Goal: Information Seeking & Learning: Learn about a topic

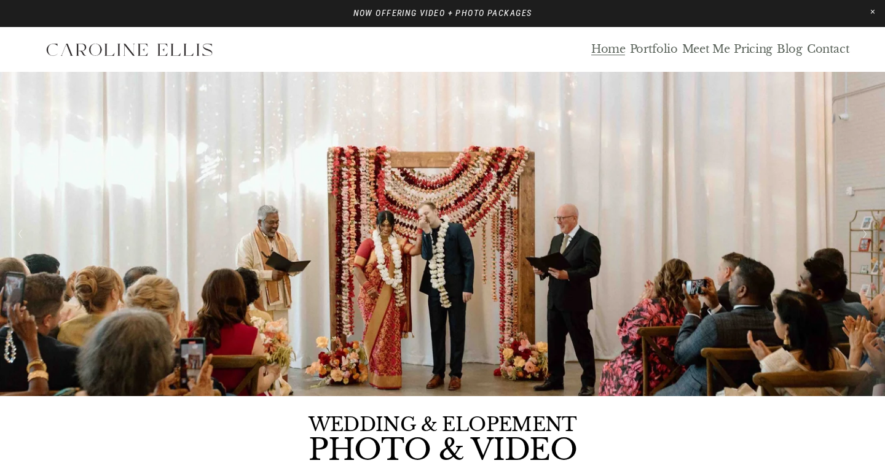
click at [649, 45] on link "Portfolio" at bounding box center [654, 49] width 48 height 14
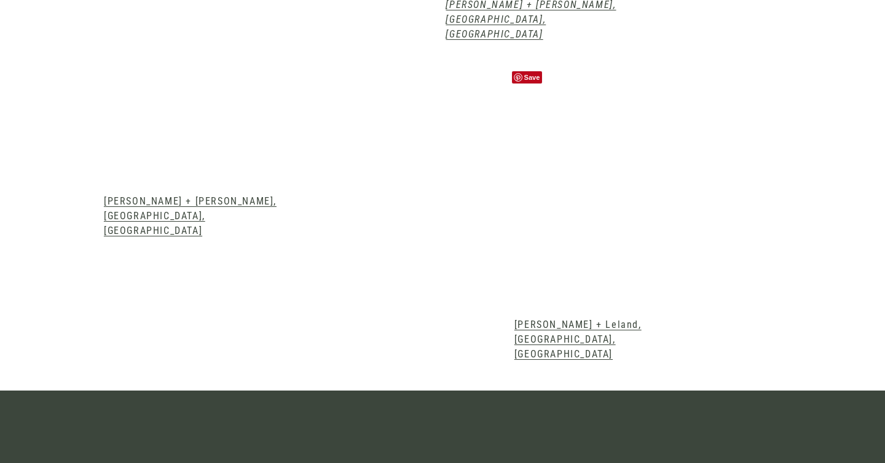
scroll to position [1547, 0]
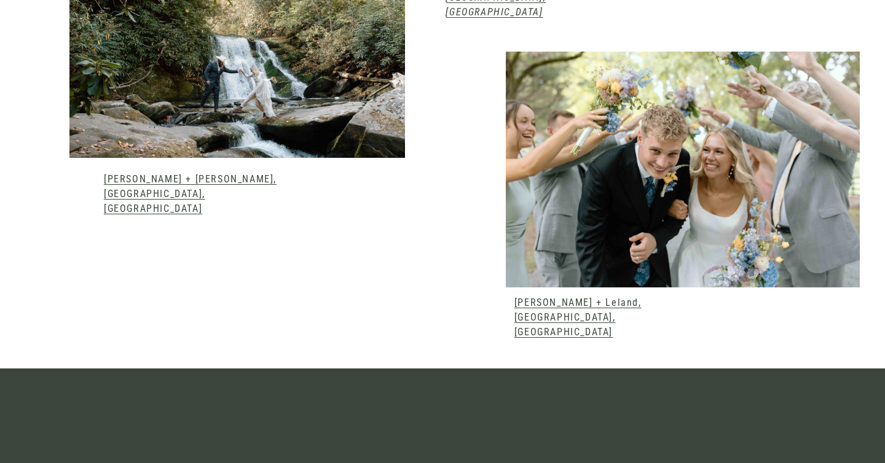
click at [562, 297] on link "Emma + Leland, Andrews, NC" at bounding box center [577, 317] width 127 height 41
click at [207, 173] on link "Kelsey + Mark, Robbinsville, NC" at bounding box center [190, 193] width 173 height 41
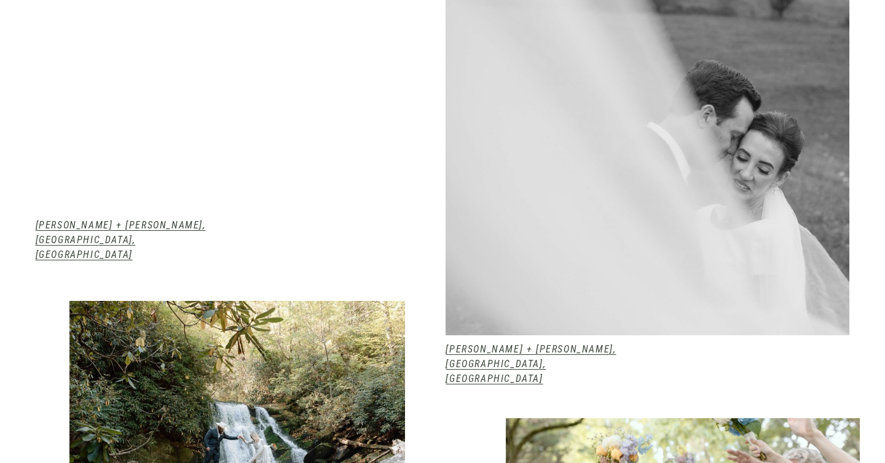
scroll to position [1180, 0]
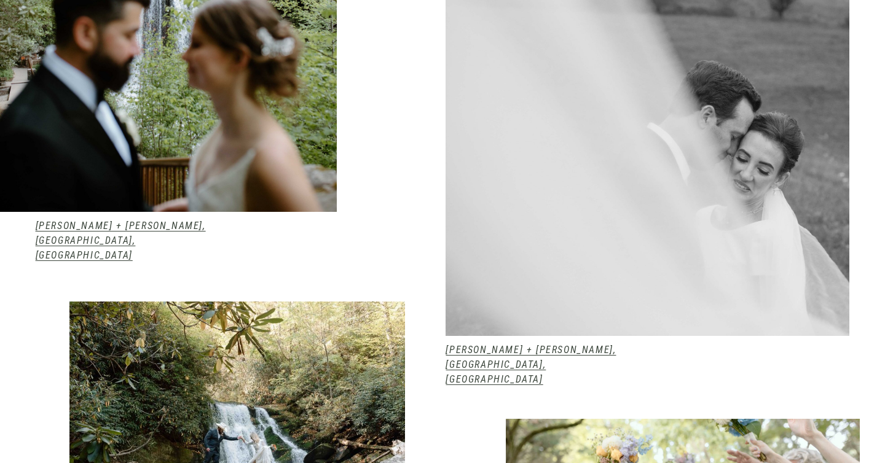
click at [652, 174] on div at bounding box center [647, 108] width 404 height 456
click at [538, 344] on em "[PERSON_NAME] + [PERSON_NAME], [GEOGRAPHIC_DATA], [GEOGRAPHIC_DATA]" at bounding box center [530, 364] width 170 height 41
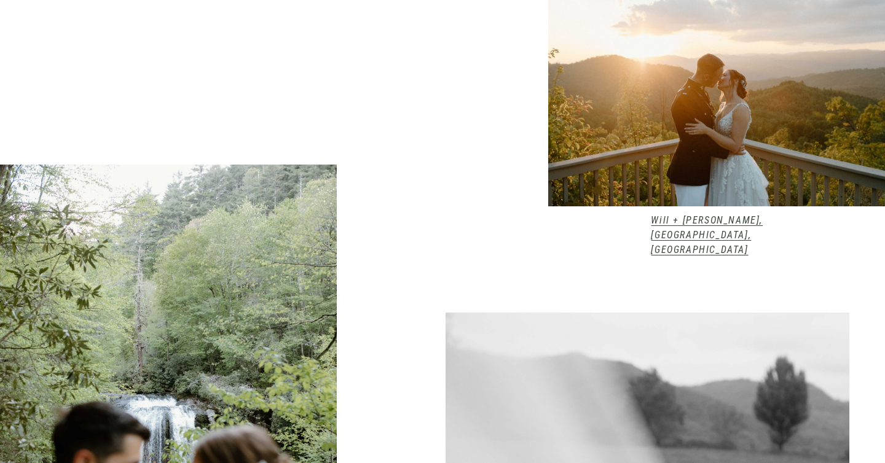
scroll to position [751, 0]
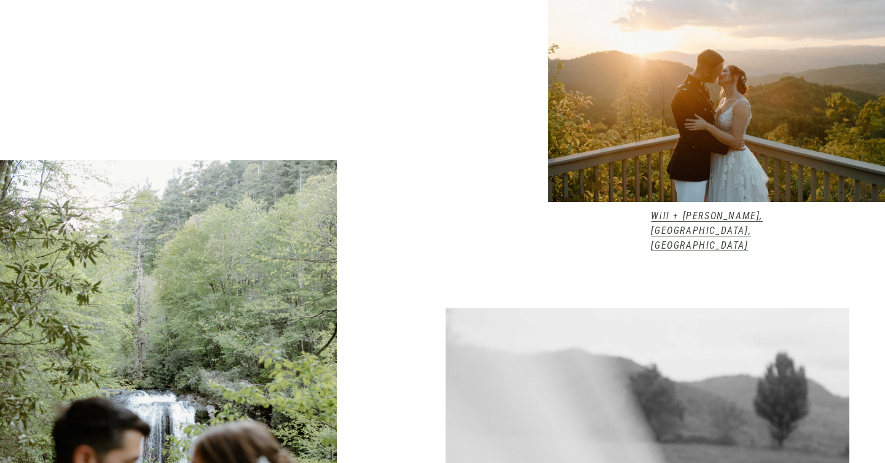
click at [728, 213] on em "Will + [PERSON_NAME], [GEOGRAPHIC_DATA], [GEOGRAPHIC_DATA]" at bounding box center [707, 230] width 112 height 41
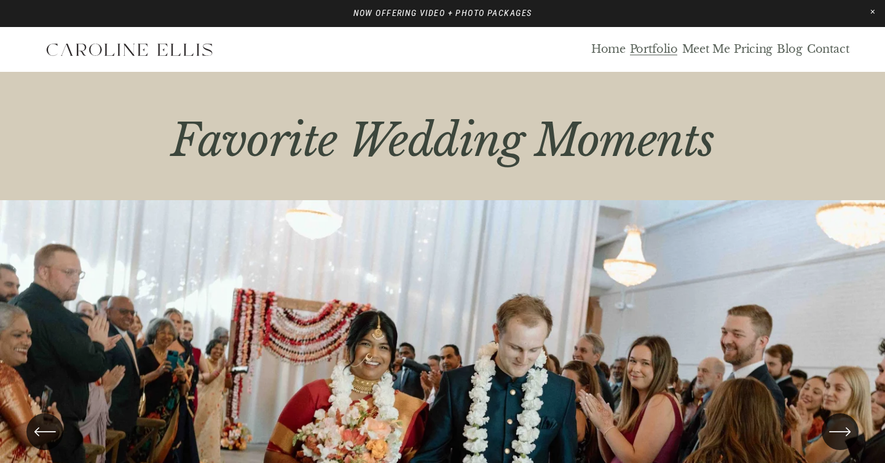
scroll to position [189, 0]
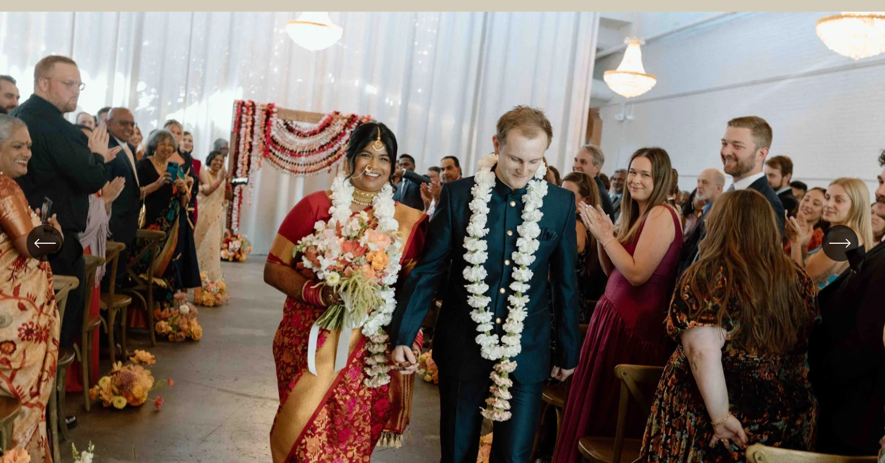
click at [839, 248] on icon "\a \a \a Next\a \a" at bounding box center [840, 243] width 22 height 22
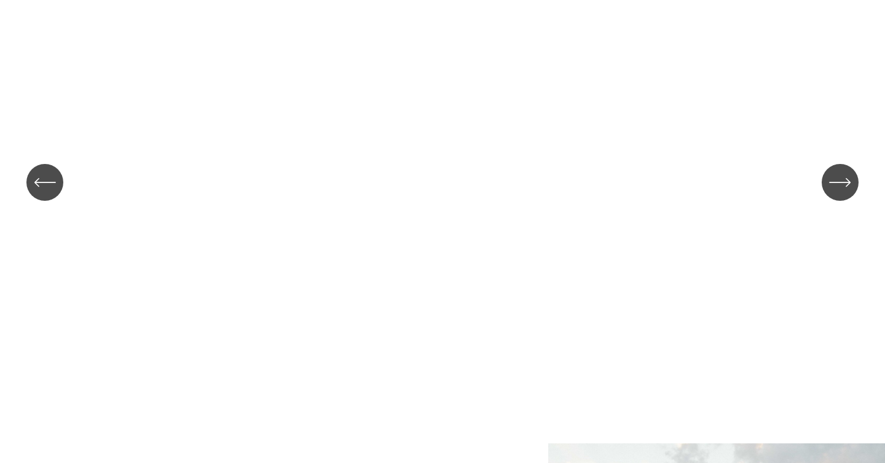
scroll to position [248, 0]
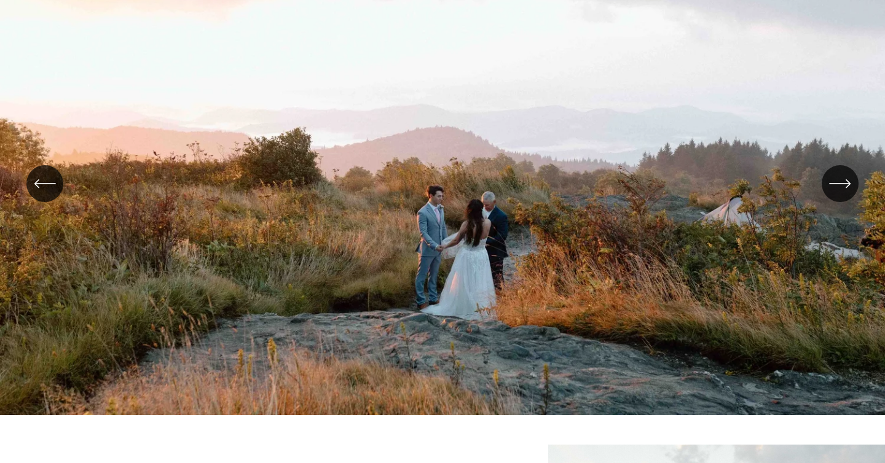
click at [837, 180] on icon "\a \a \a Next\a \a" at bounding box center [840, 184] width 22 height 22
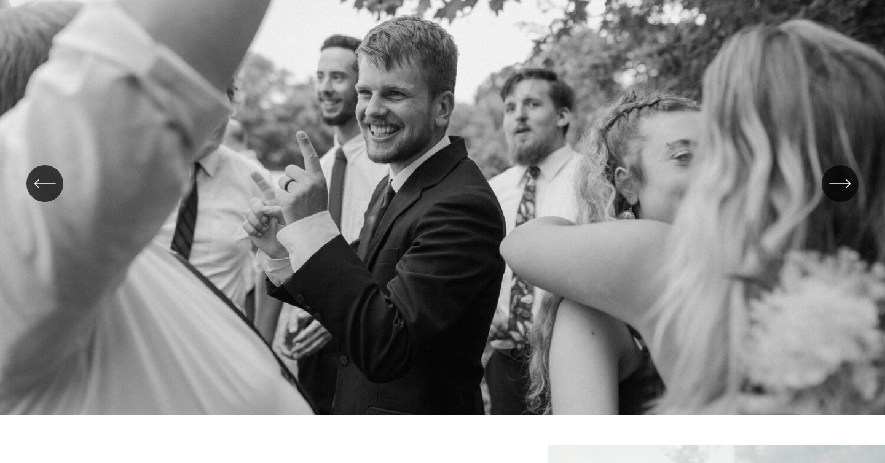
click at [837, 180] on icon "\a \a \a Next\a \a" at bounding box center [840, 184] width 22 height 22
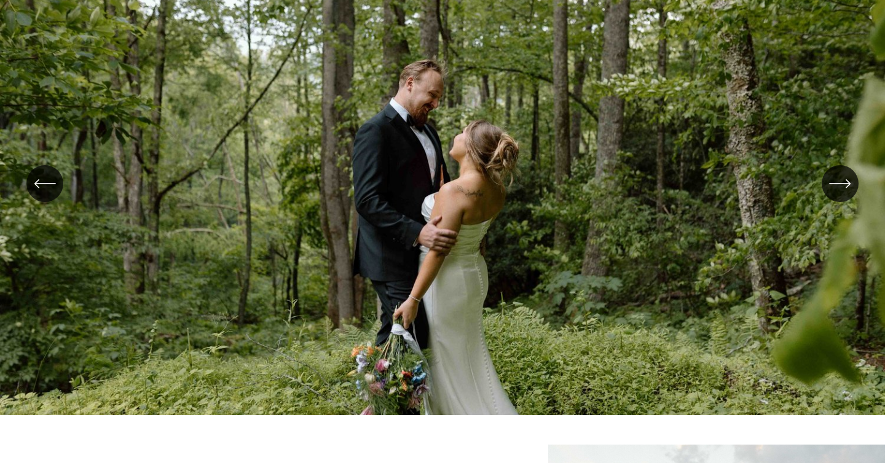
click at [837, 180] on icon "\a \a \a Next\a \a" at bounding box center [840, 184] width 22 height 22
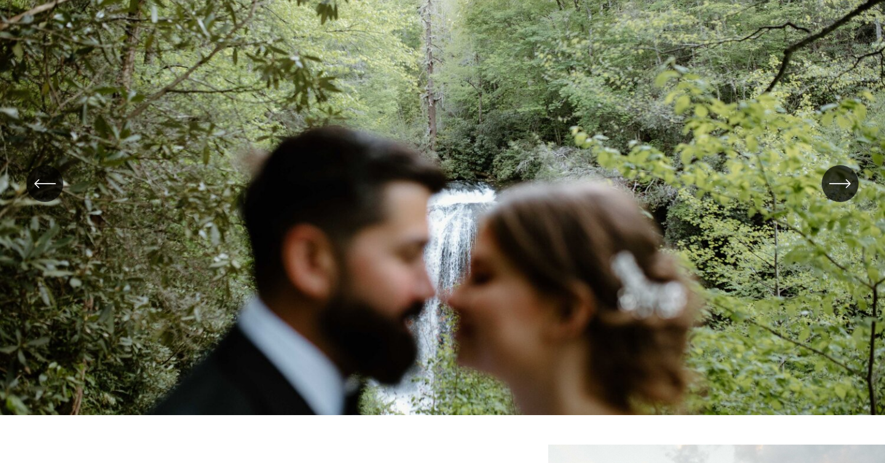
click at [837, 180] on icon "\a \a \a Next\a \a" at bounding box center [840, 184] width 22 height 22
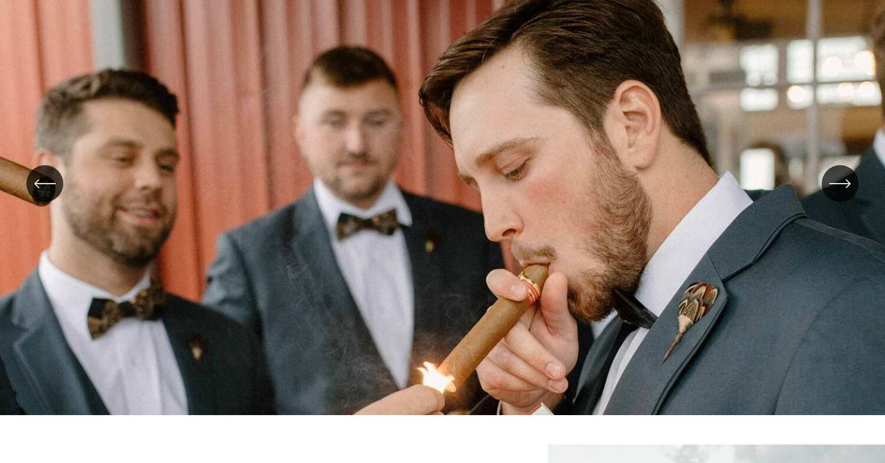
click at [836, 179] on icon "\a \a \a Next\a \a" at bounding box center [840, 184] width 22 height 22
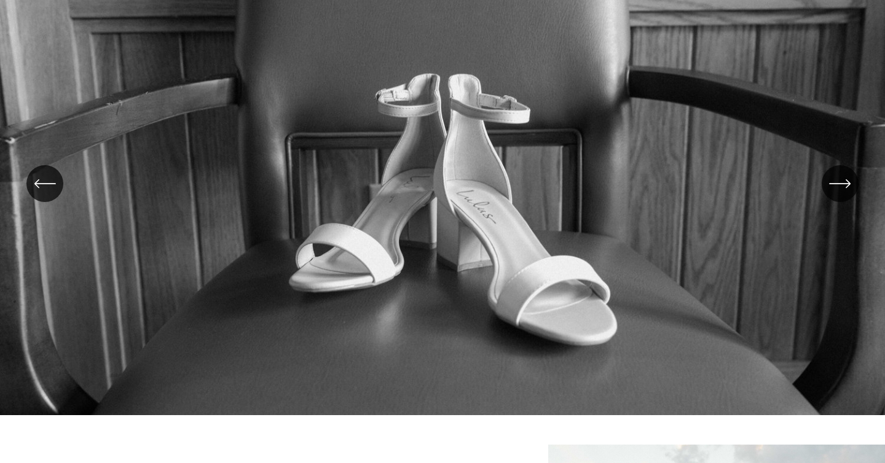
click at [837, 180] on icon "\a \a \a Next\a \a" at bounding box center [840, 184] width 22 height 22
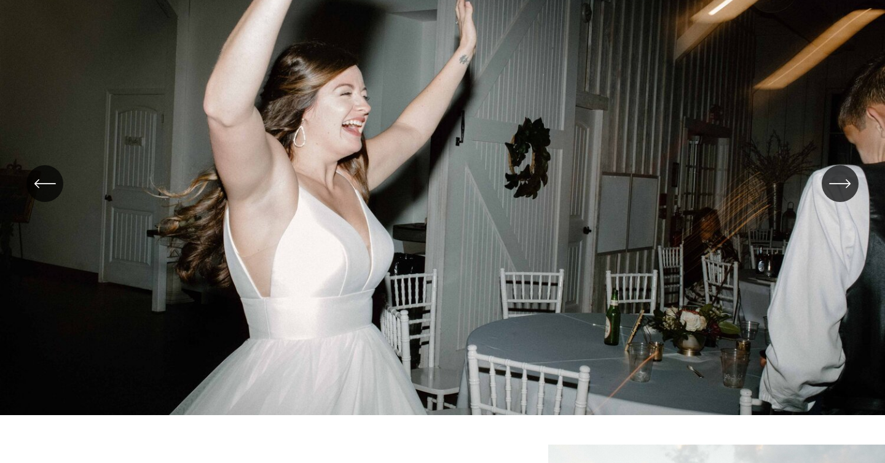
click at [839, 178] on icon "\a \a \a Next\a \a" at bounding box center [840, 184] width 22 height 22
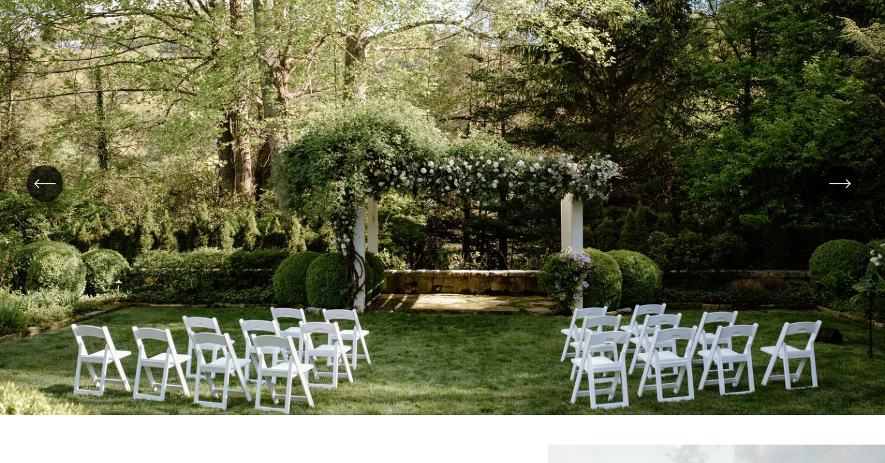
click at [838, 186] on icon "\a \a \a Next\a \a" at bounding box center [840, 184] width 22 height 22
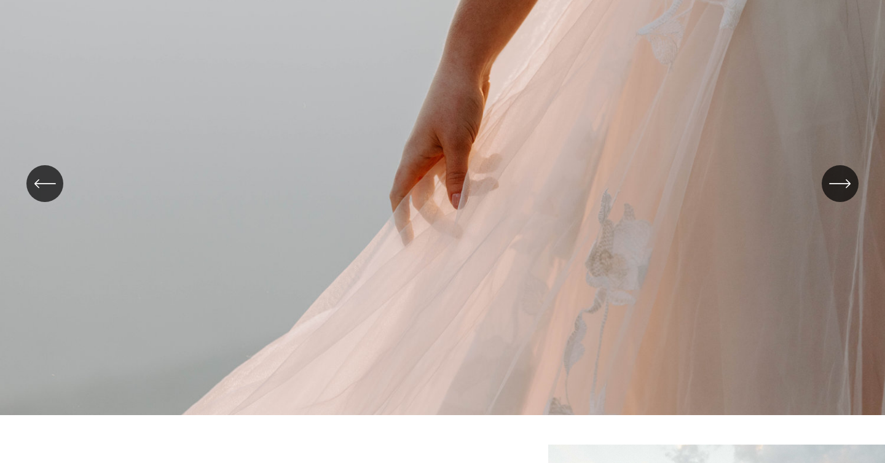
click at [838, 186] on icon "\a \a \a Next\a \a" at bounding box center [840, 184] width 22 height 22
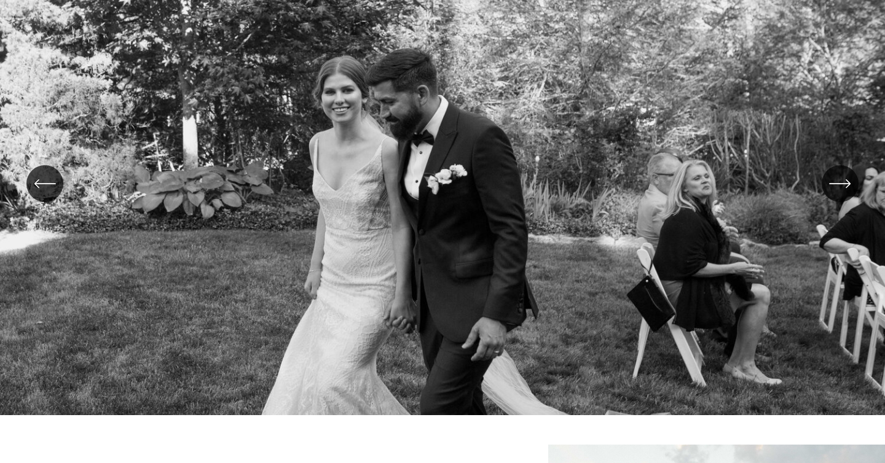
click at [838, 186] on icon "\a \a \a Next\a \a" at bounding box center [840, 184] width 22 height 22
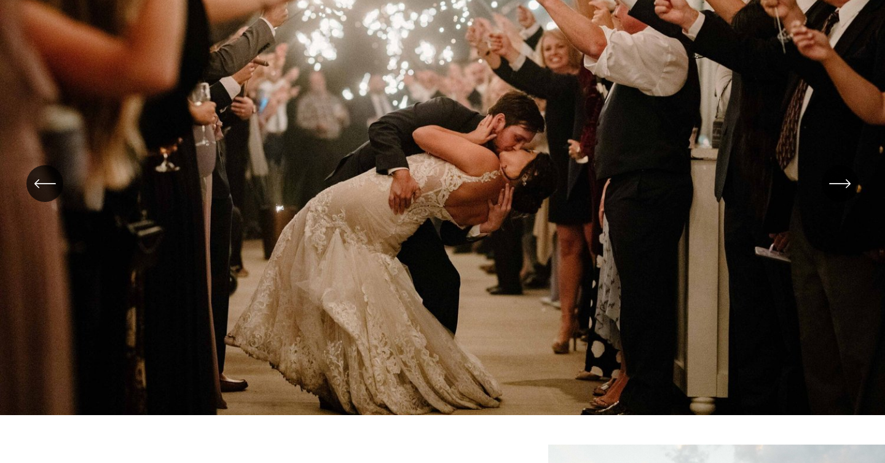
click at [838, 186] on icon "\a \a \a Next\a \a" at bounding box center [840, 184] width 22 height 22
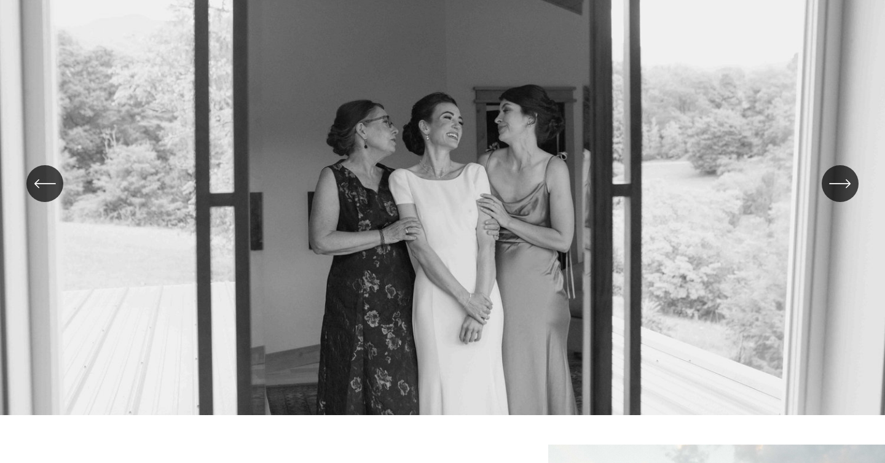
click at [838, 186] on icon "\a \a \a Next\a \a" at bounding box center [840, 184] width 22 height 22
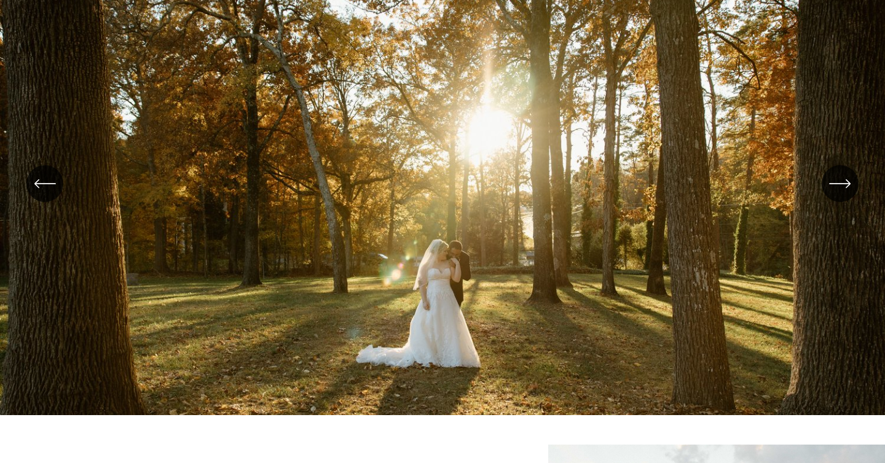
click at [838, 186] on icon "\a \a \a Next\a \a" at bounding box center [840, 184] width 22 height 22
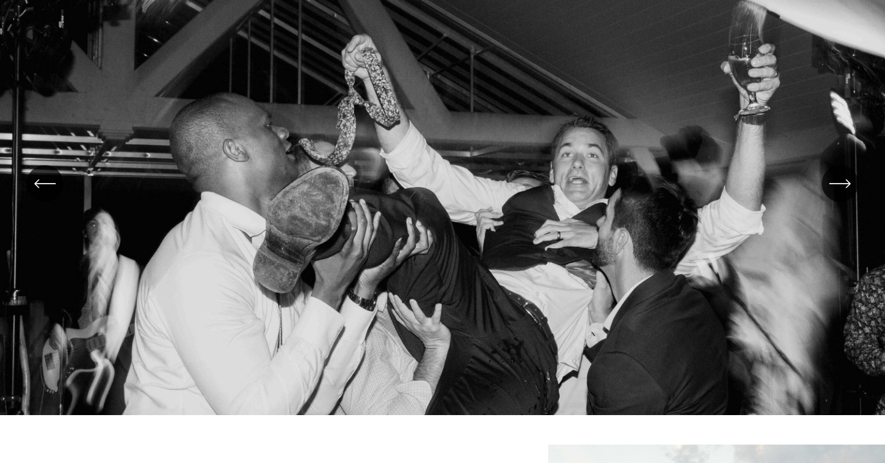
click at [838, 186] on icon "\a \a \a Next\a \a" at bounding box center [840, 184] width 22 height 22
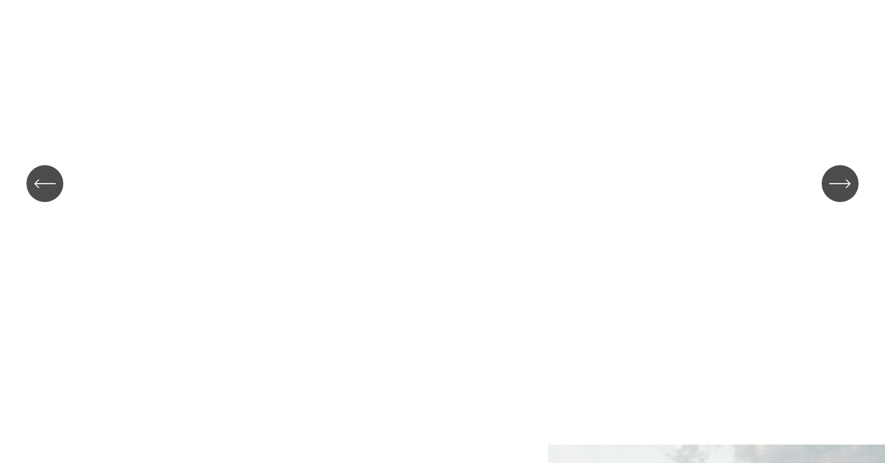
click at [838, 186] on icon "\a \a \a Next\a \a" at bounding box center [840, 184] width 22 height 22
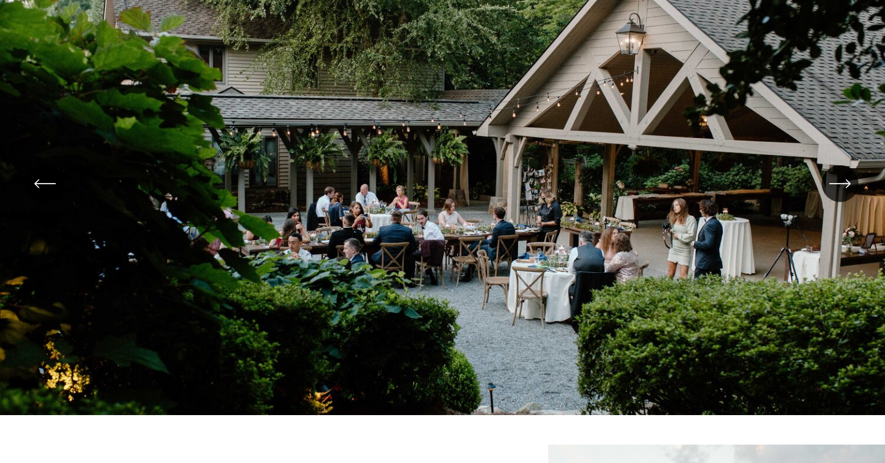
click at [838, 186] on icon "\a \a \a Next\a \a" at bounding box center [840, 184] width 22 height 22
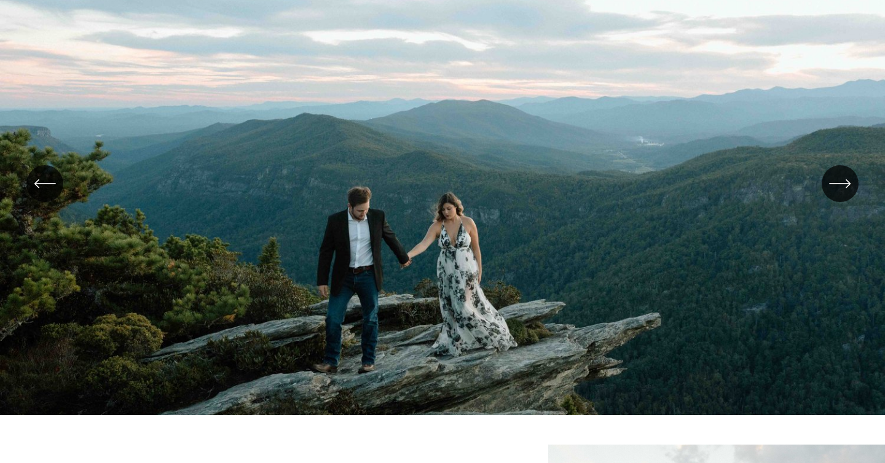
click at [838, 186] on icon "\a \a \a Next\a \a" at bounding box center [840, 184] width 22 height 22
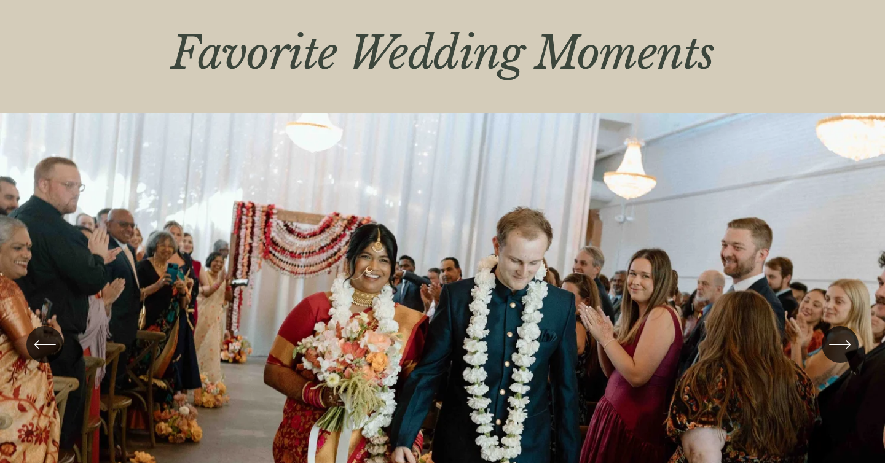
scroll to position [0, 0]
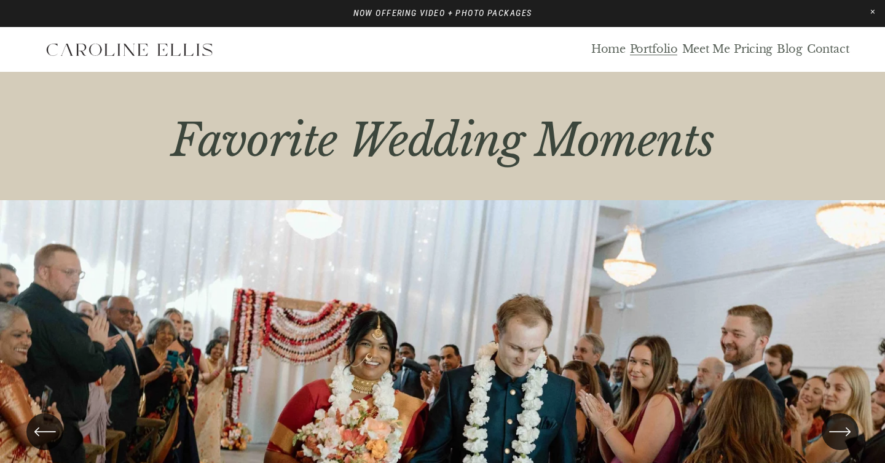
click at [652, 50] on link "Portfolio" at bounding box center [654, 49] width 48 height 14
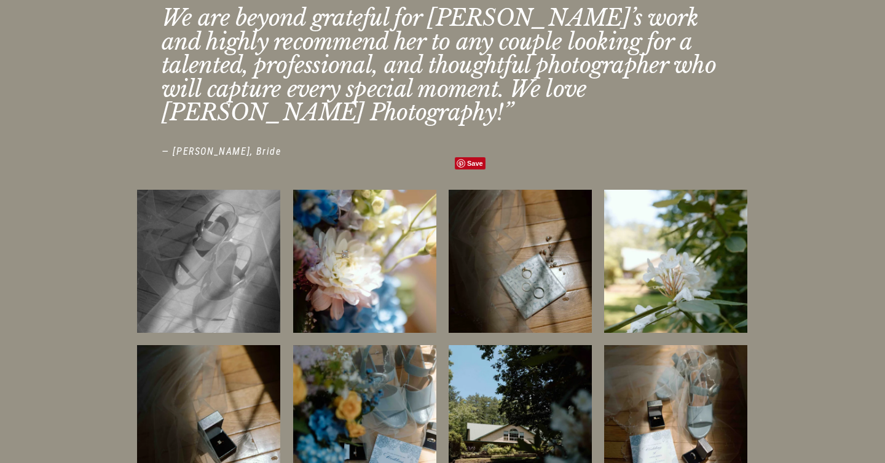
scroll to position [1223, 0]
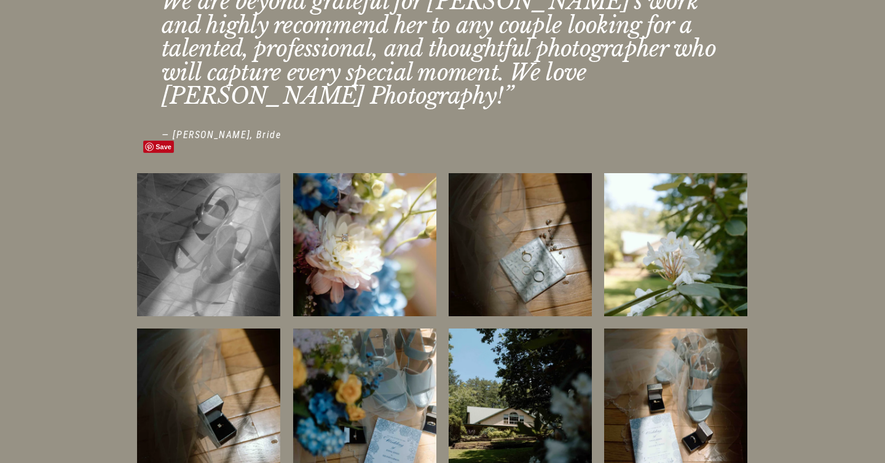
click at [213, 192] on img at bounding box center [208, 244] width 143 height 215
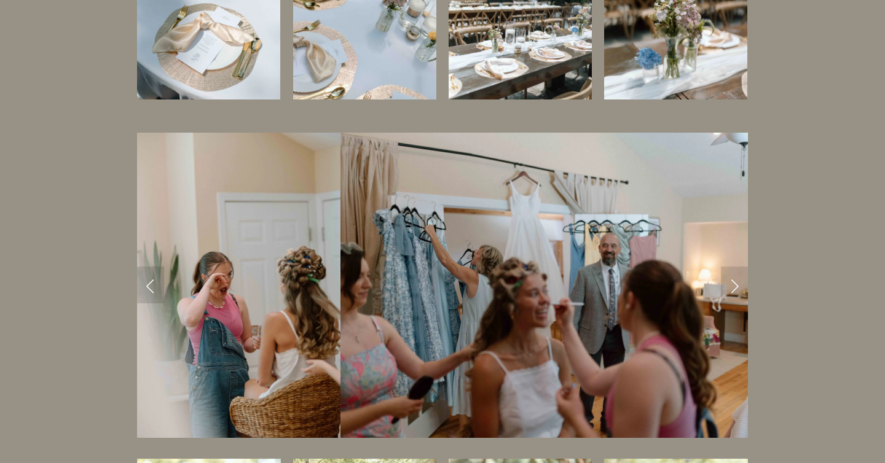
scroll to position [2219, 0]
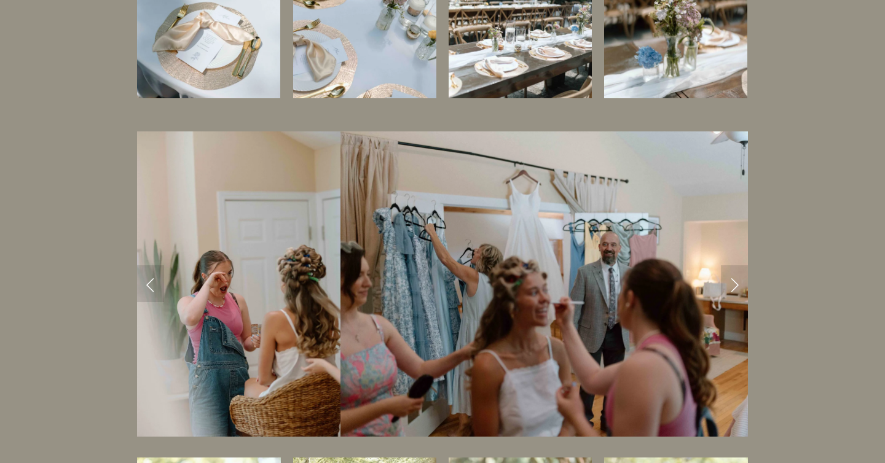
click at [735, 265] on link "Next Slide" at bounding box center [734, 283] width 27 height 37
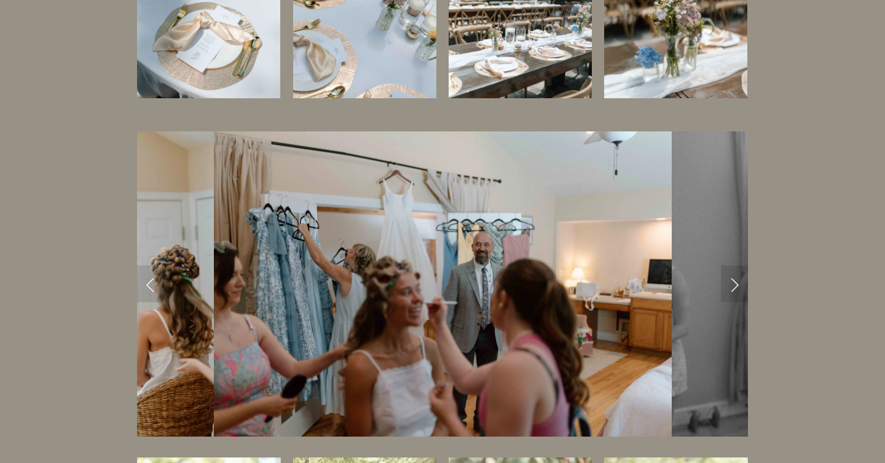
click at [735, 265] on link "Next Slide" at bounding box center [734, 283] width 27 height 37
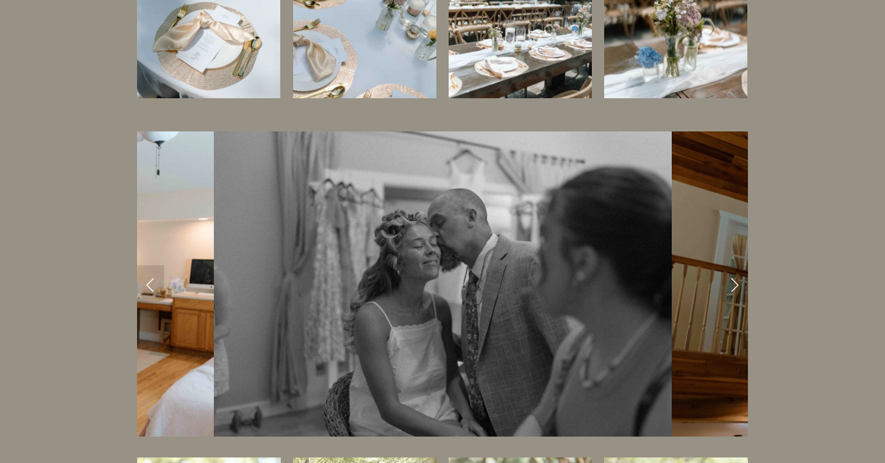
click at [735, 265] on link "Next Slide" at bounding box center [734, 283] width 27 height 37
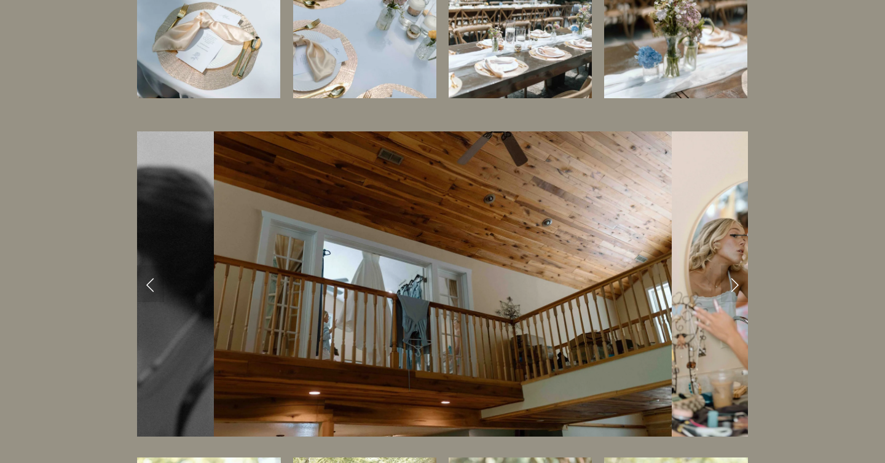
click at [735, 265] on link "Next Slide" at bounding box center [734, 283] width 27 height 37
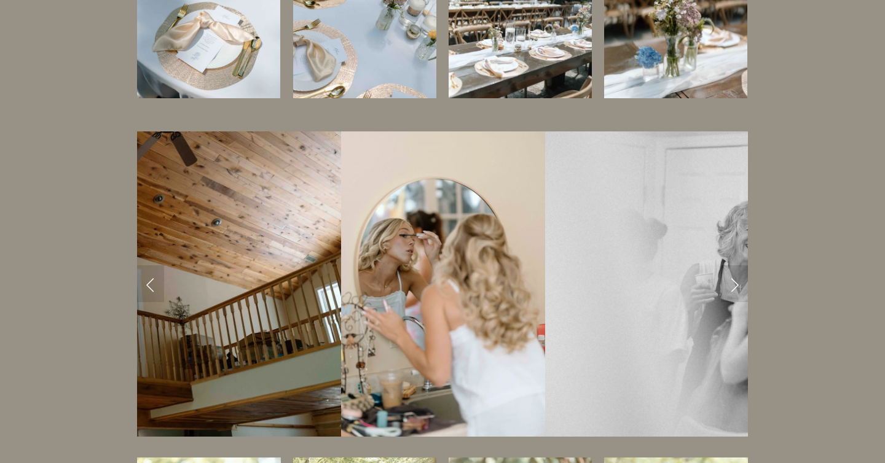
click at [735, 265] on link "Next Slide" at bounding box center [734, 283] width 27 height 37
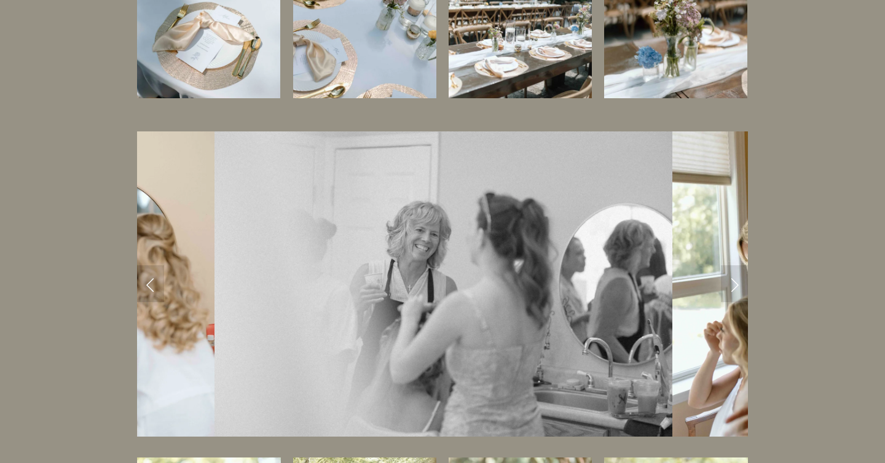
click at [735, 265] on link "Next Slide" at bounding box center [734, 283] width 27 height 37
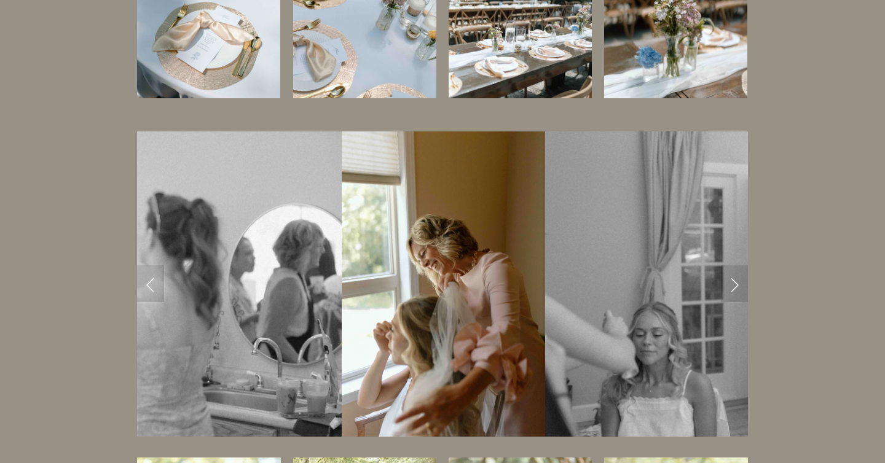
click at [735, 265] on link "Next Slide" at bounding box center [734, 283] width 27 height 37
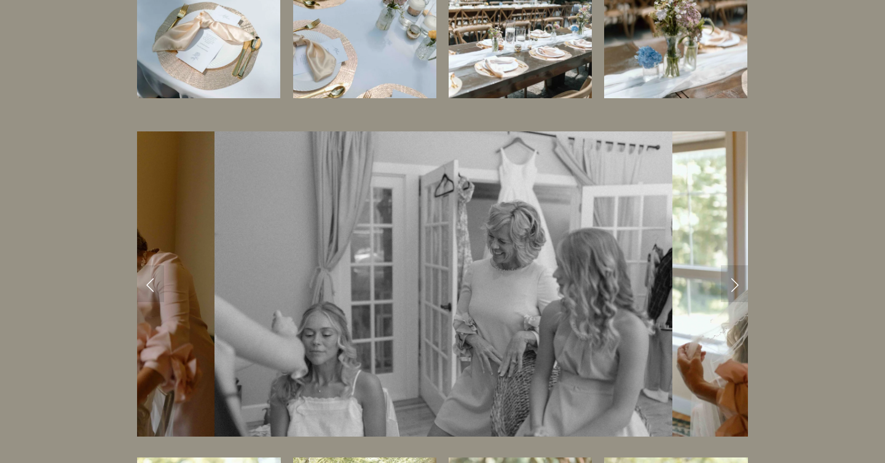
click at [735, 265] on link "Next Slide" at bounding box center [734, 283] width 27 height 37
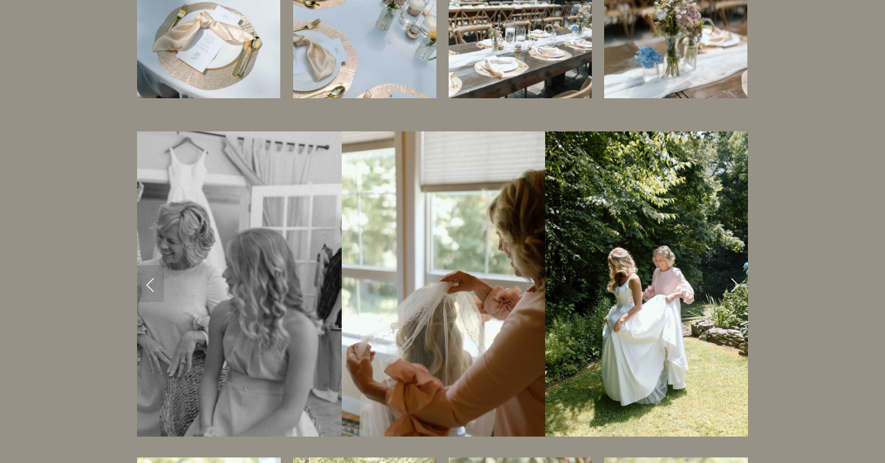
click at [735, 265] on link "Next Slide" at bounding box center [734, 283] width 27 height 37
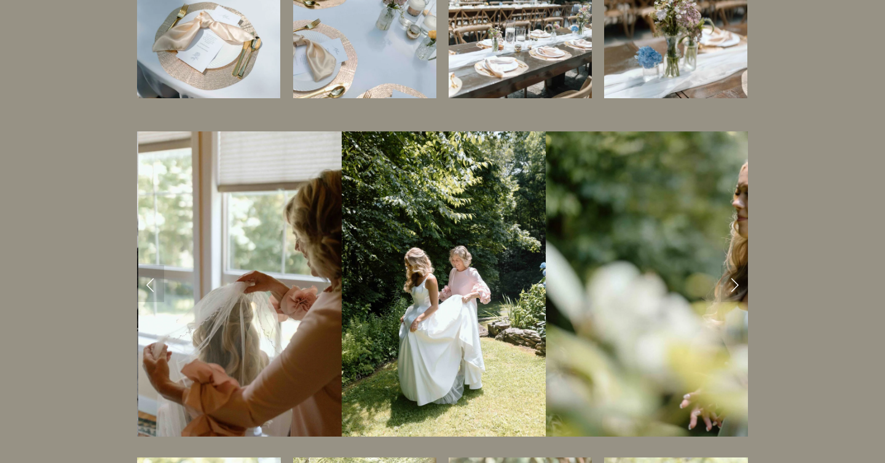
click at [735, 265] on link "Next Slide" at bounding box center [734, 283] width 27 height 37
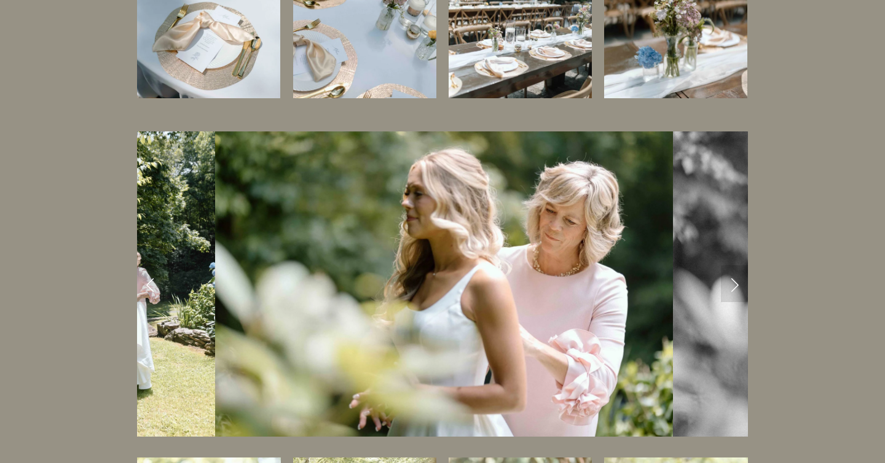
click at [735, 265] on link "Next Slide" at bounding box center [734, 283] width 27 height 37
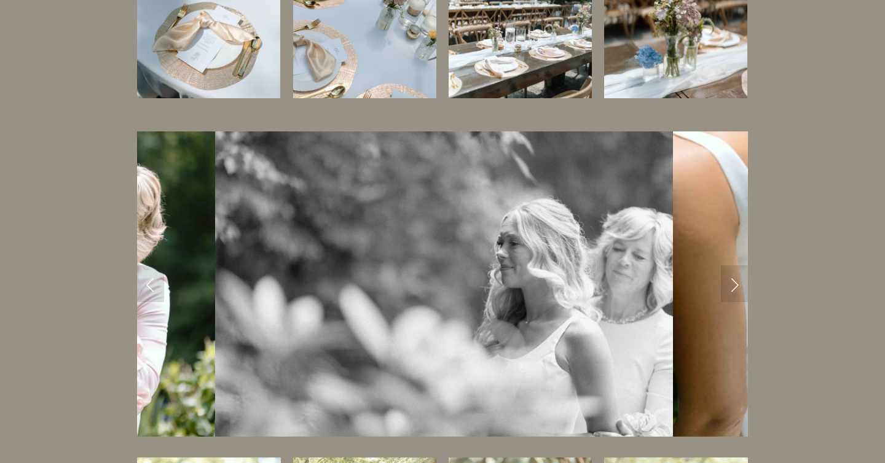
click at [735, 265] on link "Next Slide" at bounding box center [734, 283] width 27 height 37
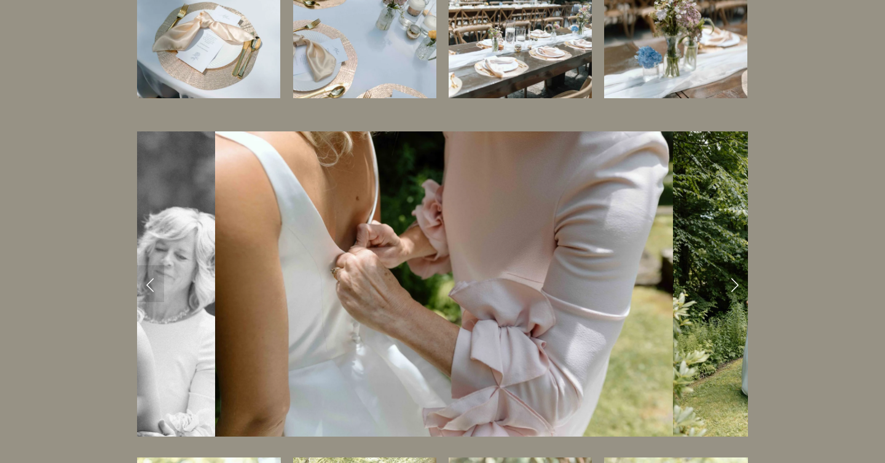
click at [735, 265] on link "Next Slide" at bounding box center [734, 283] width 27 height 37
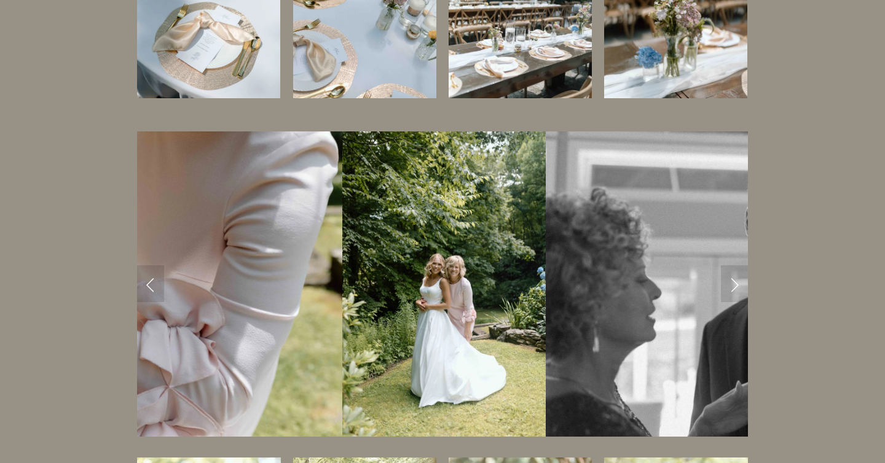
click at [735, 265] on link "Next Slide" at bounding box center [734, 283] width 27 height 37
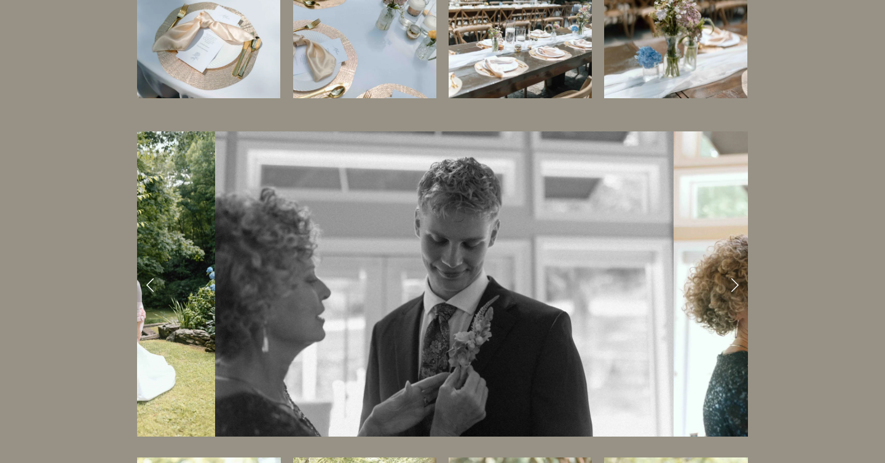
click at [735, 265] on link "Next Slide" at bounding box center [734, 283] width 27 height 37
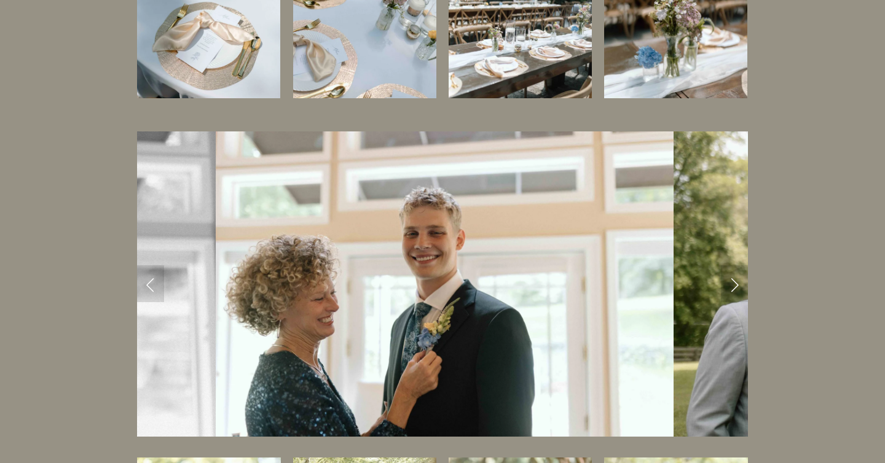
click at [735, 265] on link "Next Slide" at bounding box center [734, 283] width 27 height 37
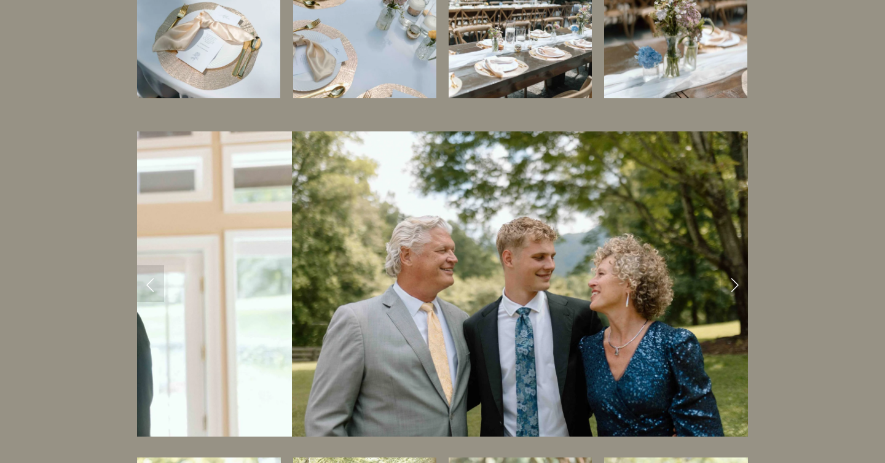
click at [736, 265] on link "Next Slide" at bounding box center [734, 283] width 27 height 37
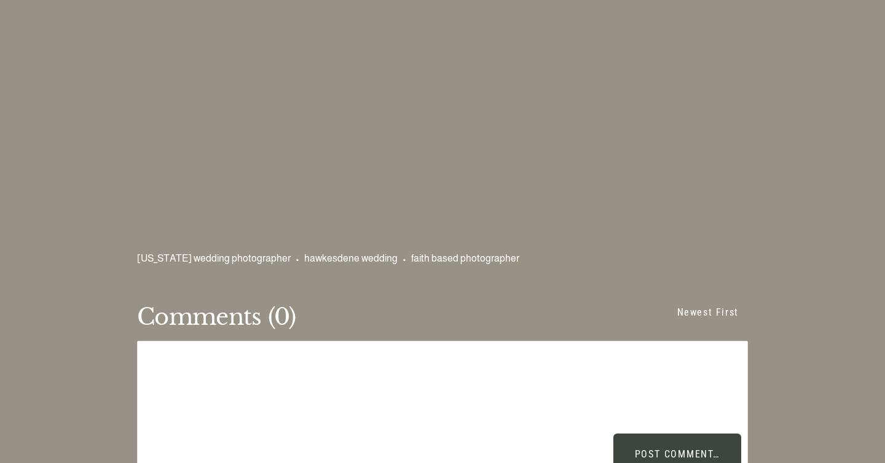
scroll to position [21581, 0]
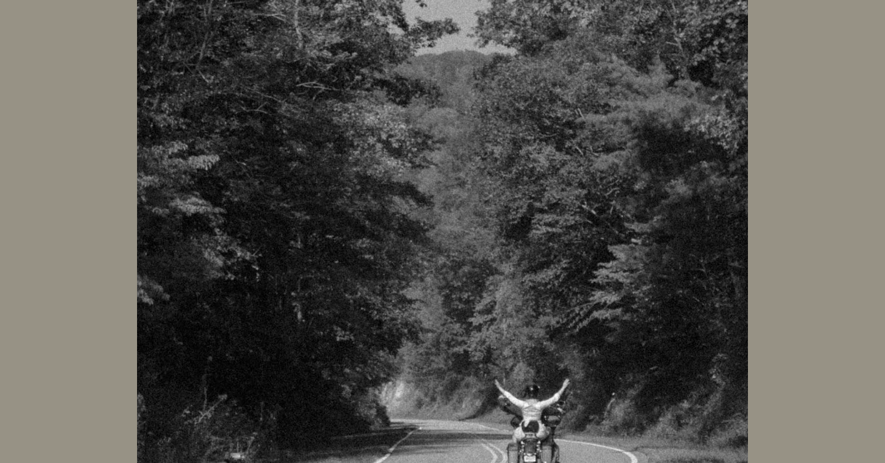
scroll to position [16500, 0]
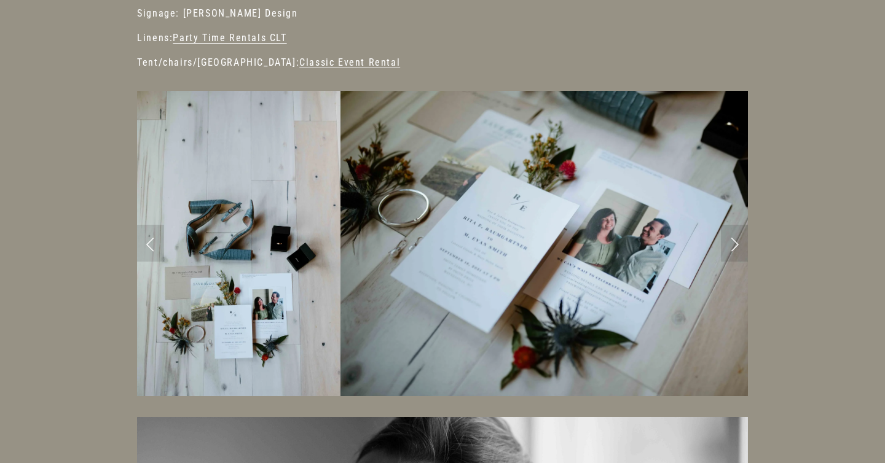
scroll to position [511, 0]
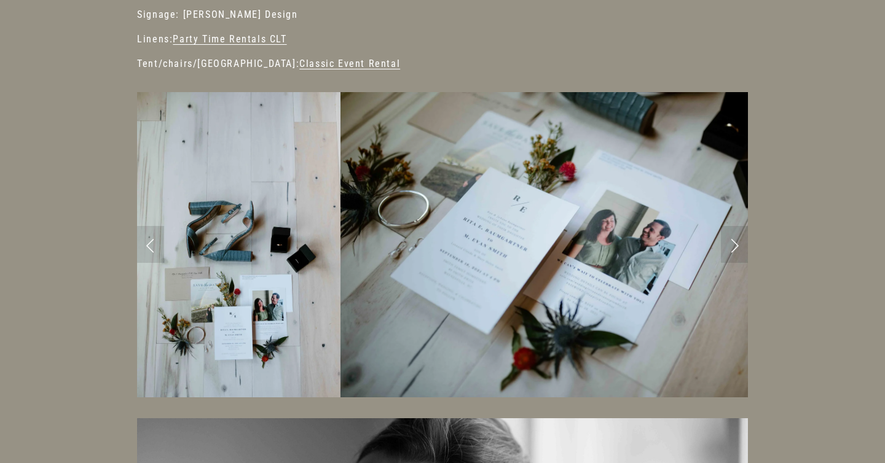
click at [732, 244] on link "Next Slide" at bounding box center [734, 244] width 27 height 37
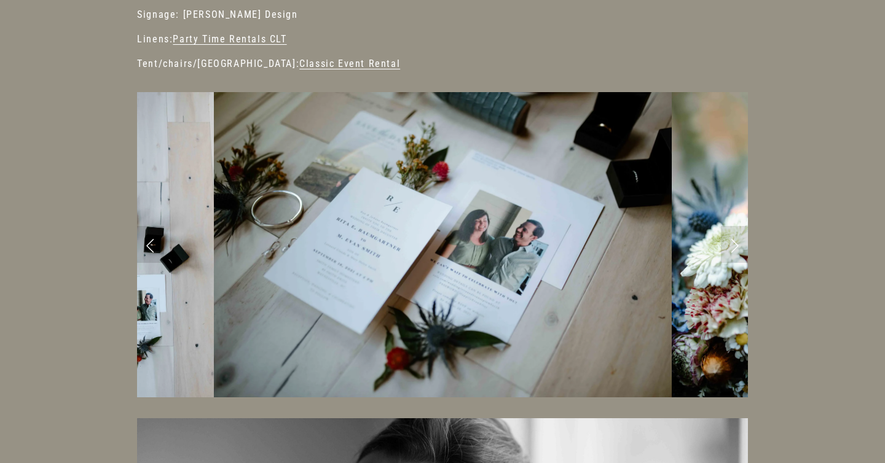
click at [732, 244] on link "Next Slide" at bounding box center [734, 244] width 27 height 37
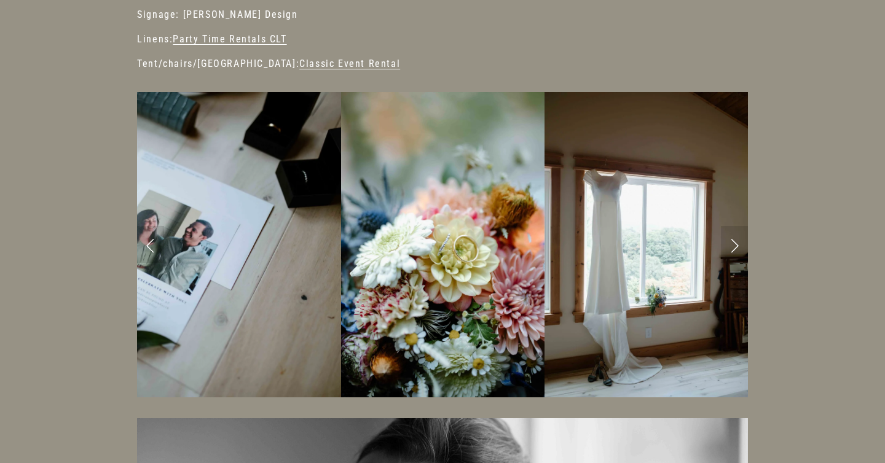
click at [732, 243] on link "Next Slide" at bounding box center [734, 244] width 27 height 37
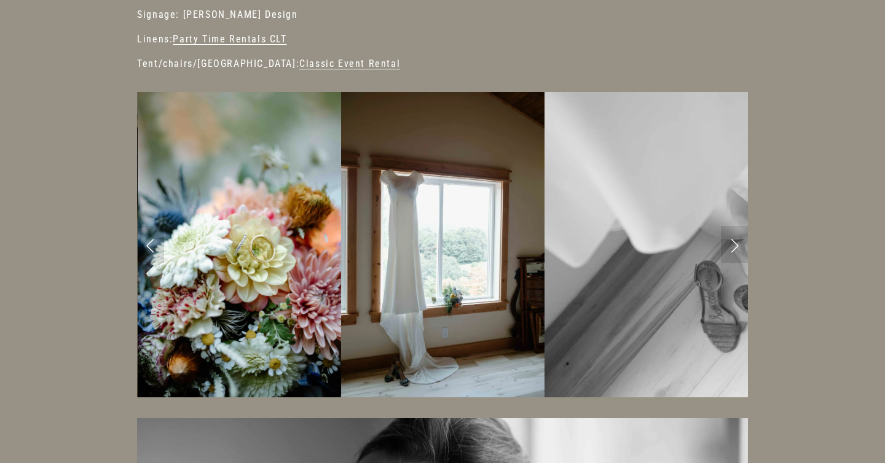
click at [732, 242] on link "Next Slide" at bounding box center [734, 244] width 27 height 37
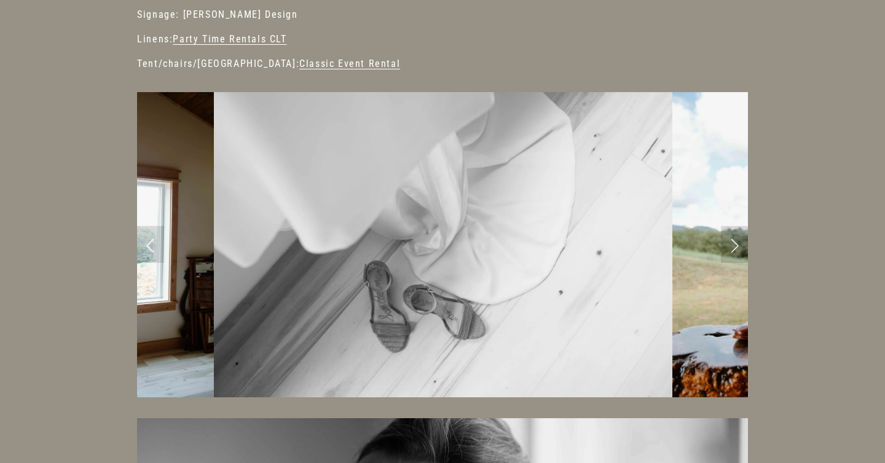
click at [732, 242] on link "Next Slide" at bounding box center [734, 244] width 27 height 37
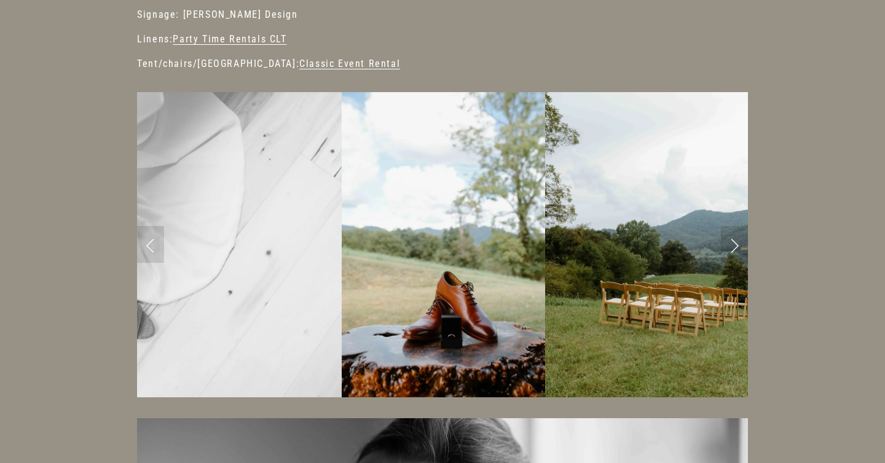
click at [732, 241] on link "Next Slide" at bounding box center [734, 244] width 27 height 37
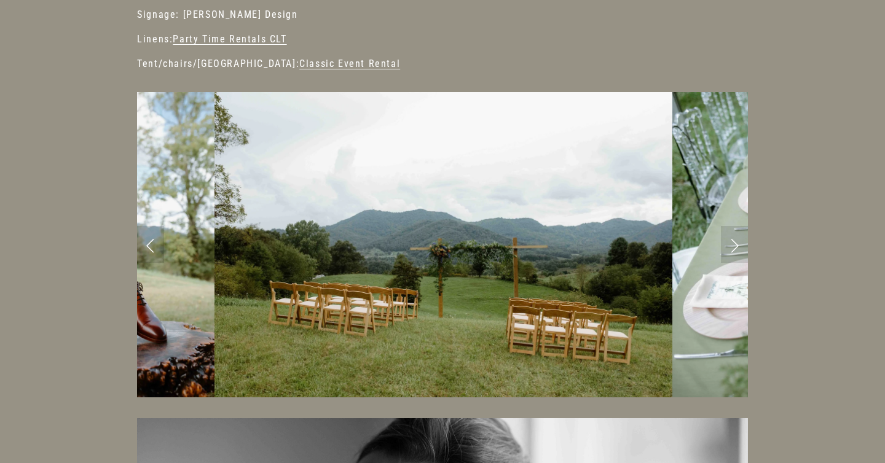
click at [732, 241] on link "Next Slide" at bounding box center [734, 244] width 27 height 37
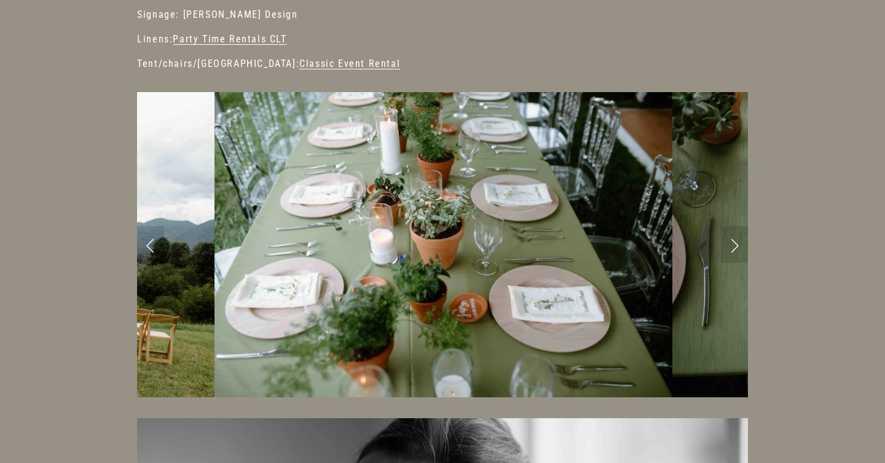
click at [732, 240] on link "Next Slide" at bounding box center [734, 244] width 27 height 37
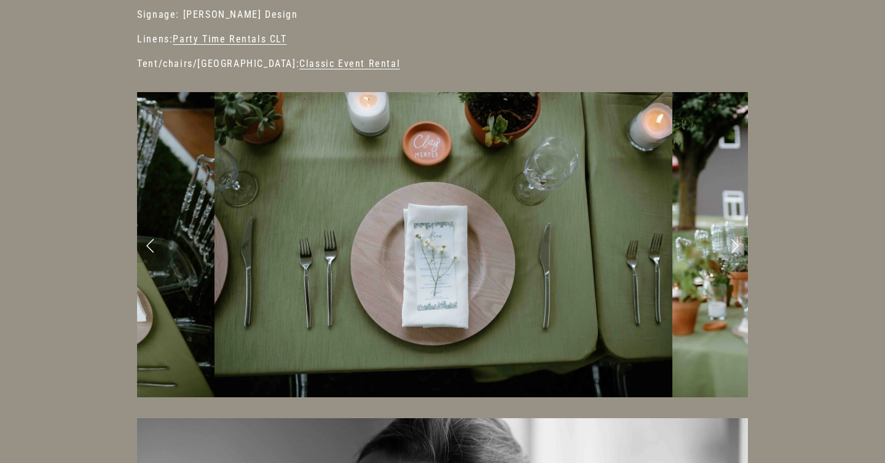
click at [732, 240] on link "Next Slide" at bounding box center [734, 244] width 27 height 37
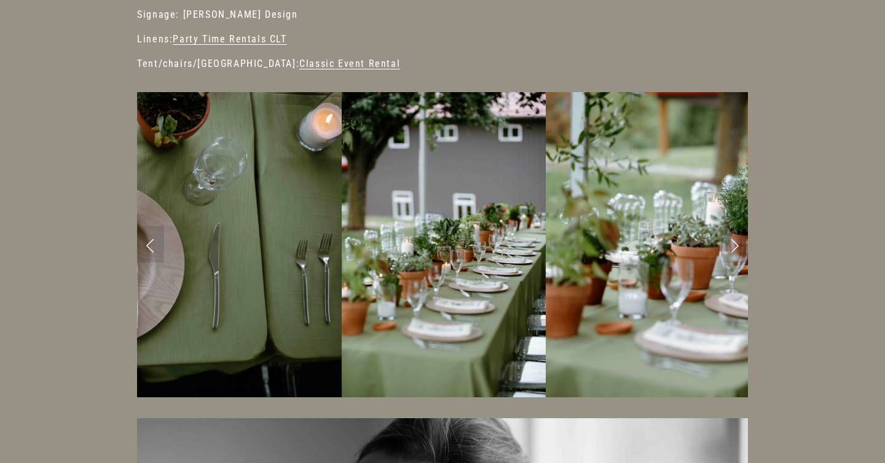
click at [732, 240] on link "Next Slide" at bounding box center [734, 244] width 27 height 37
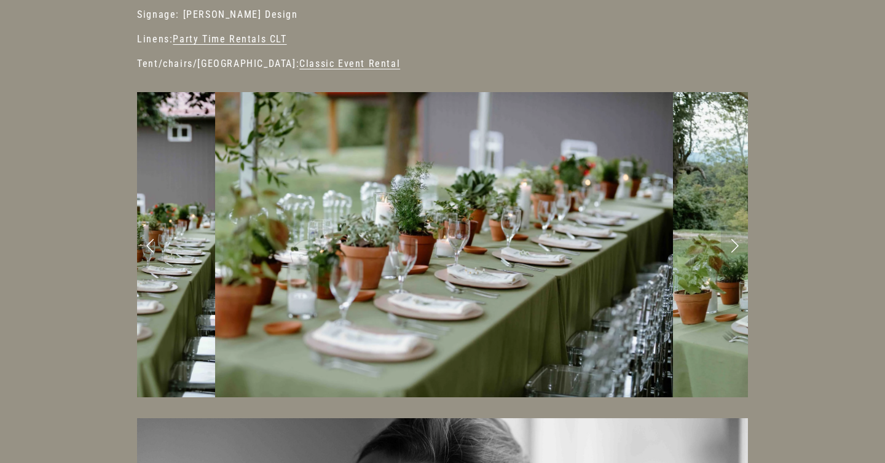
click at [732, 240] on link "Next Slide" at bounding box center [734, 244] width 27 height 37
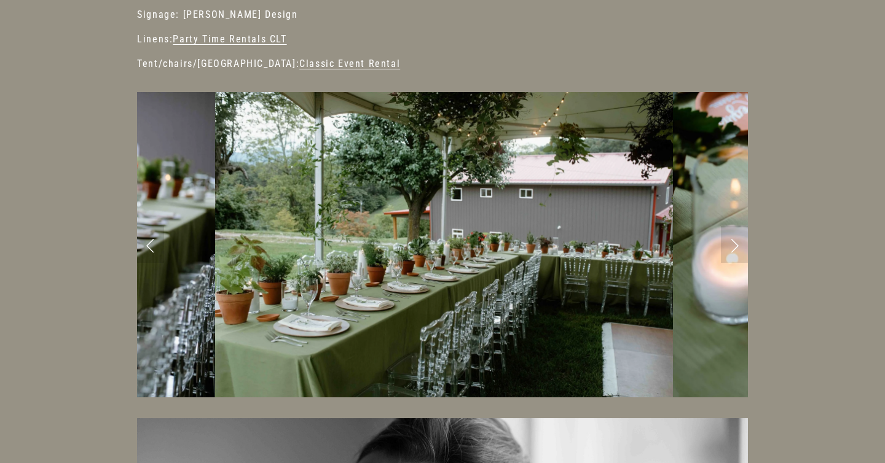
click at [735, 247] on link "Next Slide" at bounding box center [734, 244] width 27 height 37
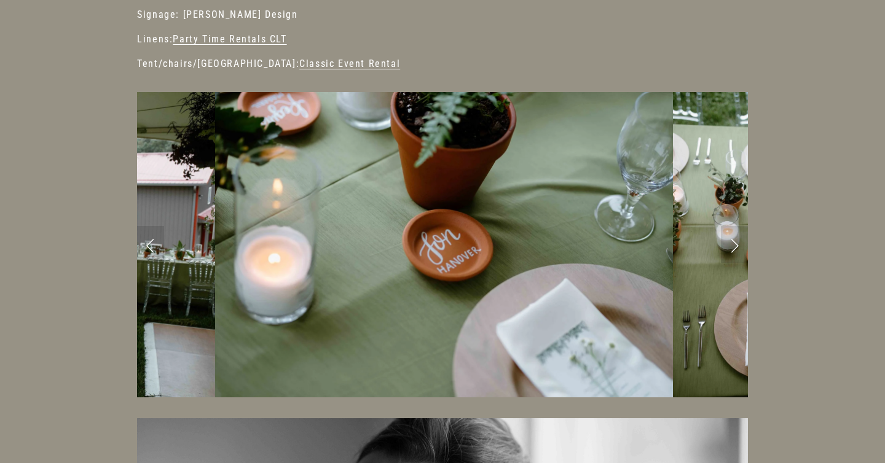
click at [733, 246] on link "Next Slide" at bounding box center [734, 244] width 27 height 37
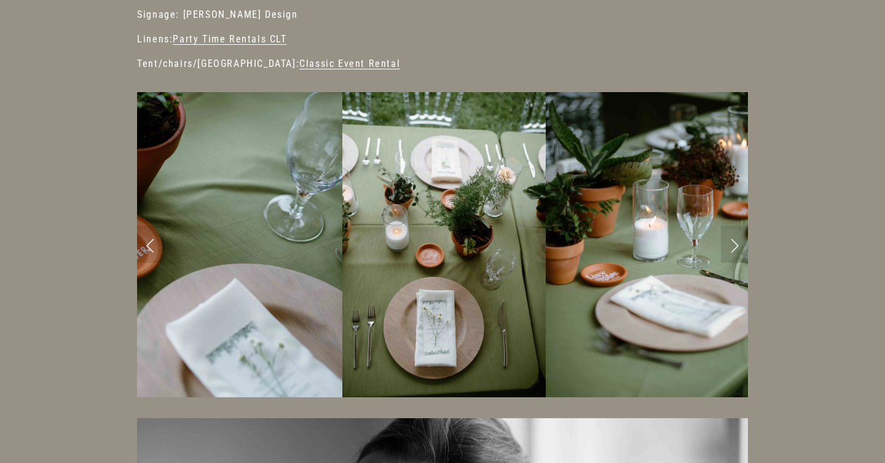
click at [733, 246] on link "Next Slide" at bounding box center [734, 244] width 27 height 37
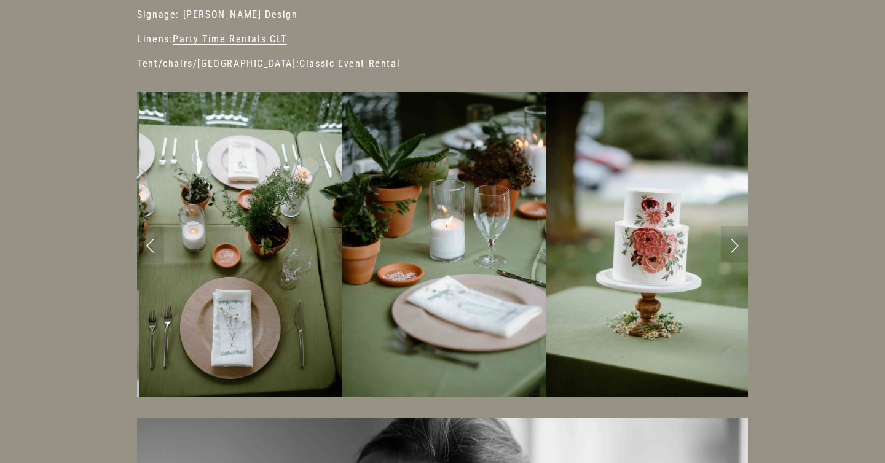
click at [733, 246] on link "Next Slide" at bounding box center [734, 244] width 27 height 37
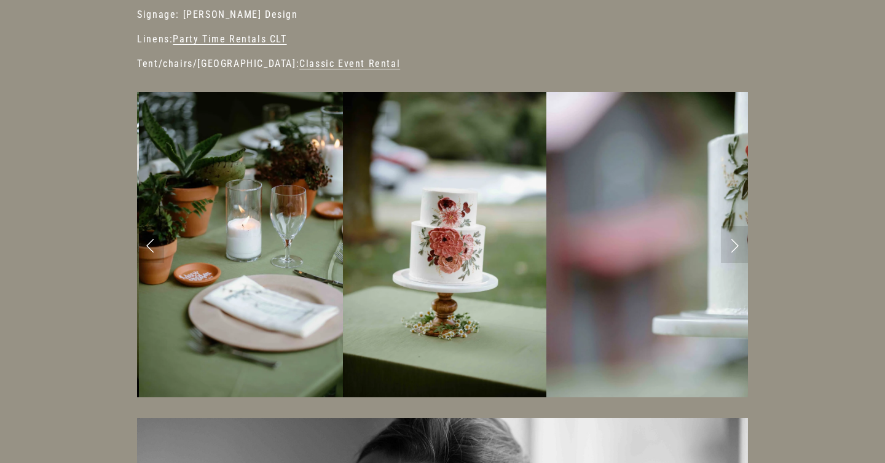
click at [733, 246] on link "Next Slide" at bounding box center [734, 244] width 27 height 37
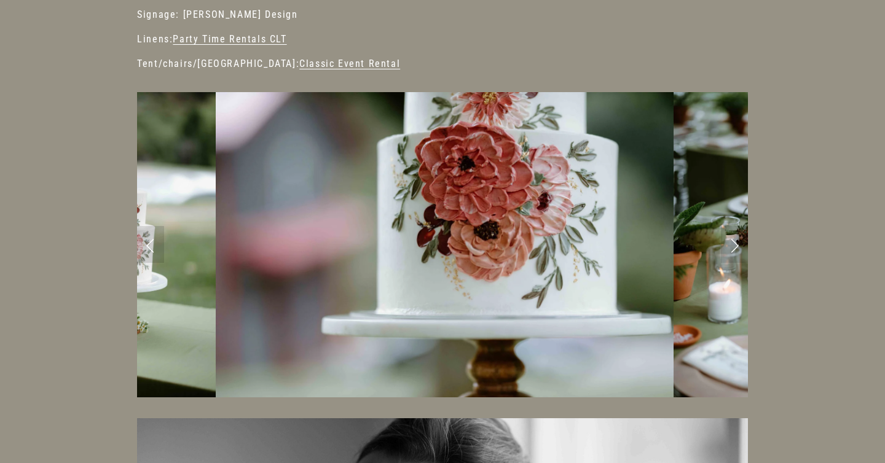
click at [149, 240] on link "Previous Slide" at bounding box center [150, 244] width 27 height 37
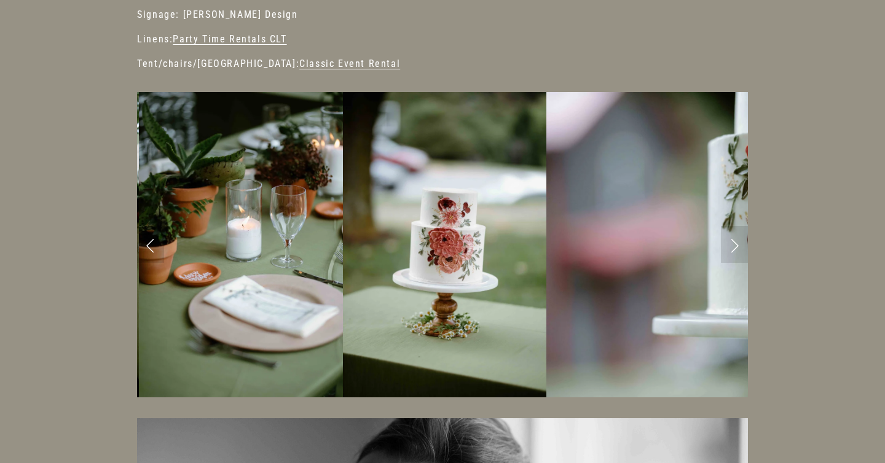
click at [148, 243] on link "Previous Slide" at bounding box center [150, 244] width 27 height 37
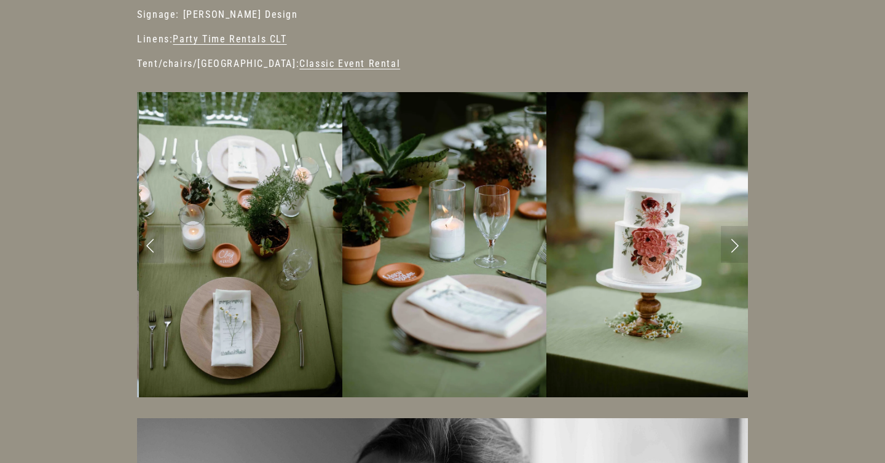
click at [148, 243] on link "Previous Slide" at bounding box center [150, 244] width 27 height 37
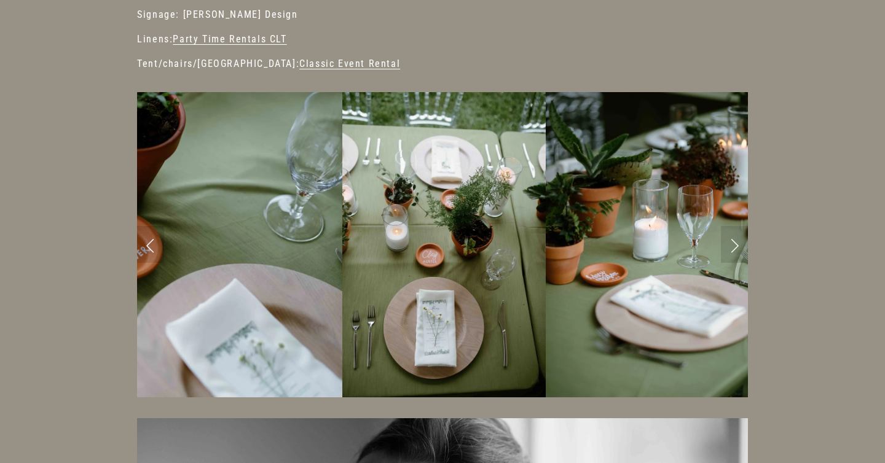
click at [148, 243] on link "Previous Slide" at bounding box center [150, 244] width 27 height 37
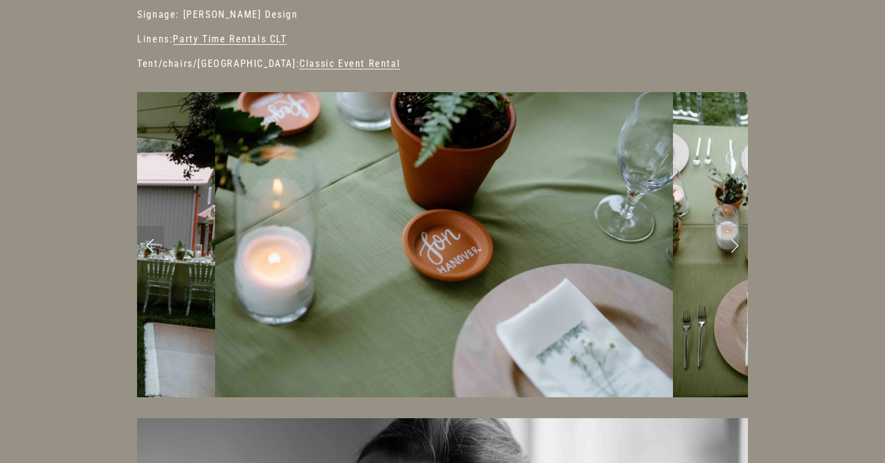
click at [734, 243] on link "Next Slide" at bounding box center [734, 244] width 27 height 37
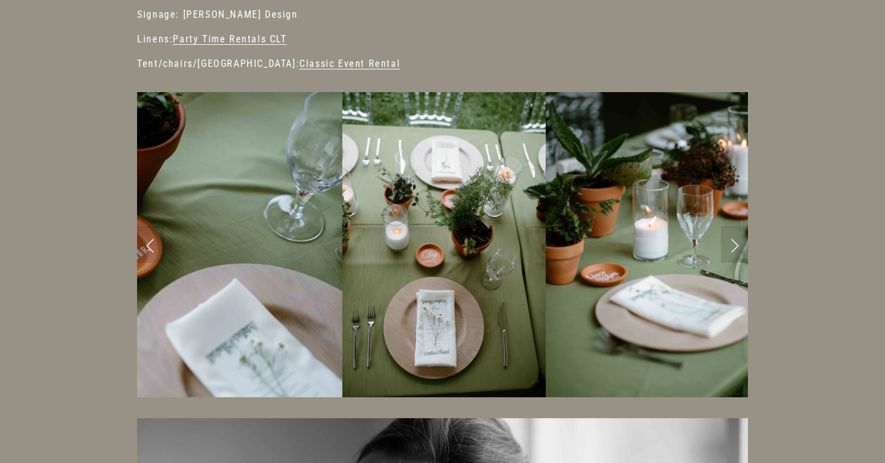
click at [734, 243] on link "Next Slide" at bounding box center [734, 244] width 27 height 37
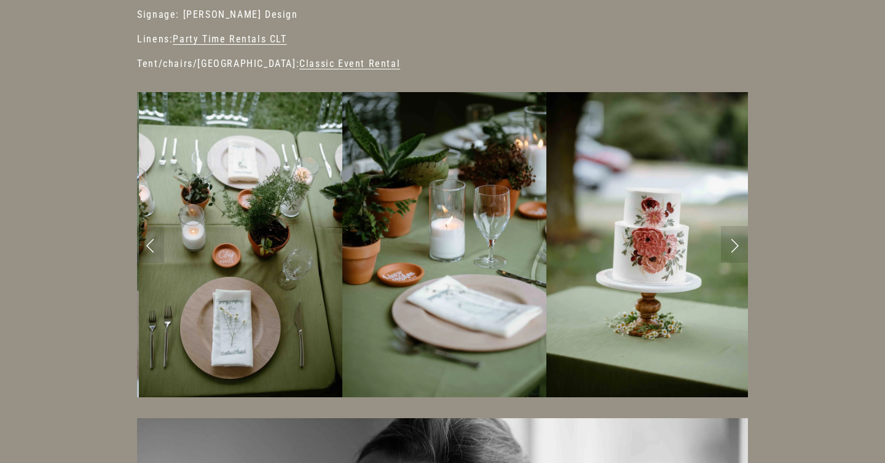
click at [734, 243] on link "Next Slide" at bounding box center [734, 244] width 27 height 37
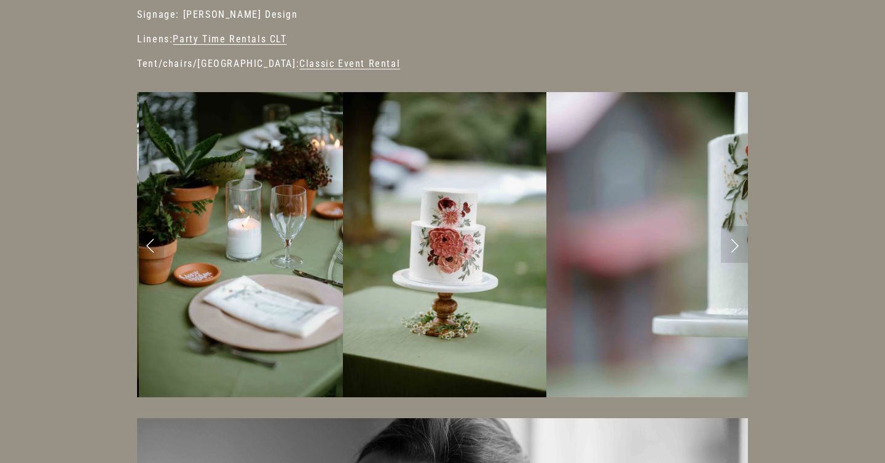
click at [734, 243] on link "Next Slide" at bounding box center [734, 244] width 27 height 37
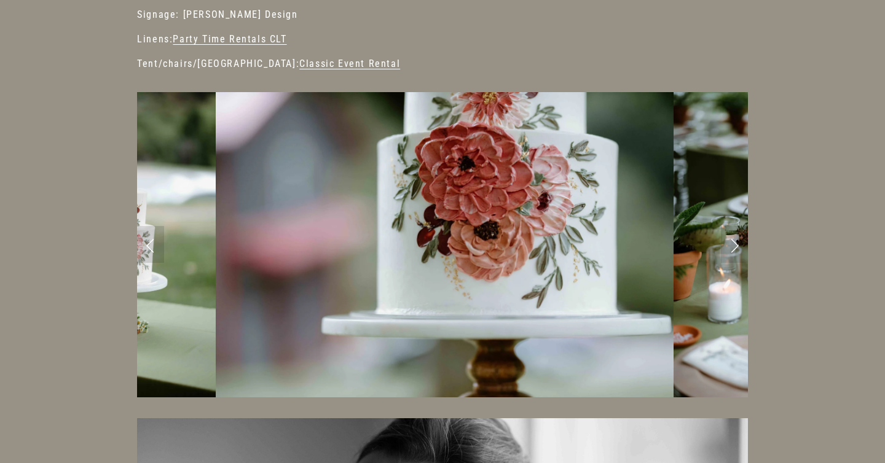
click at [734, 242] on link "Next Slide" at bounding box center [734, 244] width 27 height 37
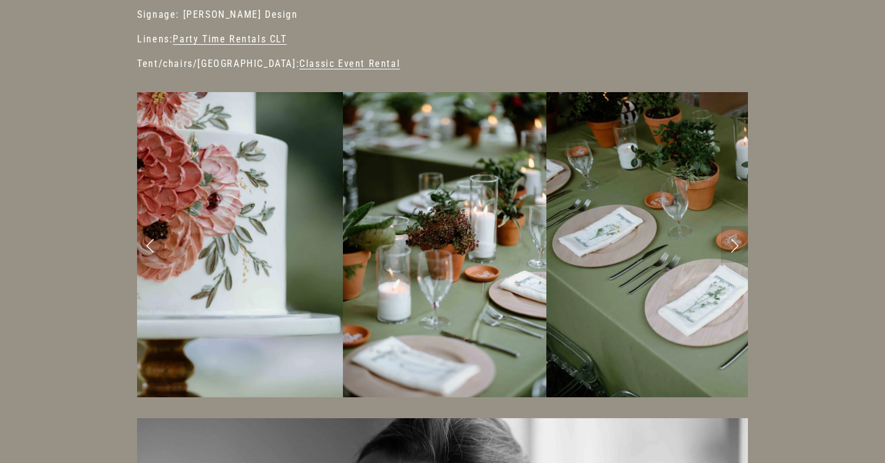
click at [734, 242] on link "Next Slide" at bounding box center [734, 244] width 27 height 37
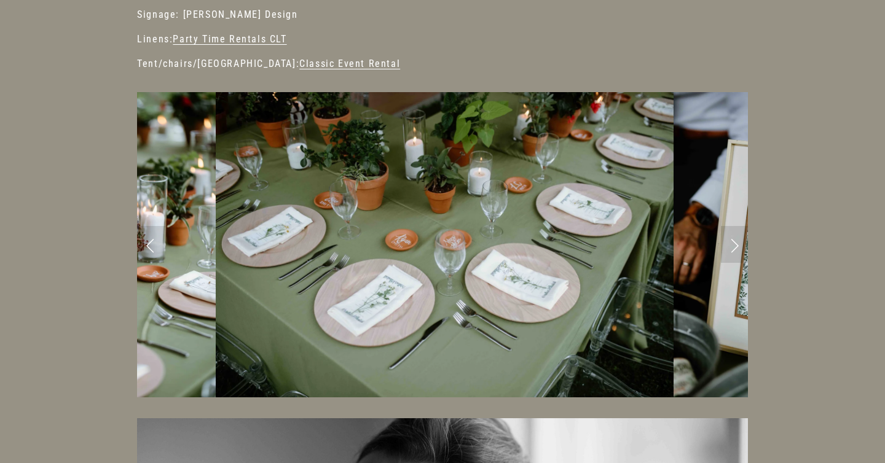
click at [736, 245] on link "Next Slide" at bounding box center [734, 244] width 27 height 37
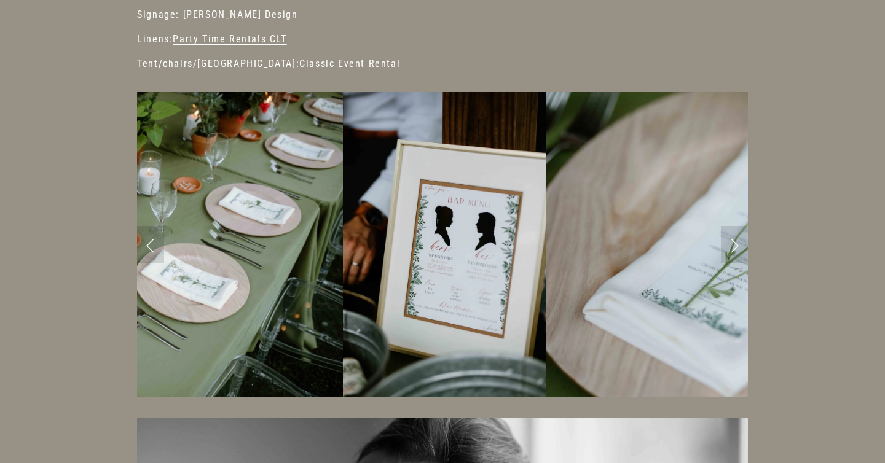
click at [736, 244] on link "Next Slide" at bounding box center [734, 244] width 27 height 37
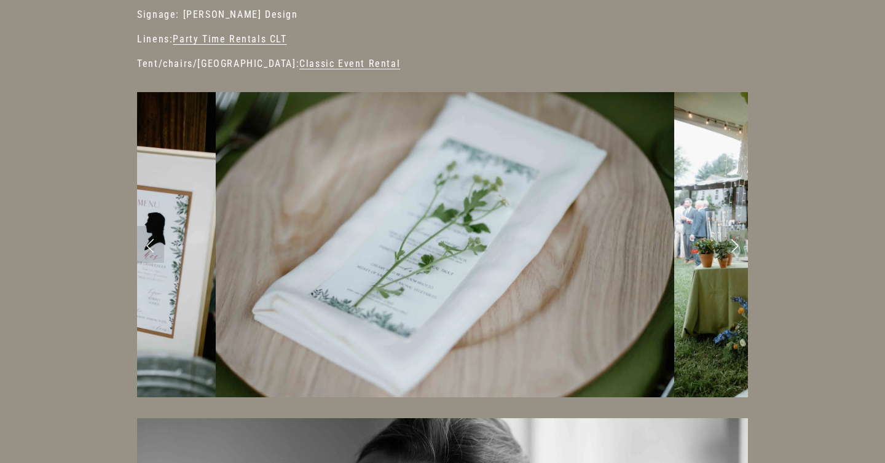
click at [736, 244] on link "Next Slide" at bounding box center [734, 244] width 27 height 37
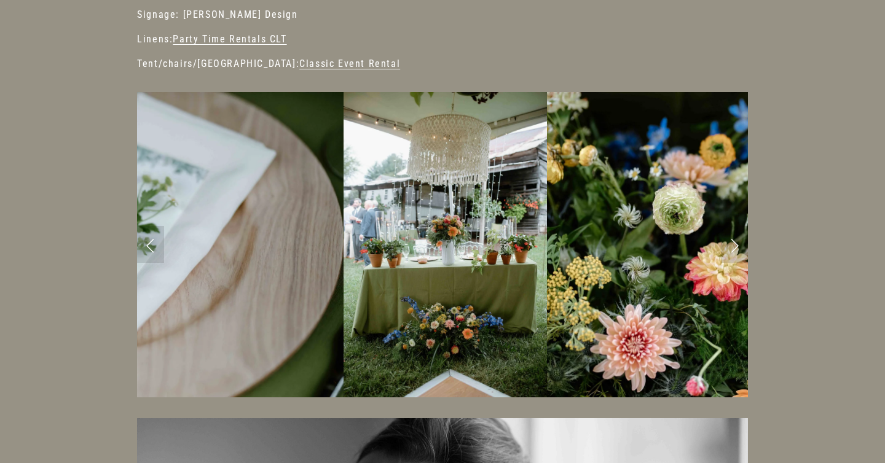
click at [736, 244] on link "Next Slide" at bounding box center [734, 244] width 27 height 37
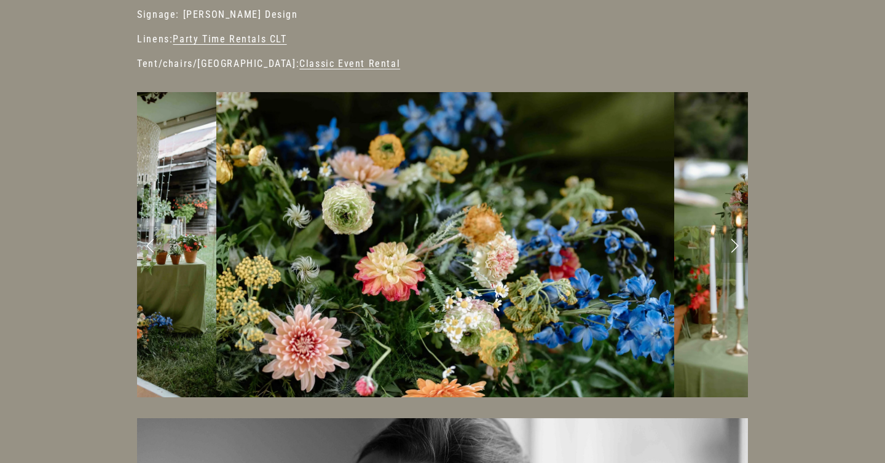
click at [736, 244] on link "Next Slide" at bounding box center [734, 244] width 27 height 37
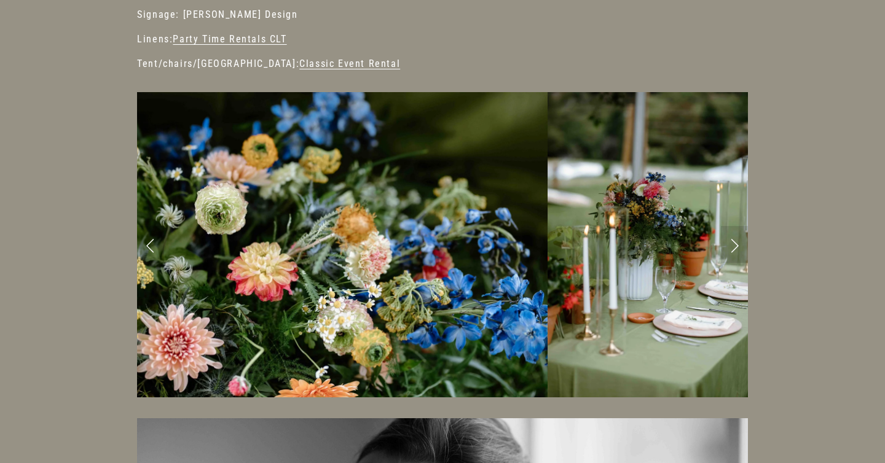
click at [736, 244] on link "Next Slide" at bounding box center [734, 244] width 27 height 37
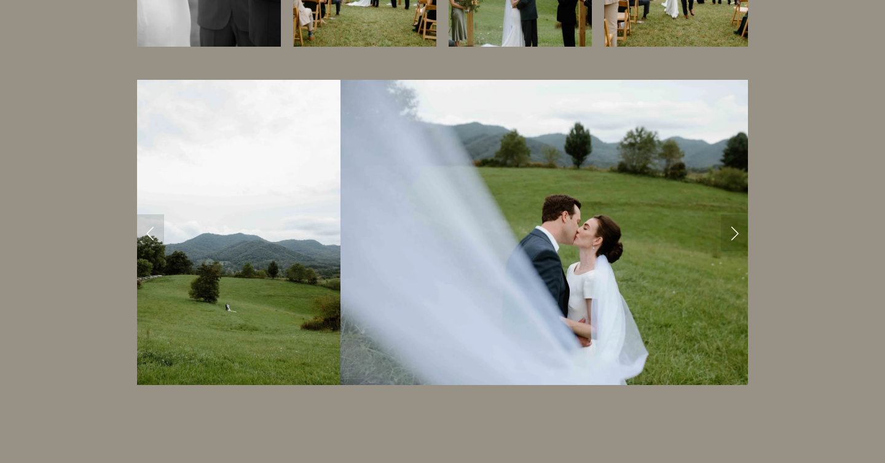
scroll to position [24033, 0]
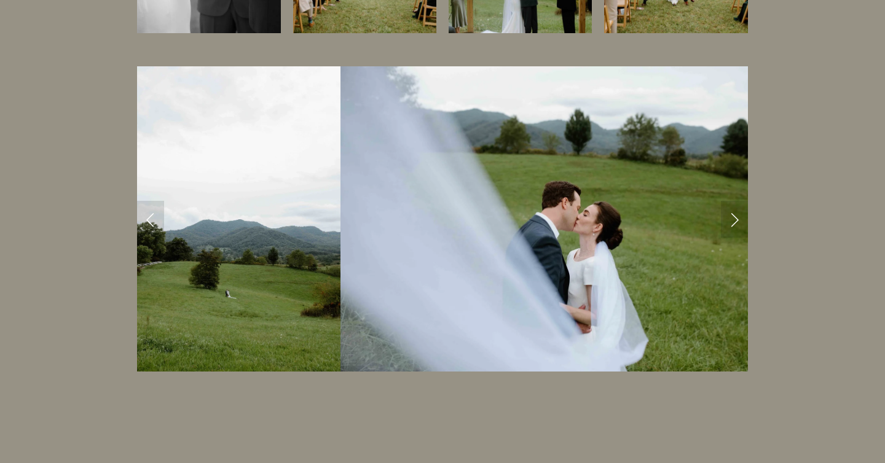
click at [739, 220] on link "Next Slide" at bounding box center [734, 219] width 27 height 37
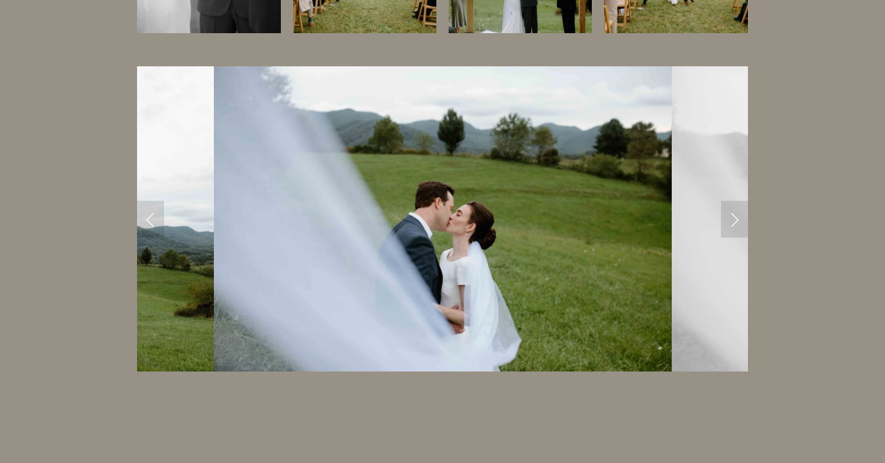
click at [731, 216] on link "Next Slide" at bounding box center [734, 219] width 27 height 37
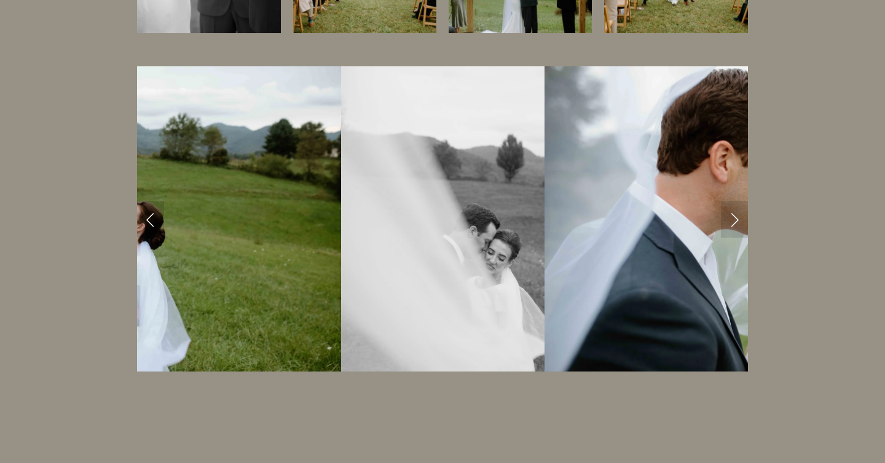
click at [731, 215] on link "Next Slide" at bounding box center [734, 219] width 27 height 37
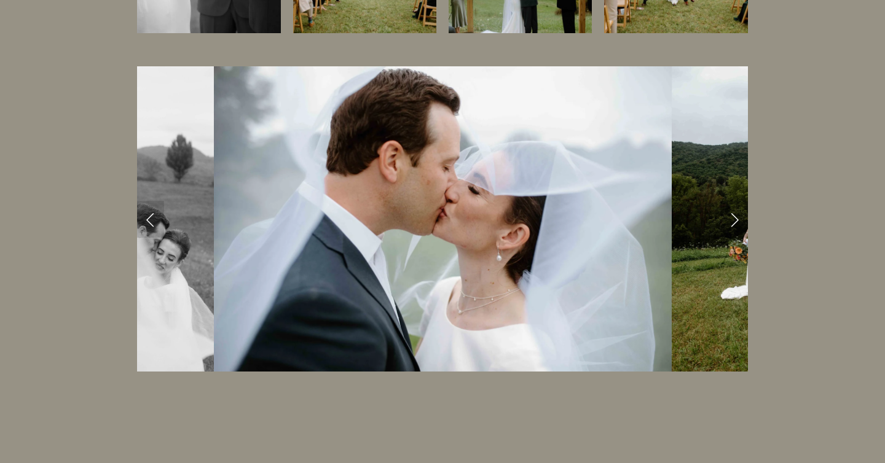
click at [735, 219] on link "Next Slide" at bounding box center [734, 219] width 27 height 37
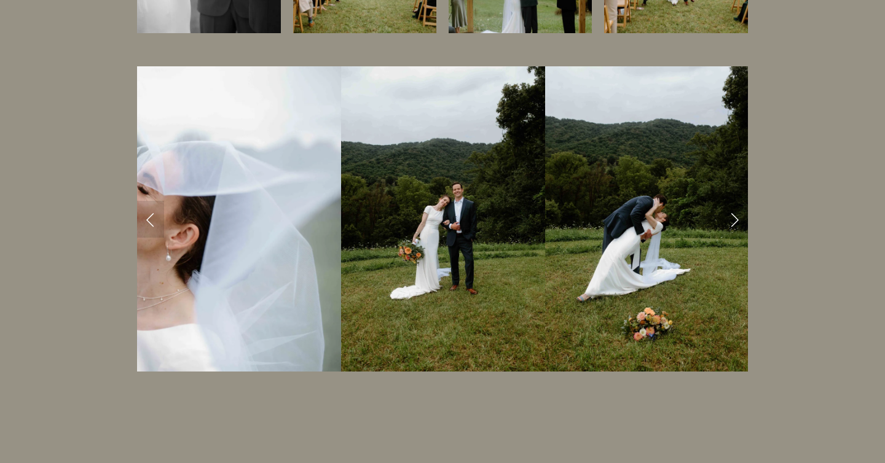
click at [737, 219] on link "Next Slide" at bounding box center [734, 219] width 27 height 37
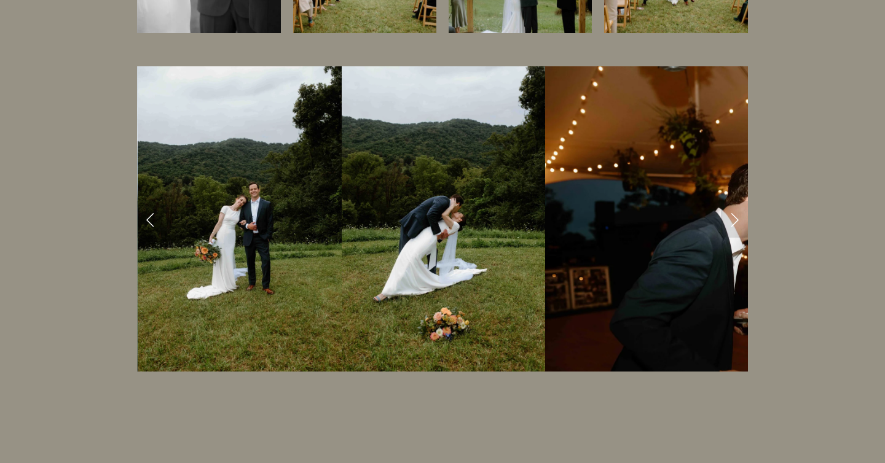
click at [737, 219] on link "Next Slide" at bounding box center [734, 219] width 27 height 37
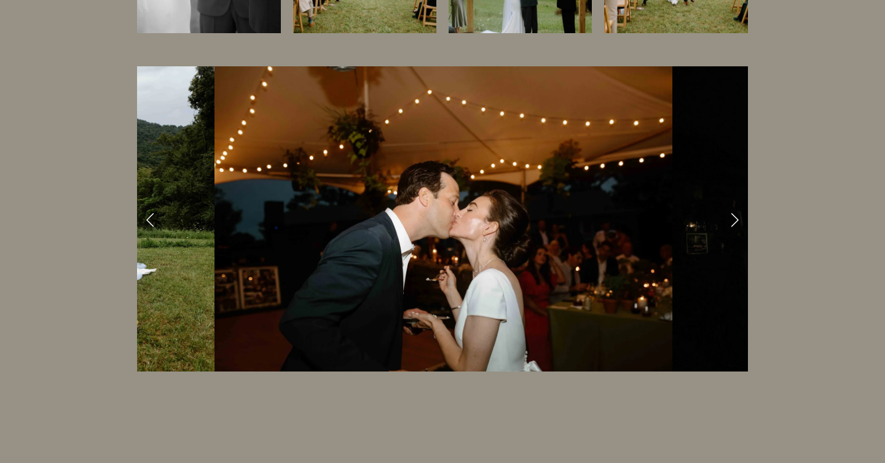
click at [737, 219] on link "Next Slide" at bounding box center [734, 219] width 27 height 37
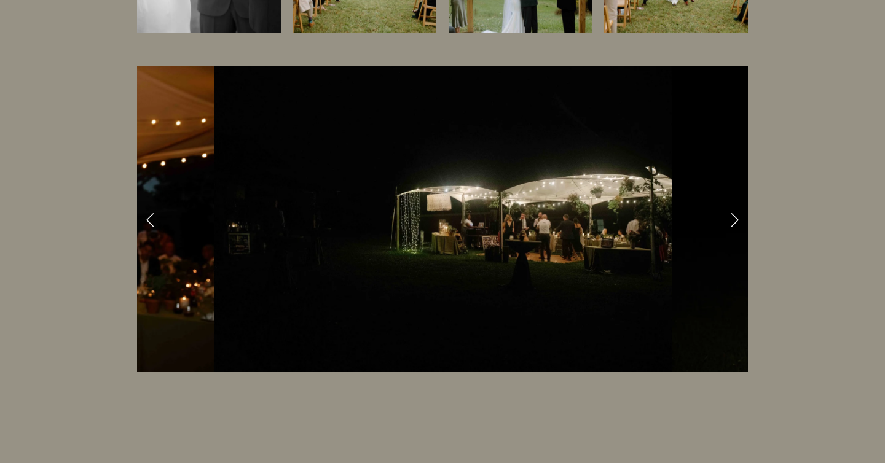
click at [737, 219] on link "Next Slide" at bounding box center [734, 219] width 27 height 37
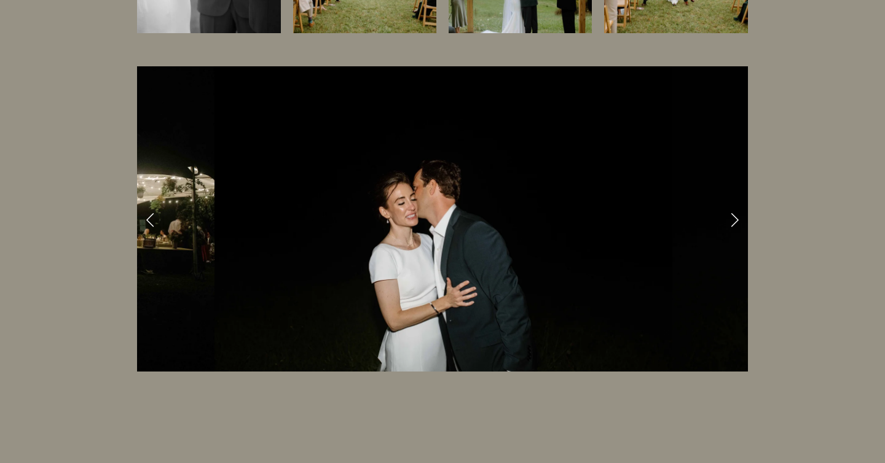
click at [737, 219] on link "Next Slide" at bounding box center [734, 219] width 27 height 37
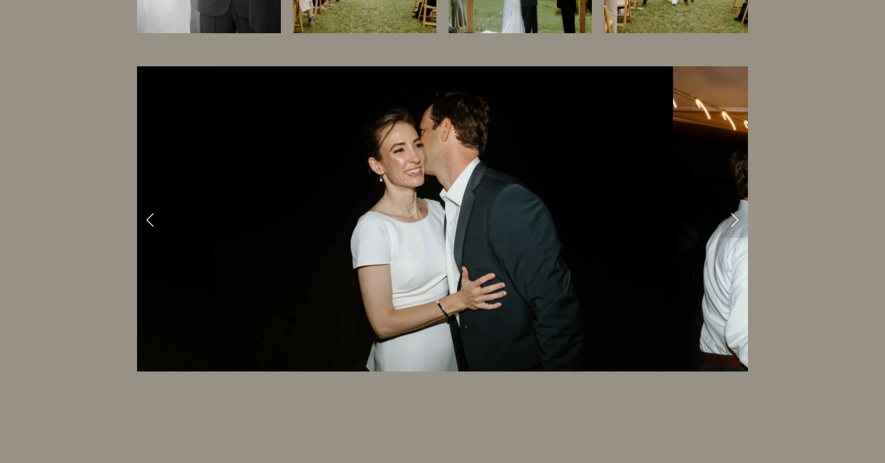
click at [737, 219] on link "Next Slide" at bounding box center [734, 219] width 27 height 37
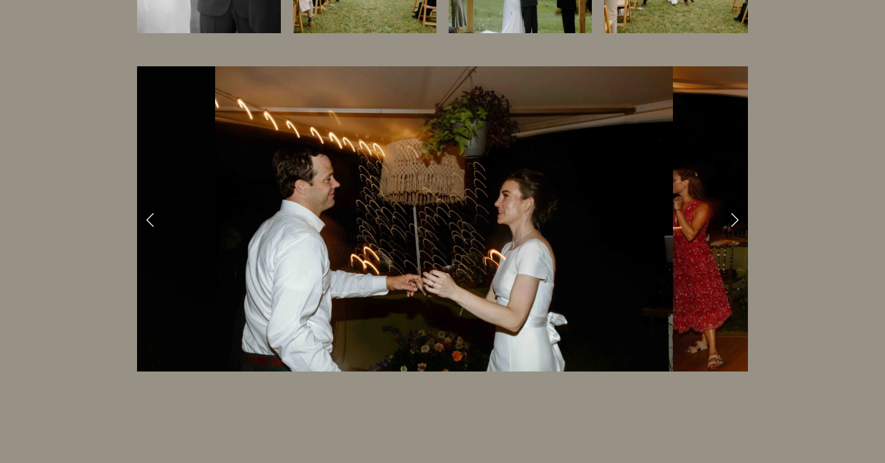
click at [737, 219] on link "Next Slide" at bounding box center [734, 219] width 27 height 37
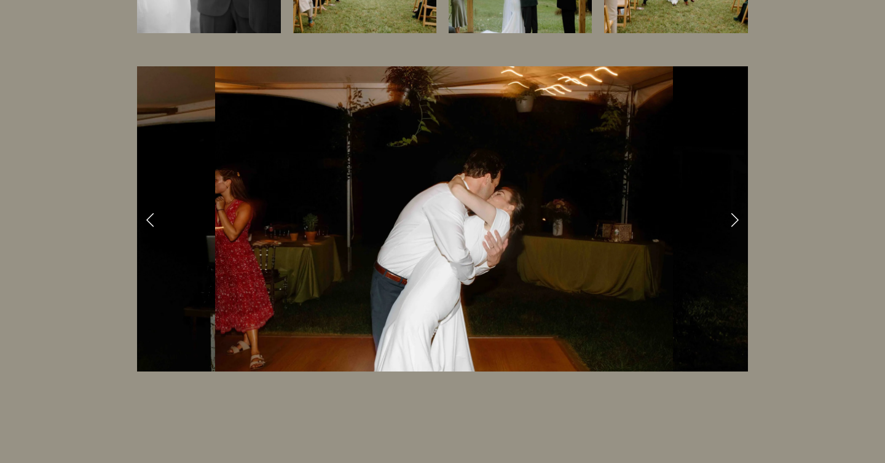
click at [737, 219] on link "Next Slide" at bounding box center [734, 219] width 27 height 37
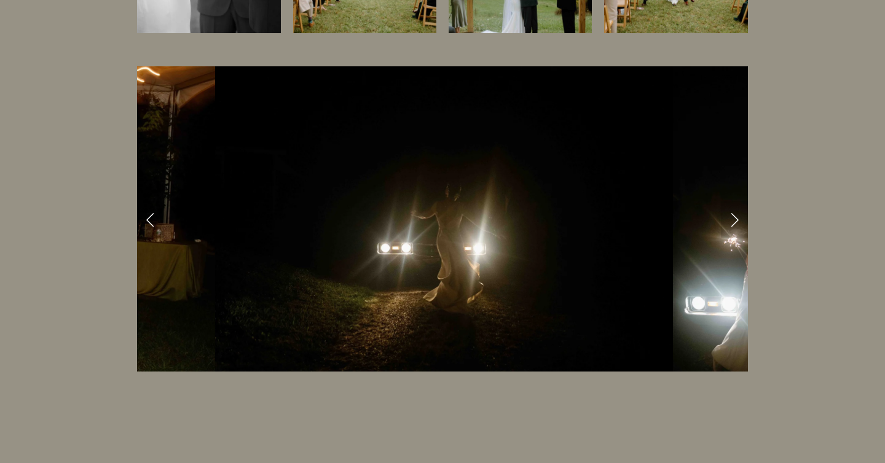
click at [737, 218] on link "Next Slide" at bounding box center [734, 219] width 27 height 37
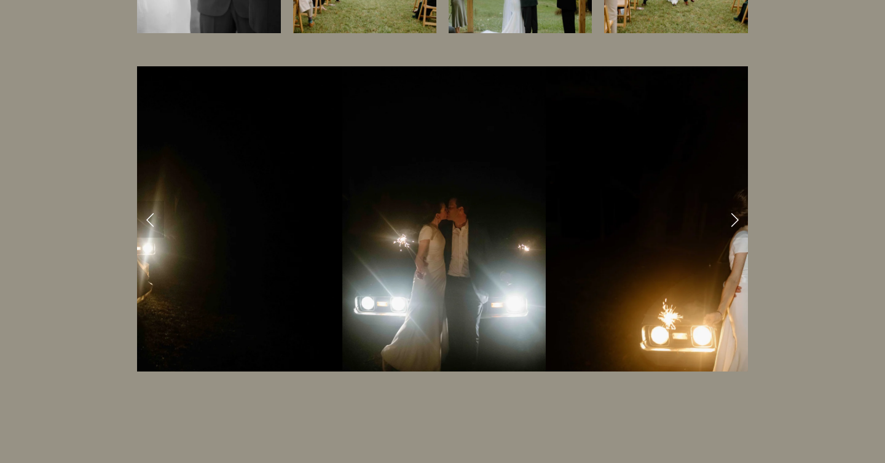
click at [737, 218] on link "Next Slide" at bounding box center [734, 219] width 27 height 37
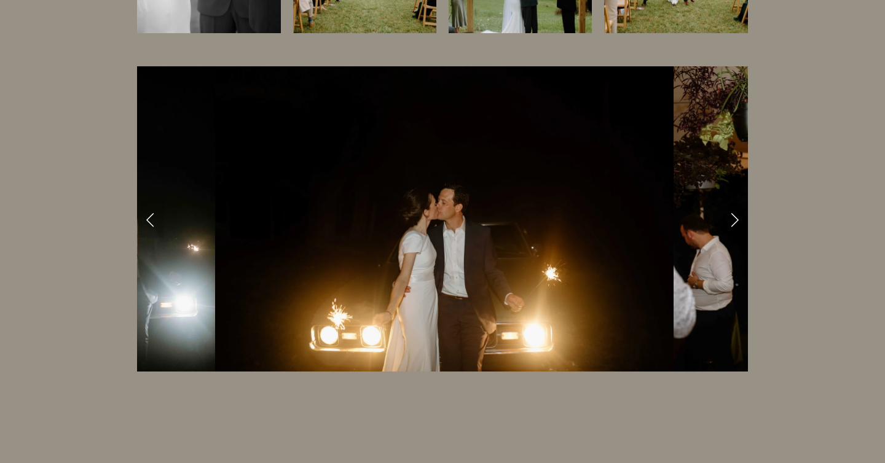
click at [737, 218] on link "Next Slide" at bounding box center [734, 219] width 27 height 37
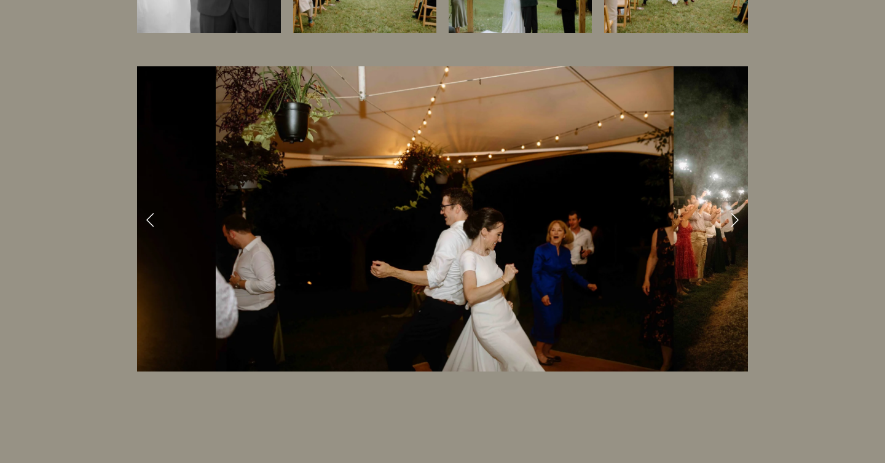
click at [737, 218] on link "Next Slide" at bounding box center [734, 219] width 27 height 37
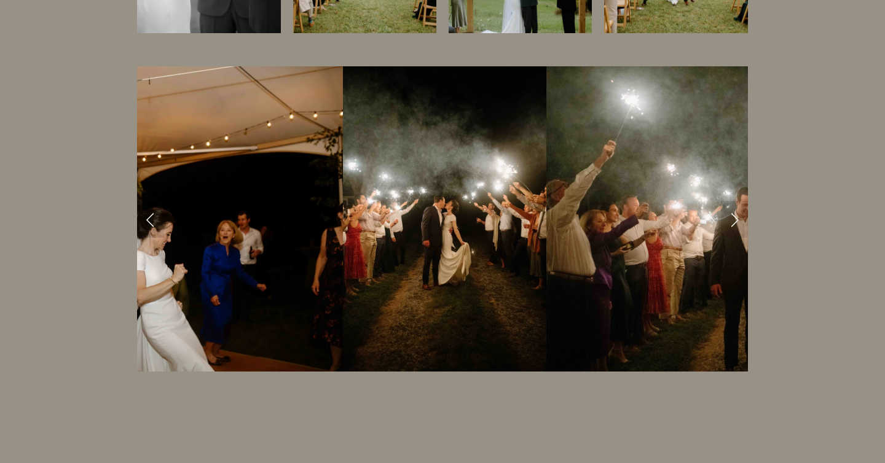
click at [737, 218] on link "Next Slide" at bounding box center [734, 219] width 27 height 37
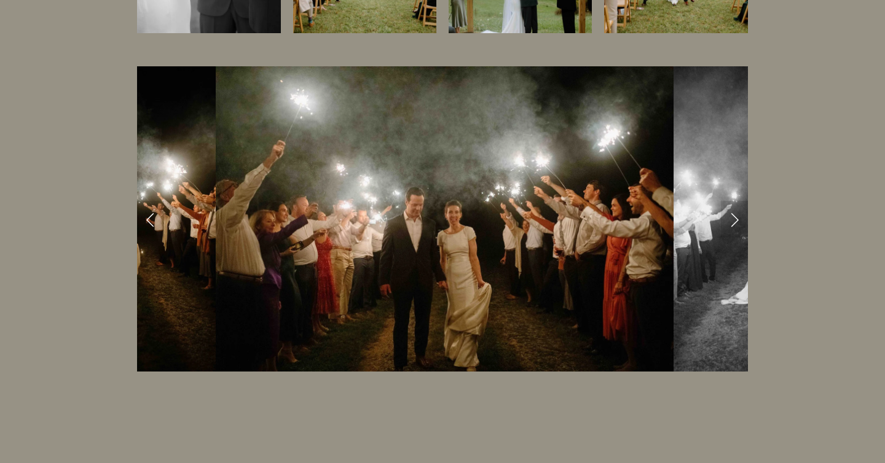
click at [737, 218] on link "Next Slide" at bounding box center [734, 219] width 27 height 37
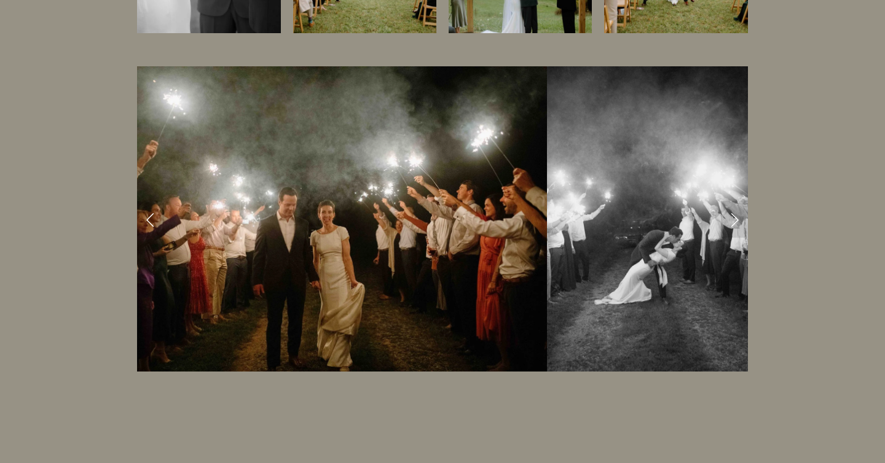
click at [737, 218] on link "Next Slide" at bounding box center [734, 219] width 27 height 37
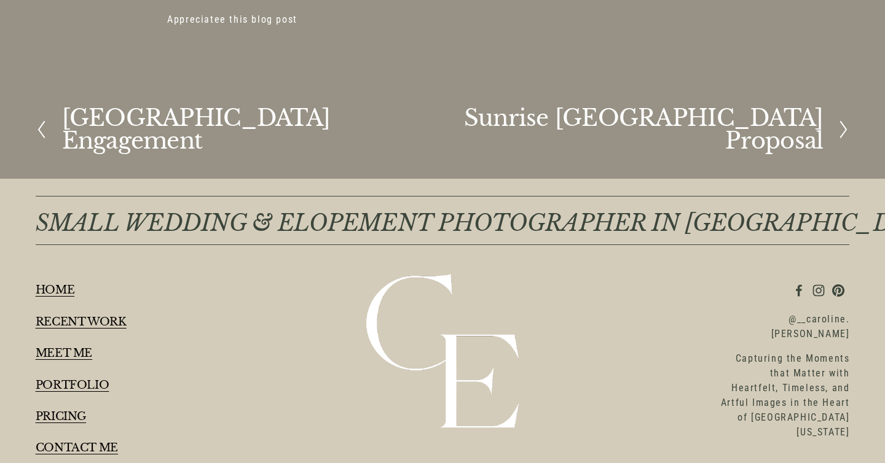
scroll to position [91354, 0]
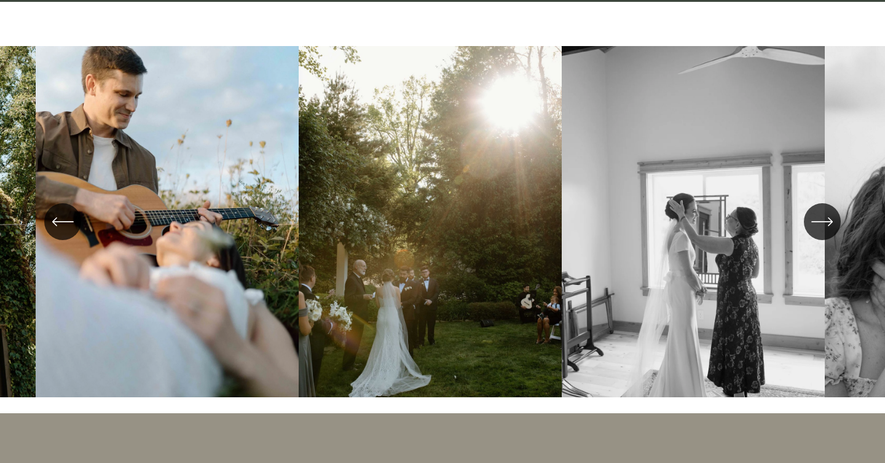
scroll to position [2542, 0]
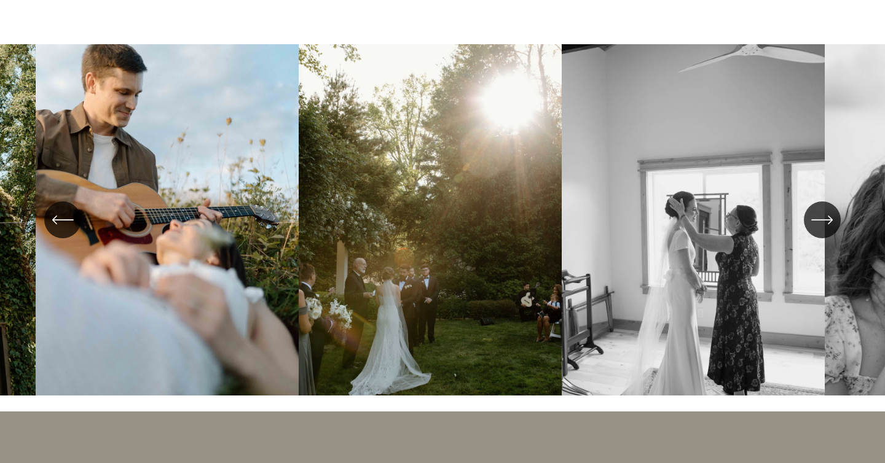
click at [819, 209] on icon "\a \a \a Next\a \a" at bounding box center [822, 220] width 22 height 22
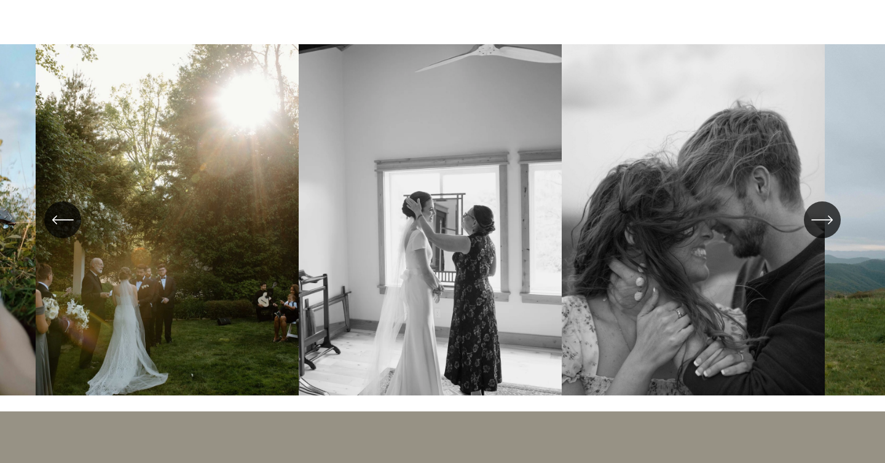
click at [819, 209] on icon "\a \a \a Next\a \a" at bounding box center [822, 220] width 22 height 22
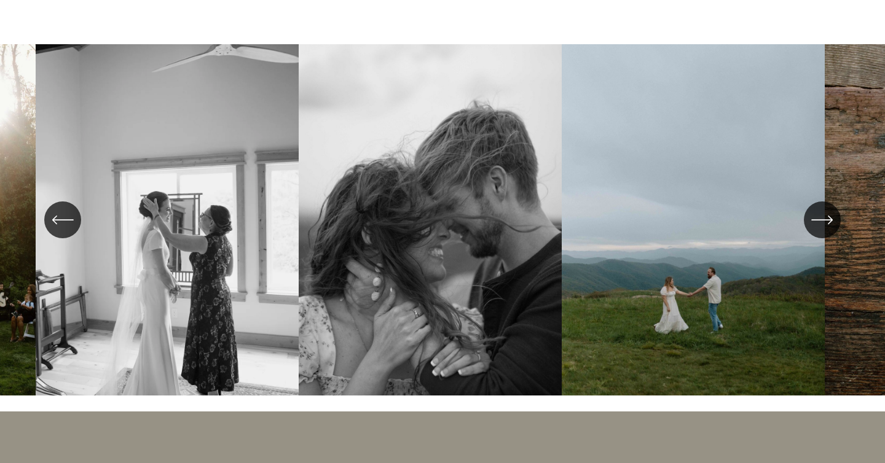
click at [819, 209] on icon "\a \a \a Next\a \a" at bounding box center [822, 220] width 22 height 22
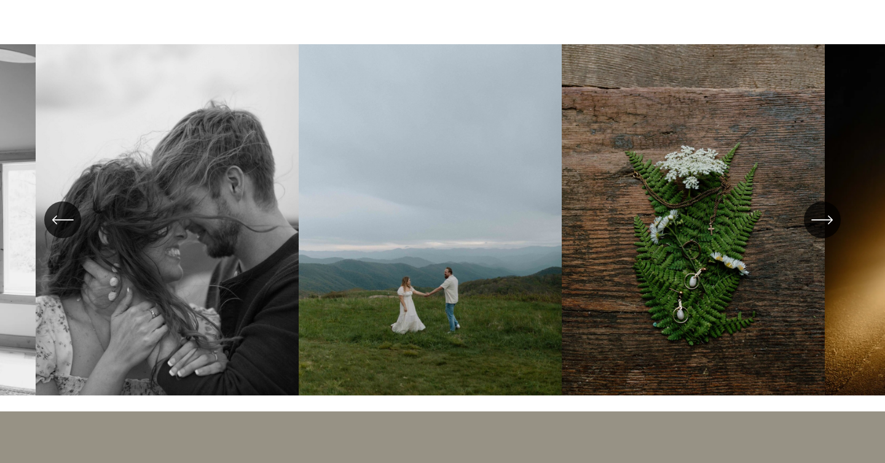
click at [819, 209] on icon "\a \a \a Next\a \a" at bounding box center [822, 220] width 22 height 22
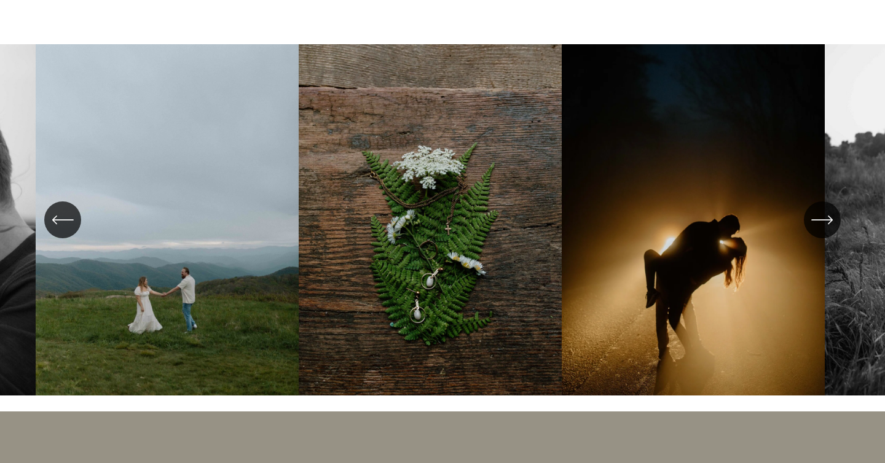
click at [818, 209] on icon "\a \a \a Next\a \a" at bounding box center [822, 220] width 22 height 22
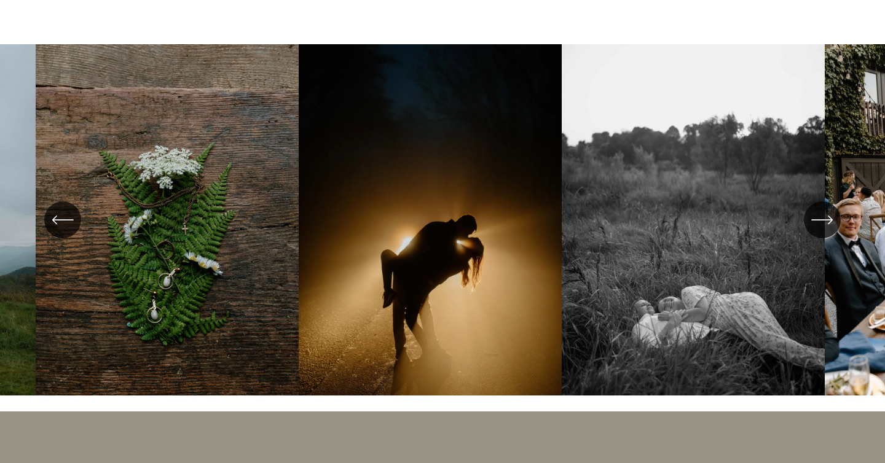
click at [818, 209] on icon "\a \a \a Next\a \a" at bounding box center [822, 220] width 22 height 22
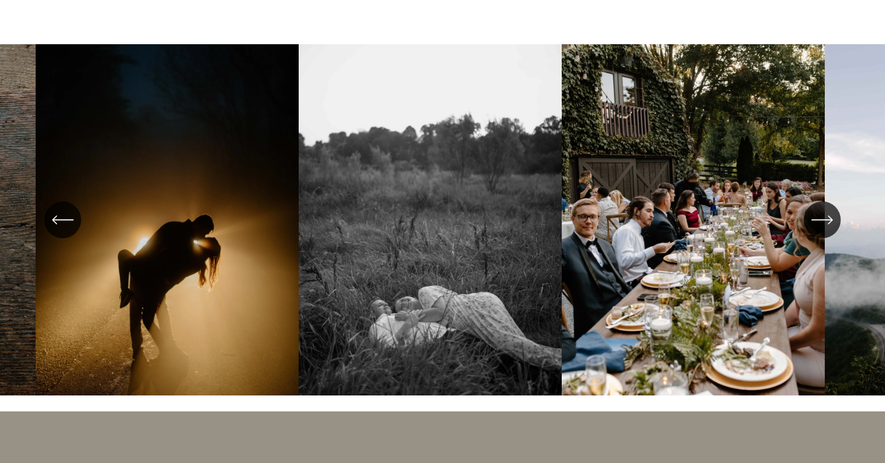
click at [818, 209] on icon "\a \a \a Next\a \a" at bounding box center [822, 220] width 22 height 22
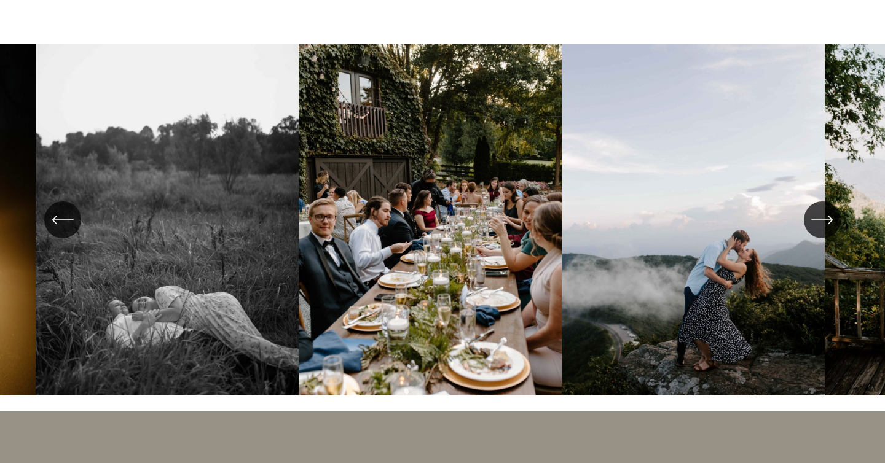
click at [818, 209] on icon "\a \a \a Next\a \a" at bounding box center [822, 220] width 22 height 22
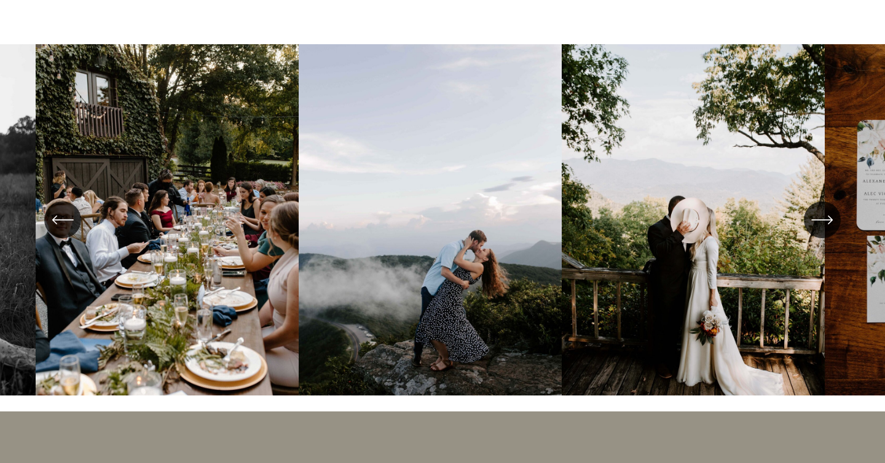
click at [818, 209] on icon "\a \a \a Next\a \a" at bounding box center [822, 220] width 22 height 22
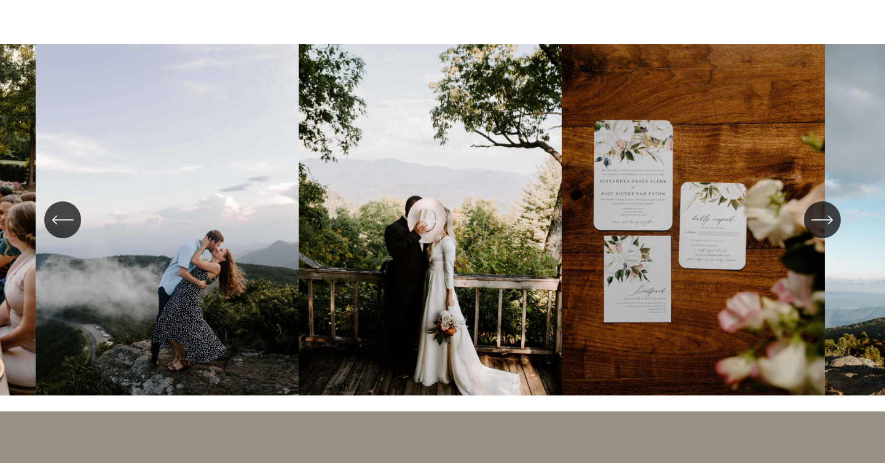
click at [818, 209] on icon "\a \a \a Next\a \a" at bounding box center [822, 220] width 22 height 22
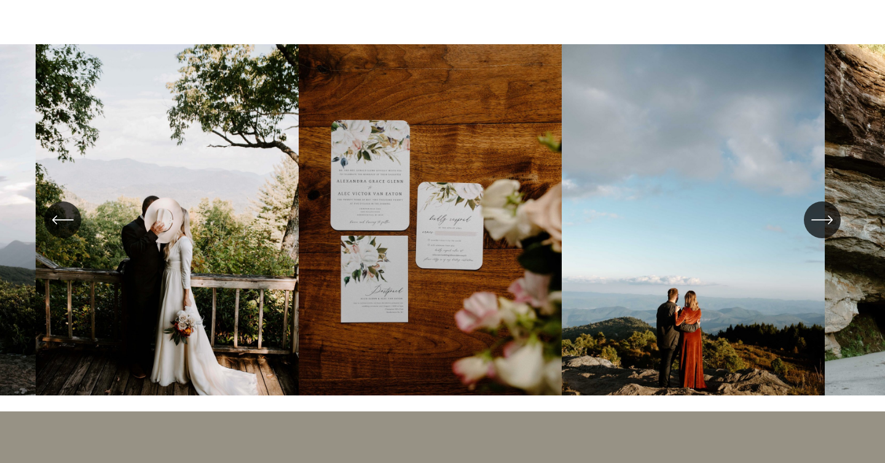
click at [818, 209] on icon "\a \a \a Next\a \a" at bounding box center [822, 220] width 22 height 22
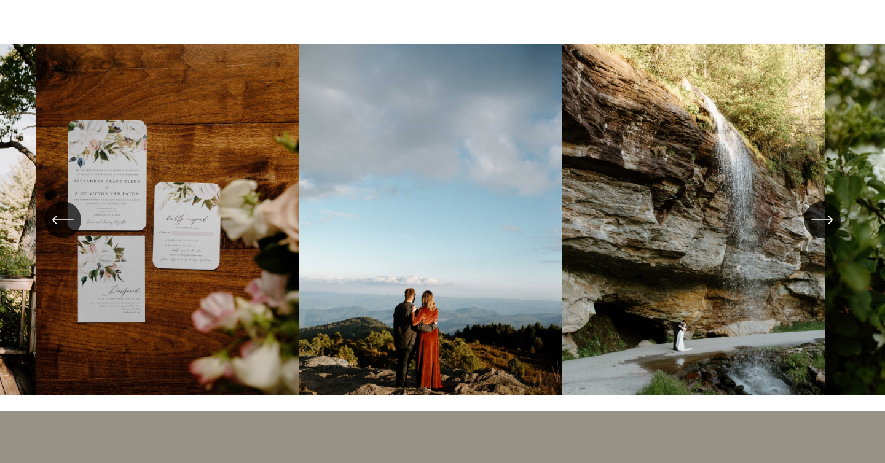
click at [818, 209] on icon "\a \a \a Next\a \a" at bounding box center [822, 220] width 22 height 22
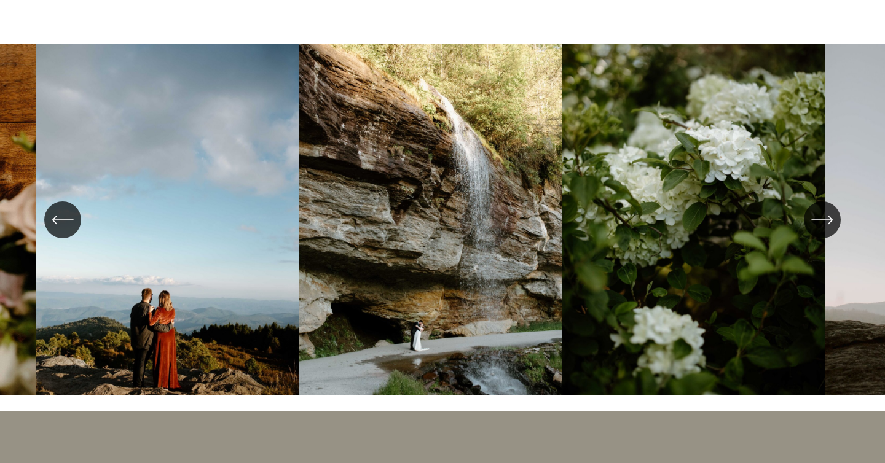
click at [818, 209] on icon "\a \a \a Next\a \a" at bounding box center [822, 220] width 22 height 22
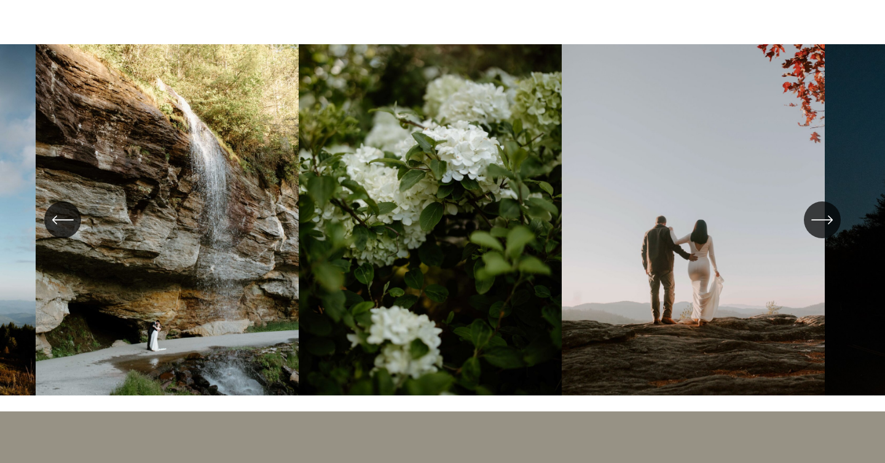
click at [818, 209] on icon "\a \a \a Next\a \a" at bounding box center [822, 220] width 22 height 22
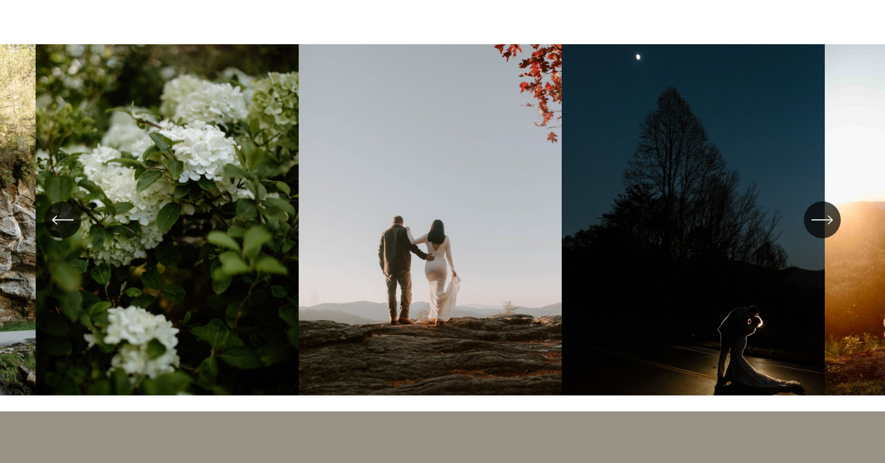
click at [818, 209] on icon "\a \a \a Next\a \a" at bounding box center [822, 220] width 22 height 22
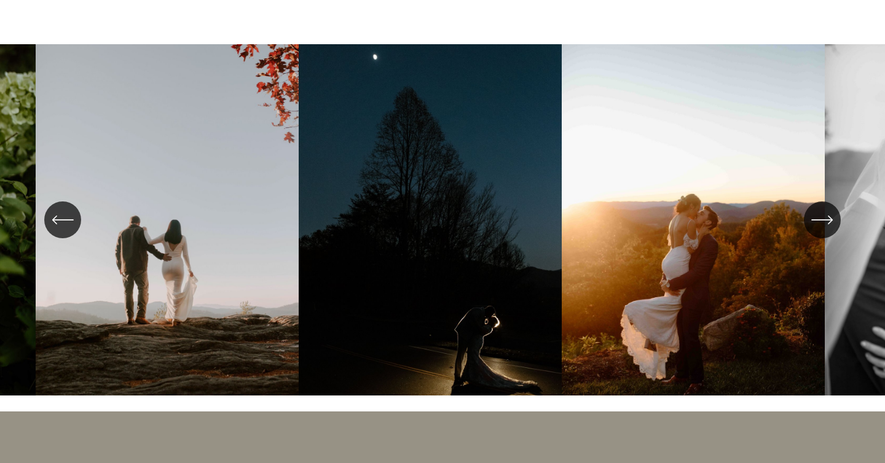
click at [818, 220] on icon "\a \a \a Next\a \a" at bounding box center [822, 220] width 20 height 0
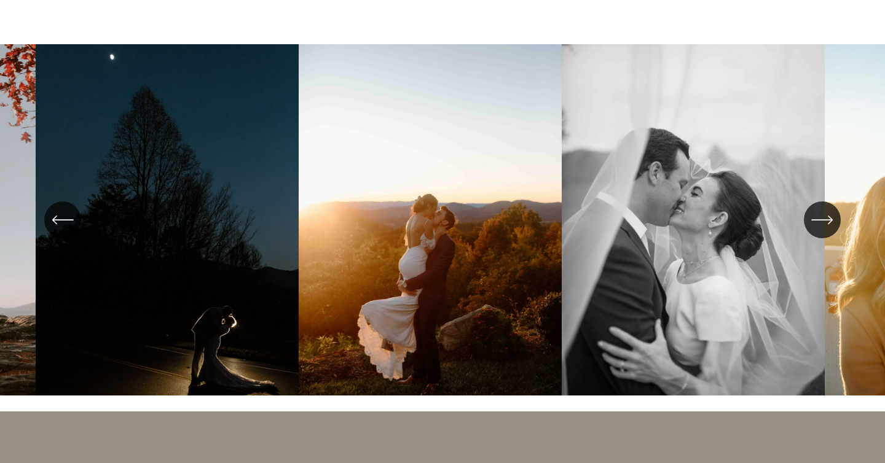
click at [818, 220] on icon "\a \a \a Next\a \a" at bounding box center [822, 220] width 20 height 0
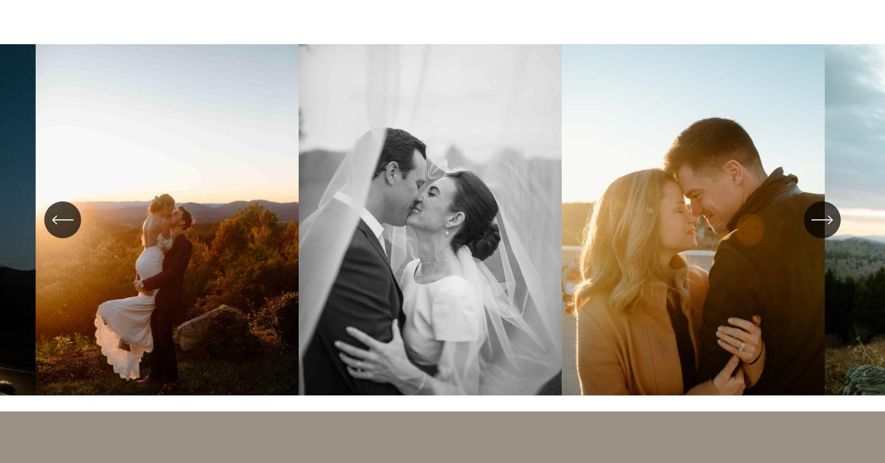
click at [817, 220] on icon "\a \a \a Next\a \a" at bounding box center [822, 220] width 20 height 0
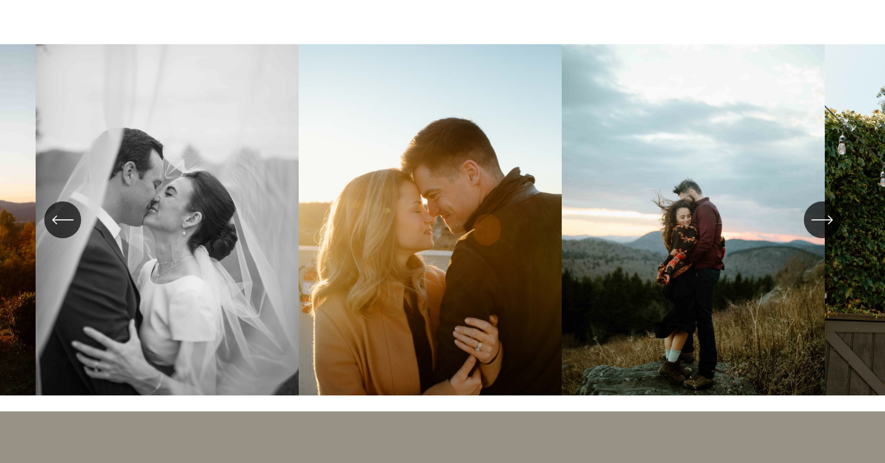
click at [817, 220] on icon "\a \a \a Next\a \a" at bounding box center [822, 220] width 20 height 0
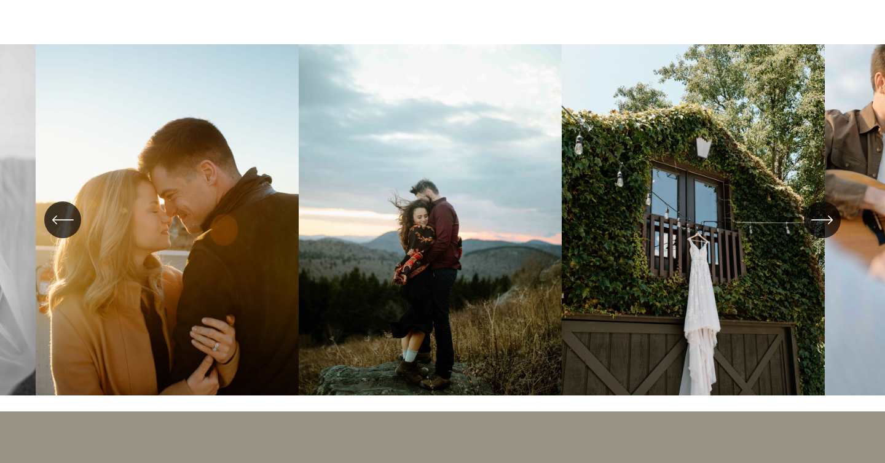
click at [817, 220] on icon "\a \a \a Next\a \a" at bounding box center [822, 220] width 20 height 0
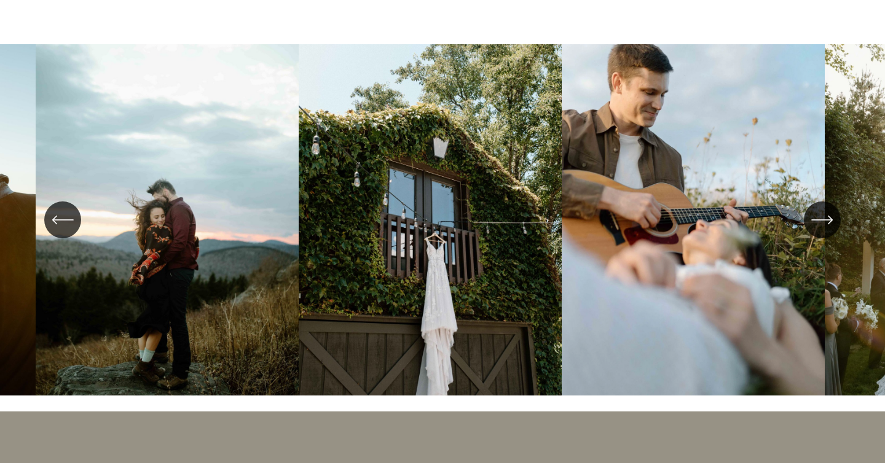
click at [817, 220] on icon "\a \a \a Next\a \a" at bounding box center [822, 220] width 20 height 0
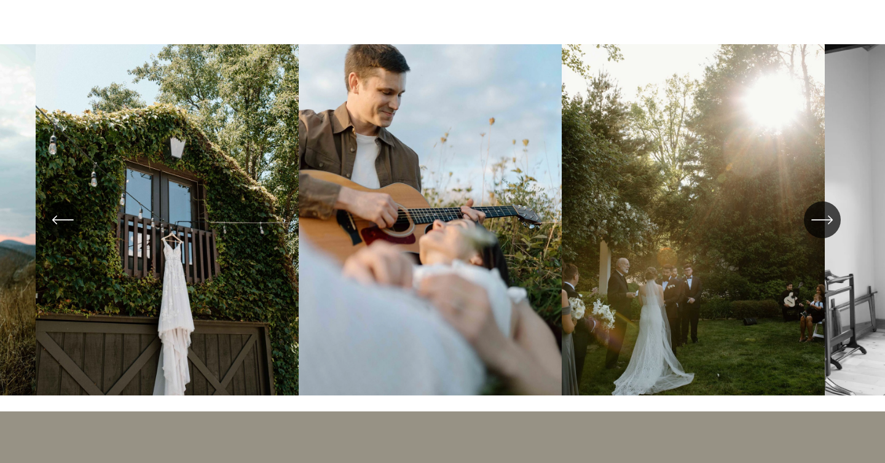
click at [817, 220] on icon "\a \a \a Next\a \a" at bounding box center [822, 220] width 20 height 0
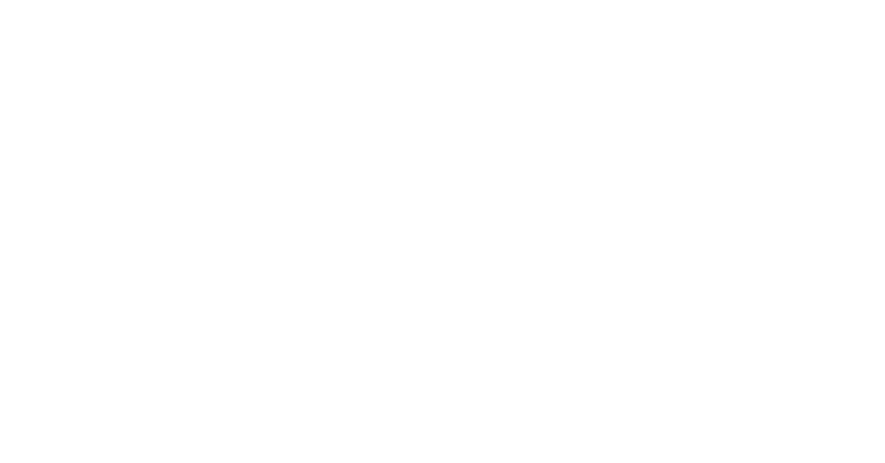
scroll to position [5851, 0]
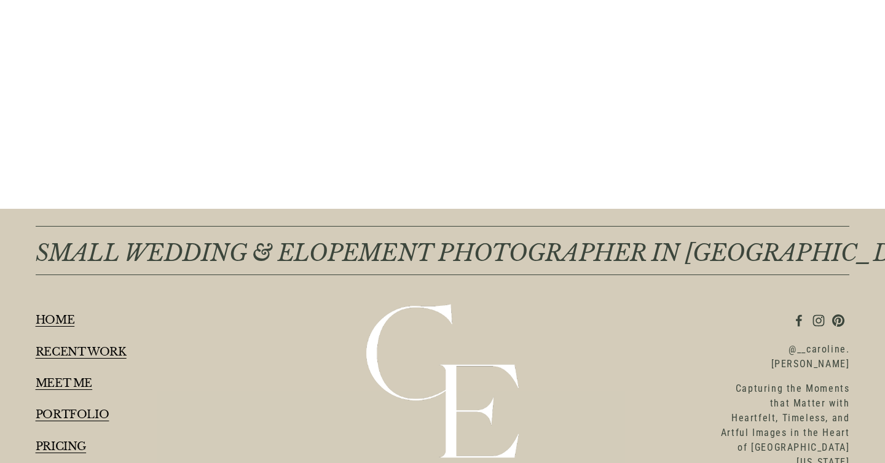
click at [816, 315] on use "Instagram" at bounding box center [819, 321] width 12 height 12
click at [58, 378] on link "MEET ME" at bounding box center [64, 384] width 57 height 12
click at [71, 441] on link "PRICING" at bounding box center [61, 447] width 51 height 12
click at [796, 315] on use "Ellis Illustrations" at bounding box center [799, 321] width 6 height 12
click at [617, 318] on div "SMALL WEDDING & ELOPEMENT PHOTOGRAPHER IN ANDREWS, NC HOME RECENT WORK MEET ME …" at bounding box center [442, 350] width 885 height 267
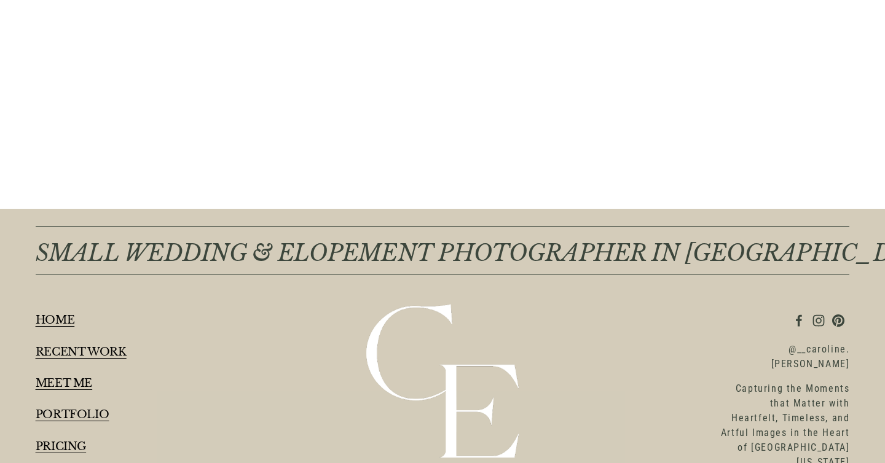
click at [841, 308] on use "Pinterest" at bounding box center [838, 320] width 25 height 25
click at [672, 294] on div "SMALL WEDDING & ELOPEMENT PHOTOGRAPHER IN ANDREWS, NC HOME RECENT WORK MEET ME …" at bounding box center [442, 350] width 885 height 267
click at [794, 308] on use "Ellis Illustrations" at bounding box center [798, 320] width 25 height 25
click at [95, 347] on link "RECENT WORK" at bounding box center [81, 353] width 91 height 12
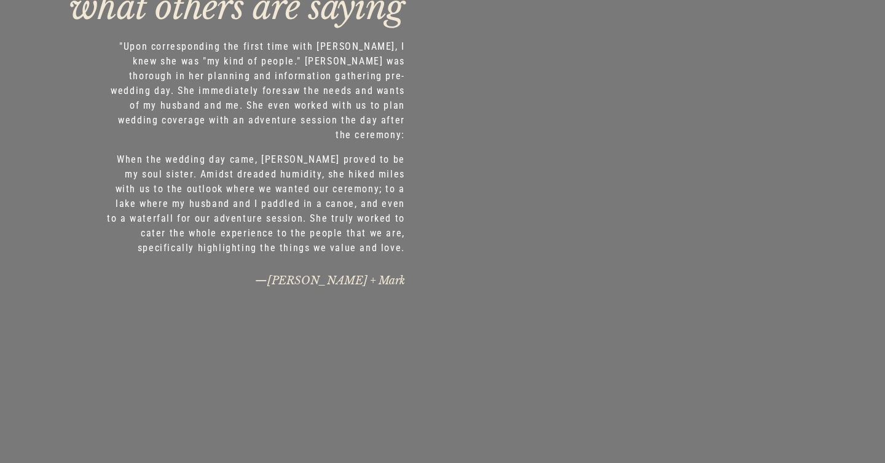
scroll to position [2883, 0]
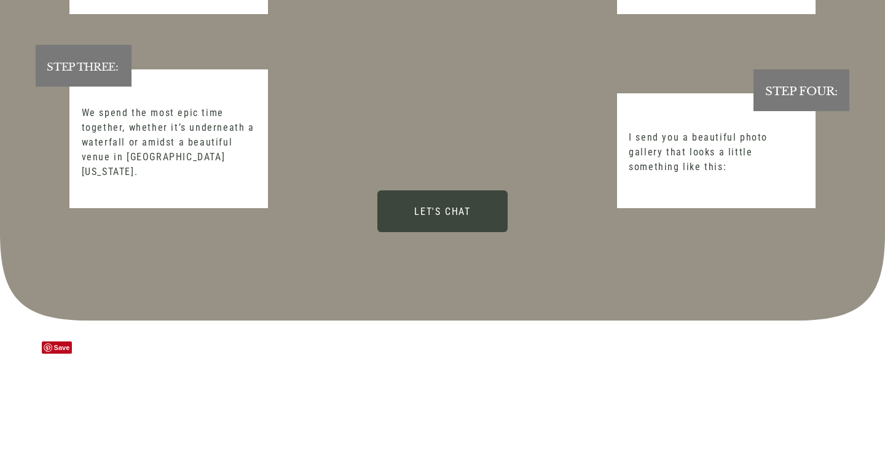
scroll to position [3119, 0]
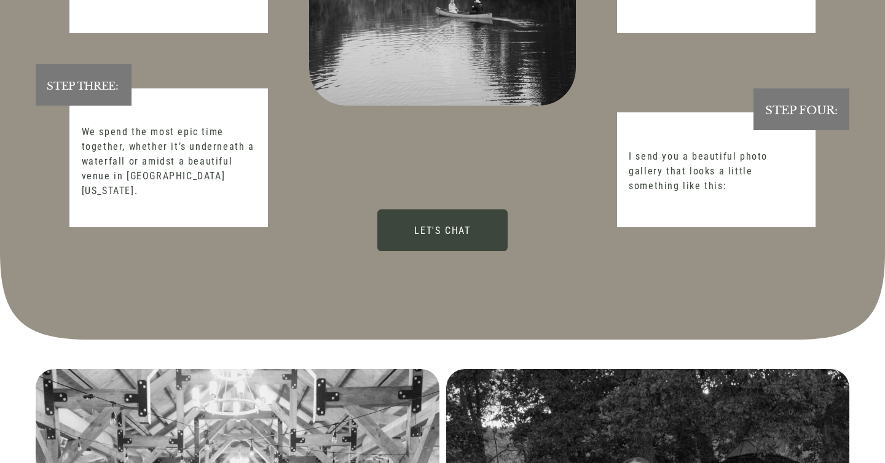
click at [697, 149] on p "I send you a beautiful photo gallery that looks a little something like this:" at bounding box center [716, 171] width 174 height 44
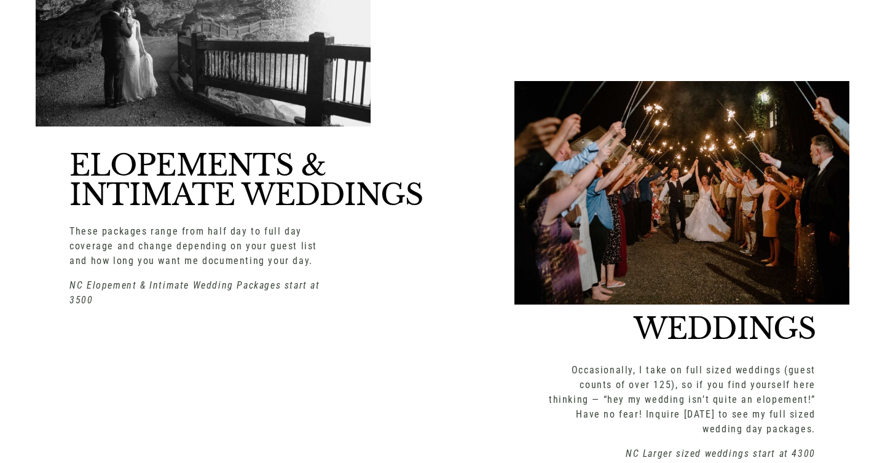
scroll to position [1482, 0]
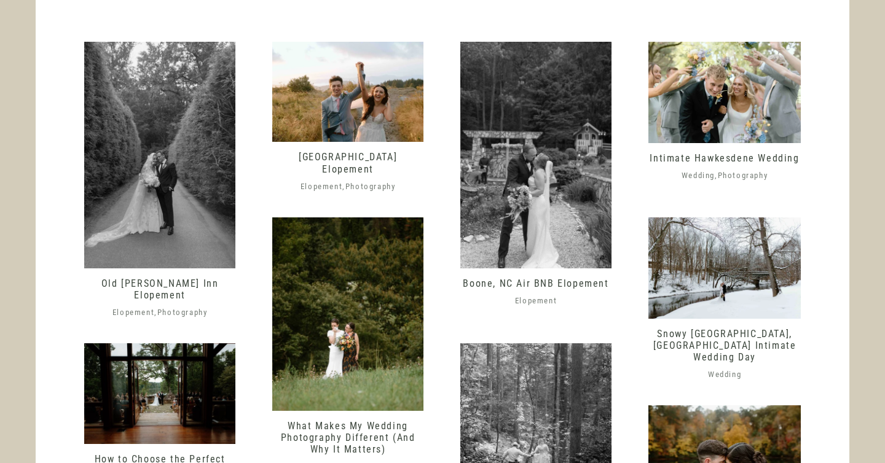
scroll to position [623, 0]
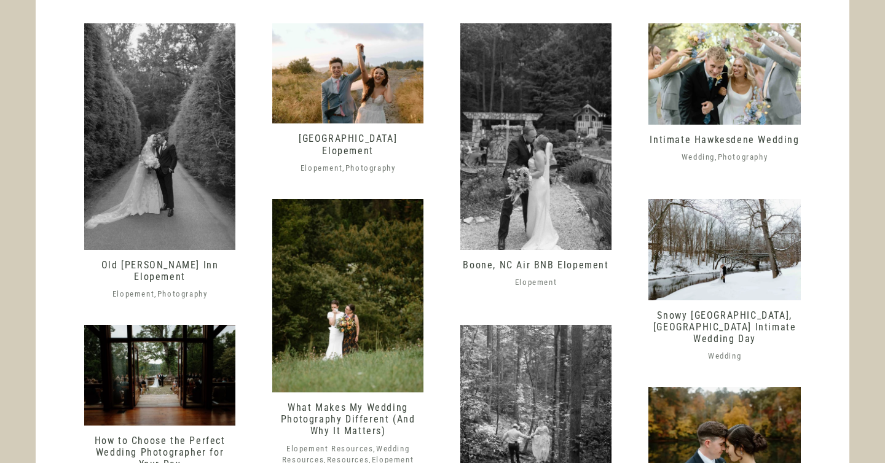
click at [139, 266] on link "Old [PERSON_NAME] Inn Elopement" at bounding box center [159, 270] width 117 height 23
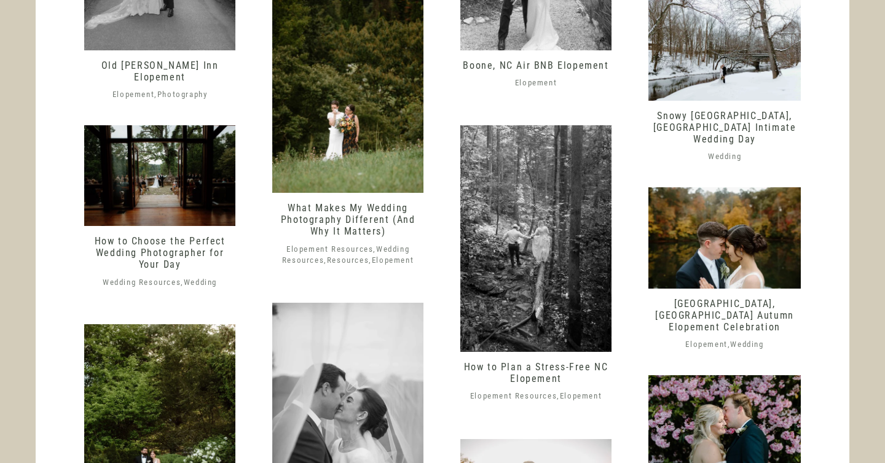
scroll to position [826, 0]
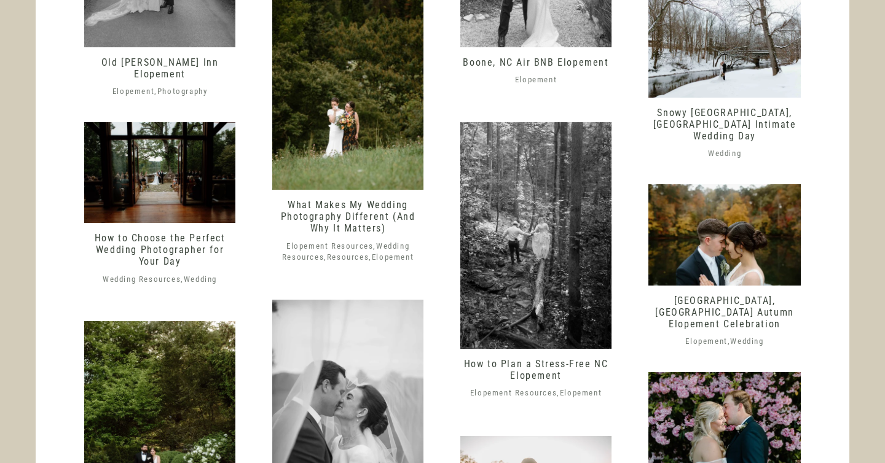
click at [375, 205] on link "What Makes My Wedding Photography Different (And Why It Matters)" at bounding box center [348, 216] width 135 height 35
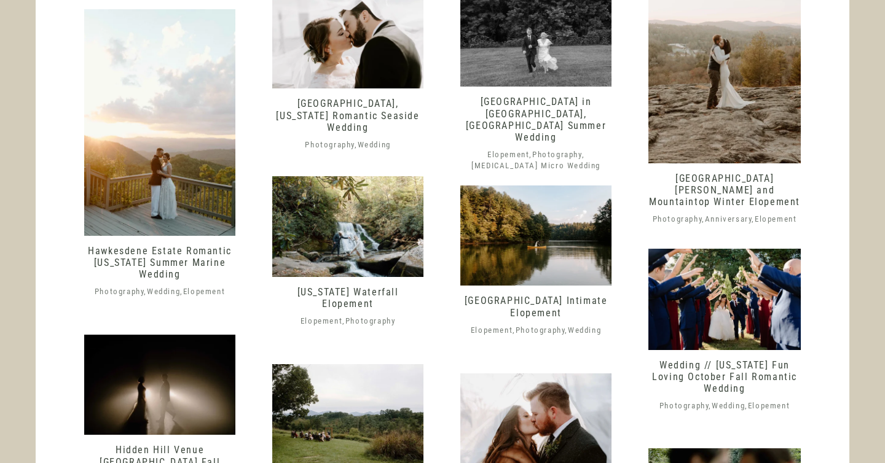
scroll to position [1449, 0]
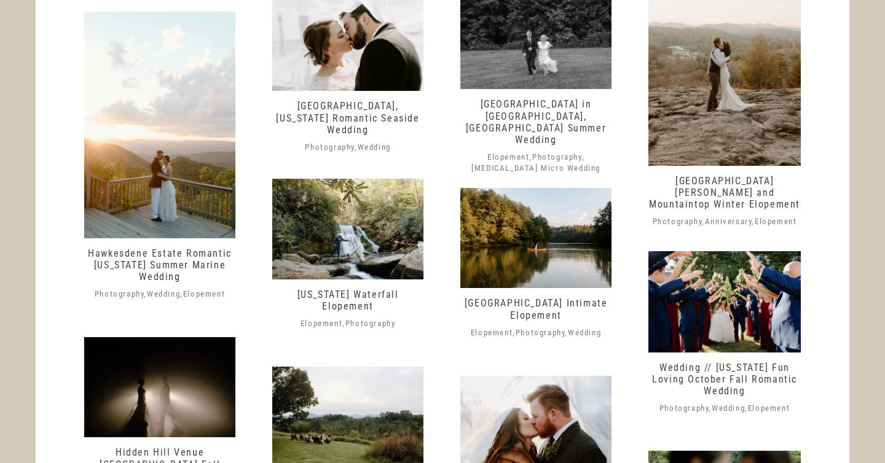
click at [377, 116] on link "[GEOGRAPHIC_DATA], [US_STATE] Romantic Seaside Wedding" at bounding box center [347, 117] width 143 height 35
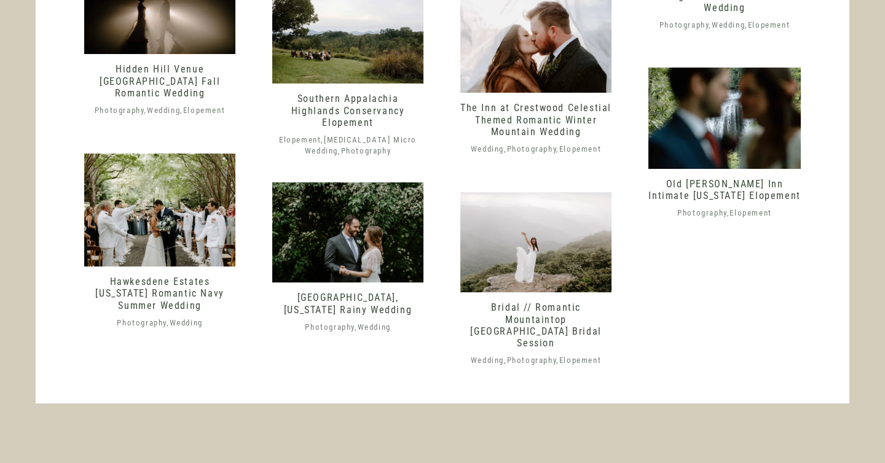
scroll to position [1830, 0]
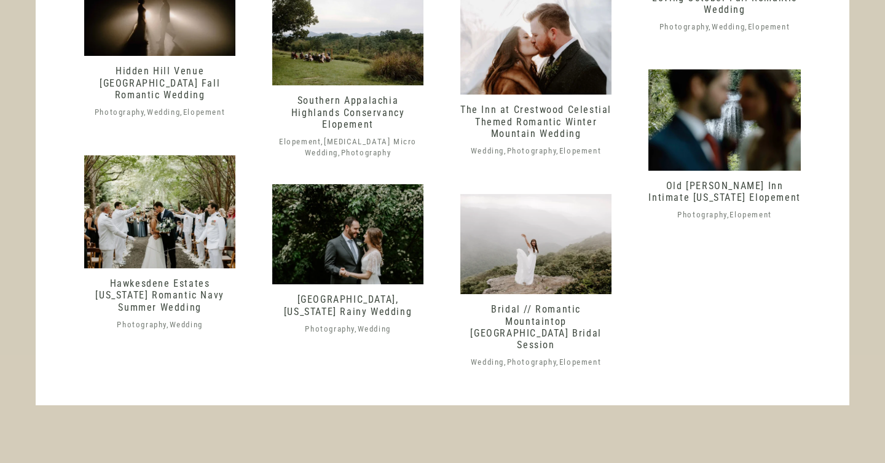
click at [325, 294] on link "Charlotte, North Carolina Rainy Wedding" at bounding box center [348, 305] width 128 height 23
click at [517, 336] on link "Bridal // Romantic Mountaintop Blue Ridge Parkway Bridal Session" at bounding box center [535, 327] width 131 height 47
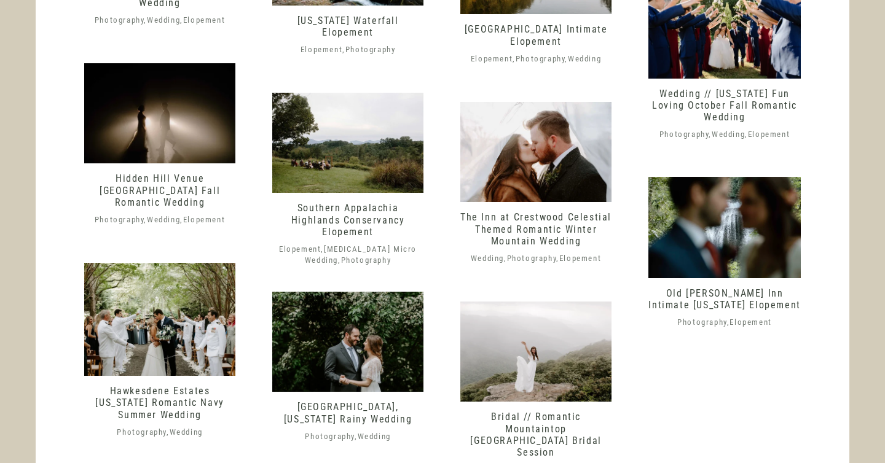
scroll to position [1720, 0]
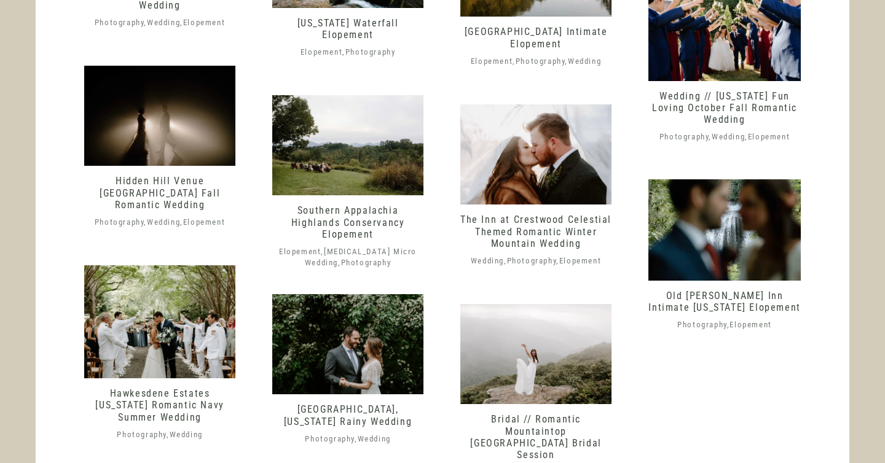
click at [532, 226] on link "The Inn at Crestwood Celestial Themed Romantic Winter Mountain Wedding" at bounding box center [535, 231] width 151 height 35
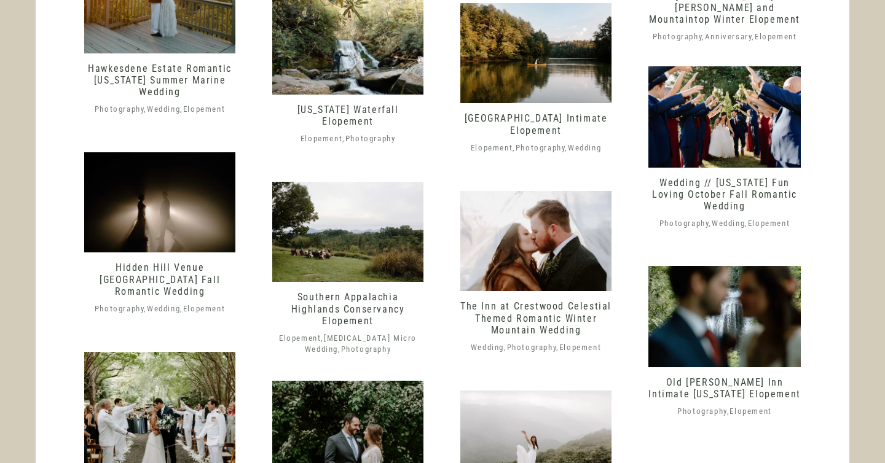
scroll to position [1617, 0]
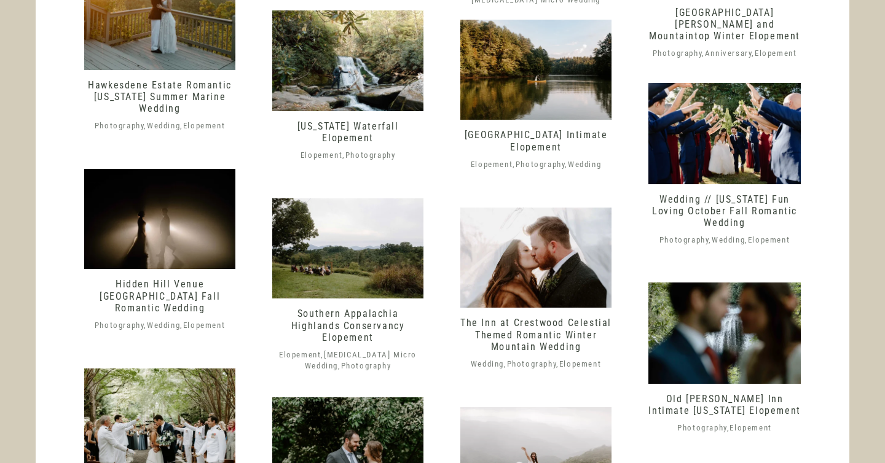
click at [398, 315] on link "Southern Appalachia Highlands Conservancy Elopement" at bounding box center [348, 325] width 114 height 35
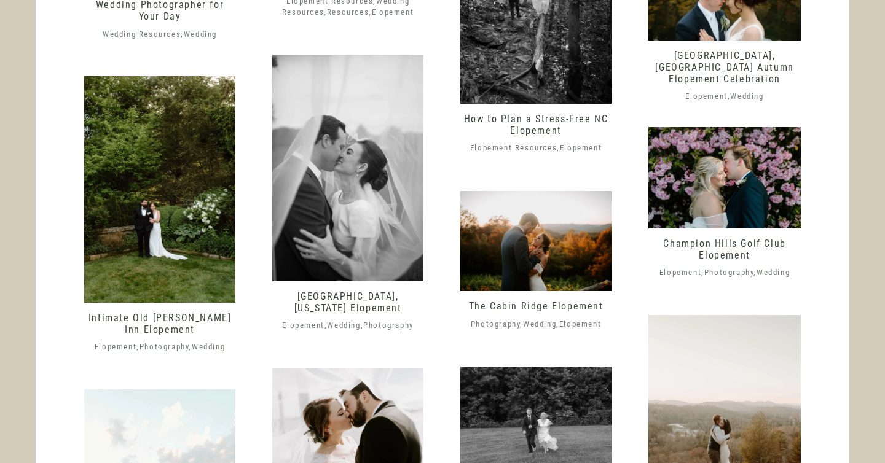
scroll to position [1066, 0]
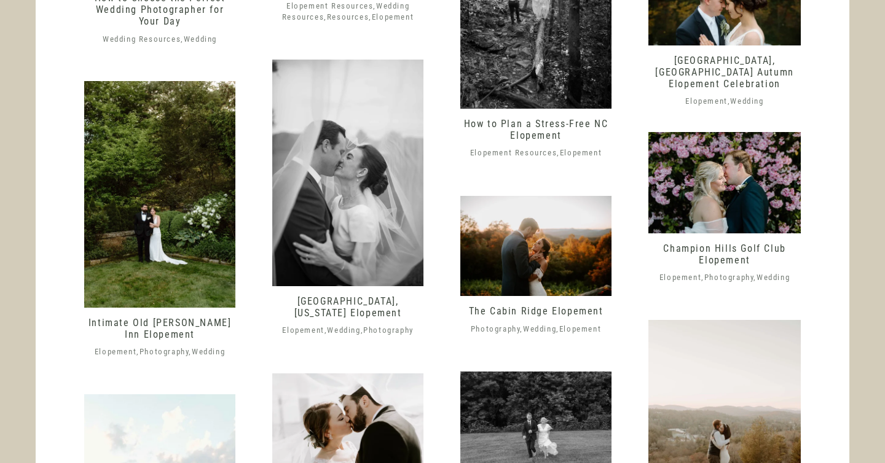
click at [761, 250] on link "Champion Hills Golf Club Elopement" at bounding box center [724, 254] width 122 height 23
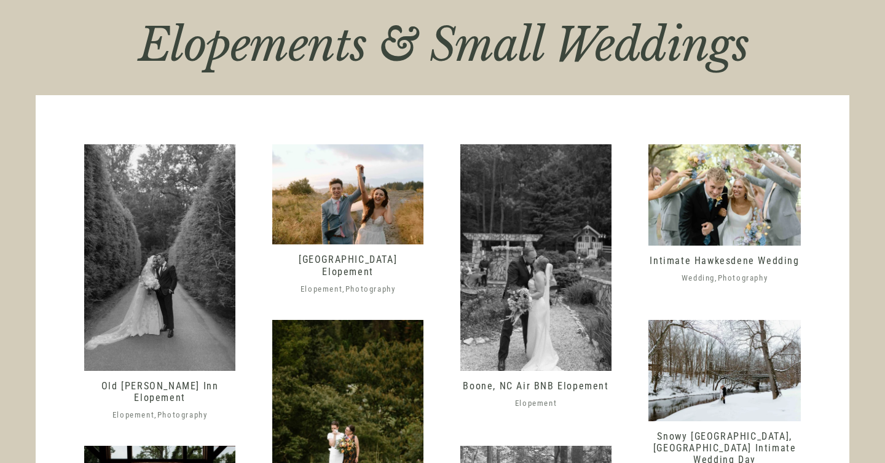
scroll to position [504, 0]
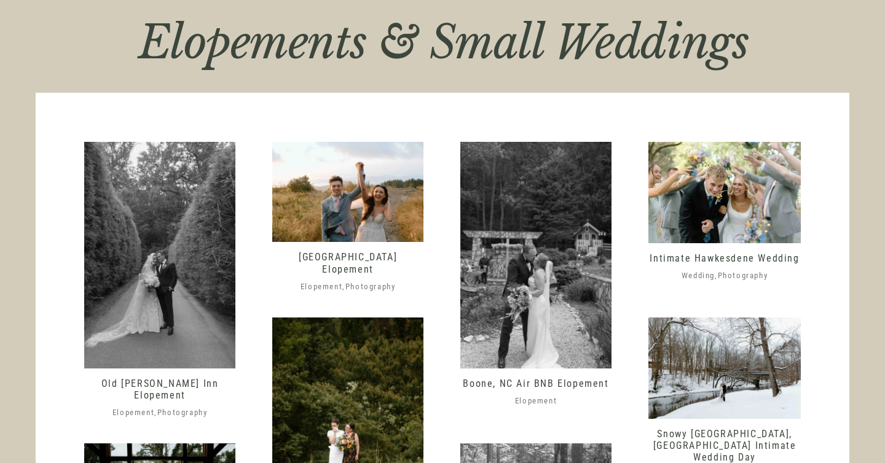
click at [145, 386] on link "Old Edwards Inn Elopement" at bounding box center [159, 389] width 117 height 23
click at [741, 186] on img at bounding box center [724, 192] width 152 height 101
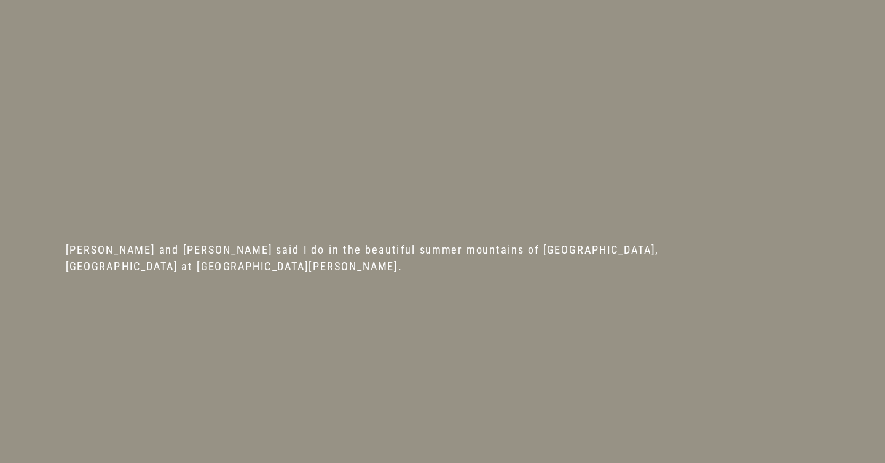
scroll to position [9905, 0]
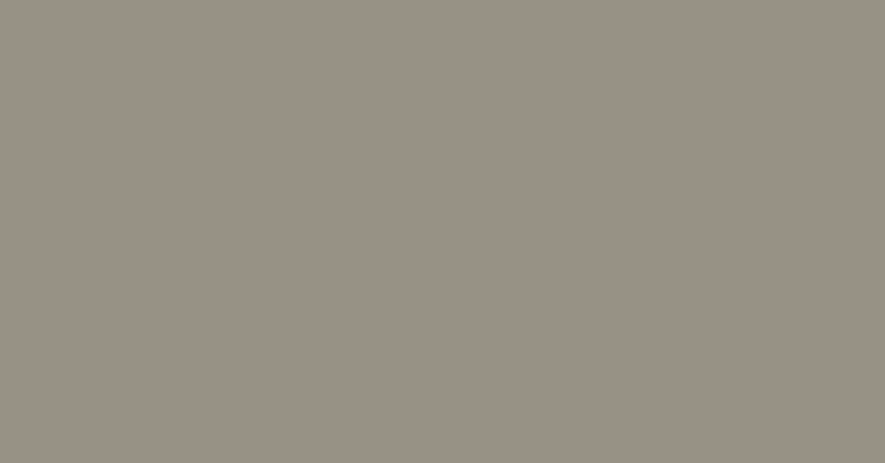
scroll to position [3103, 0]
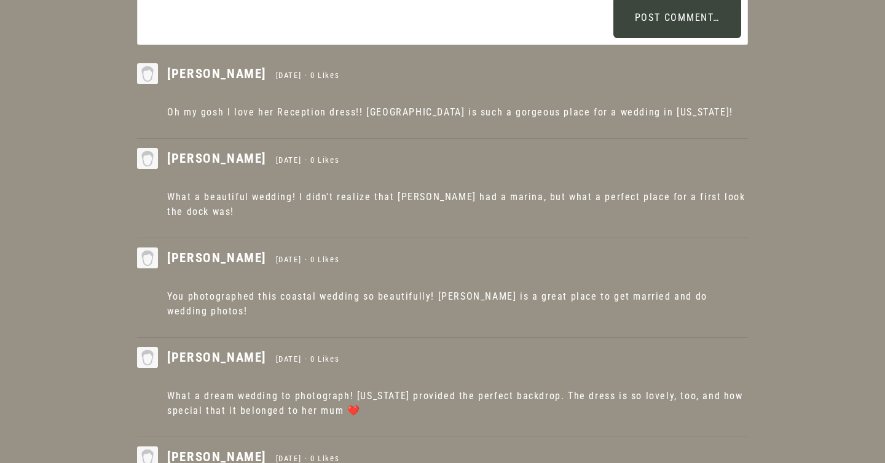
scroll to position [19931, 0]
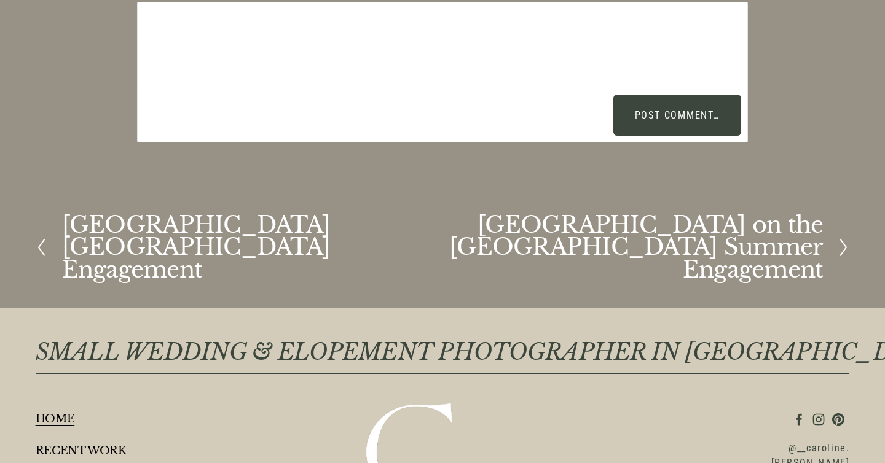
scroll to position [10215, 0]
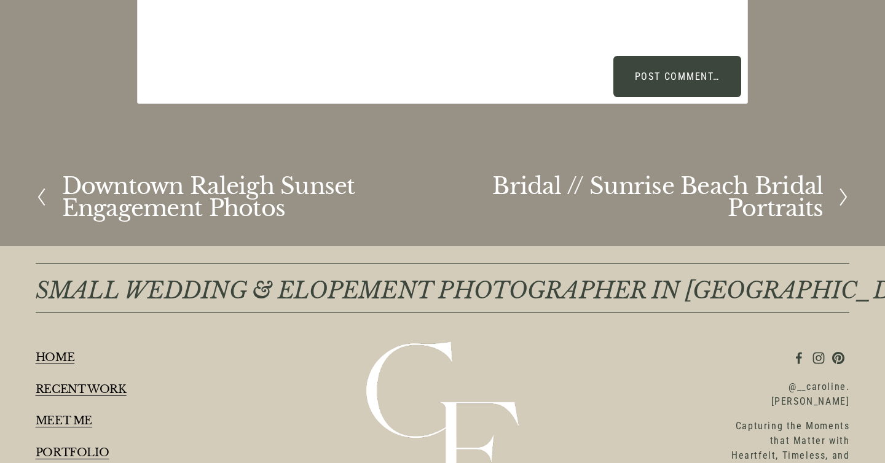
scroll to position [27709, 0]
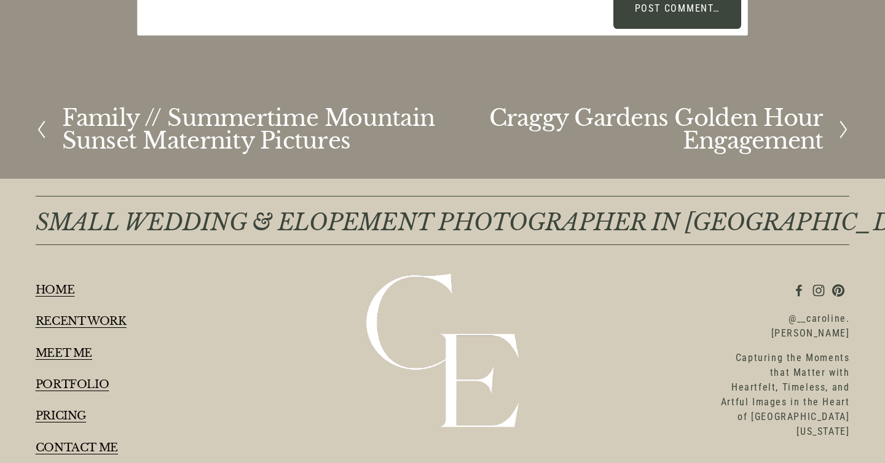
scroll to position [59562, 0]
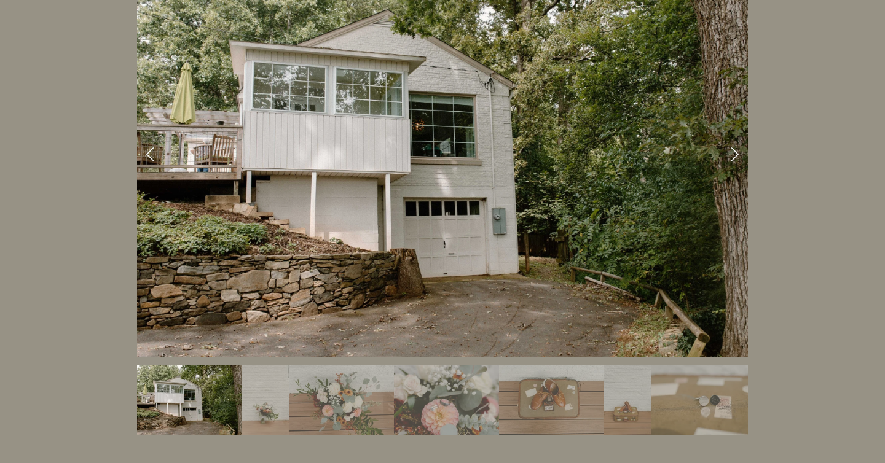
scroll to position [540, 0]
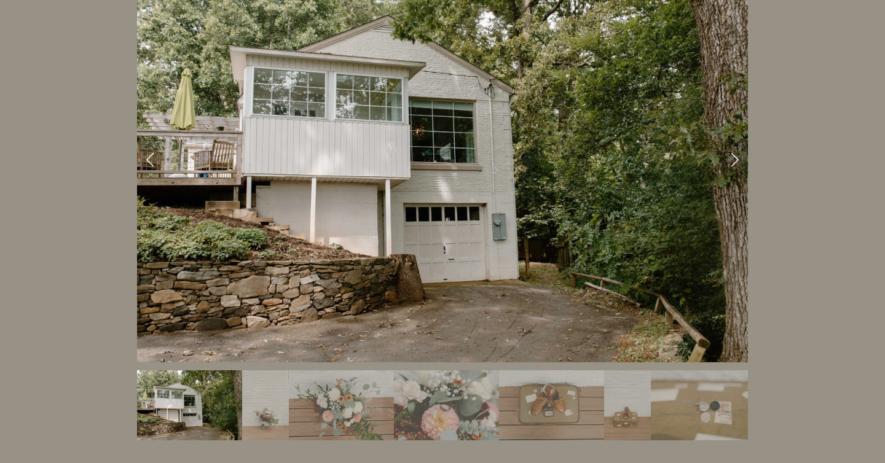
click at [726, 142] on link "Next Slide" at bounding box center [734, 158] width 27 height 37
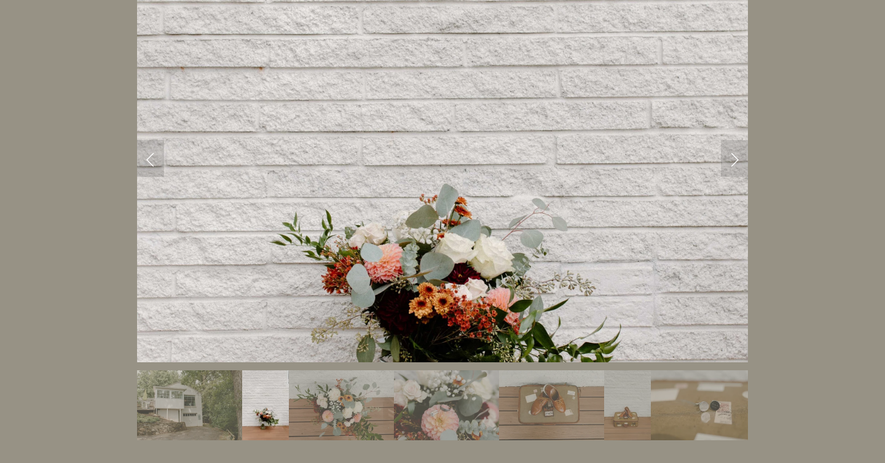
click at [731, 142] on link "Next Slide" at bounding box center [734, 158] width 27 height 37
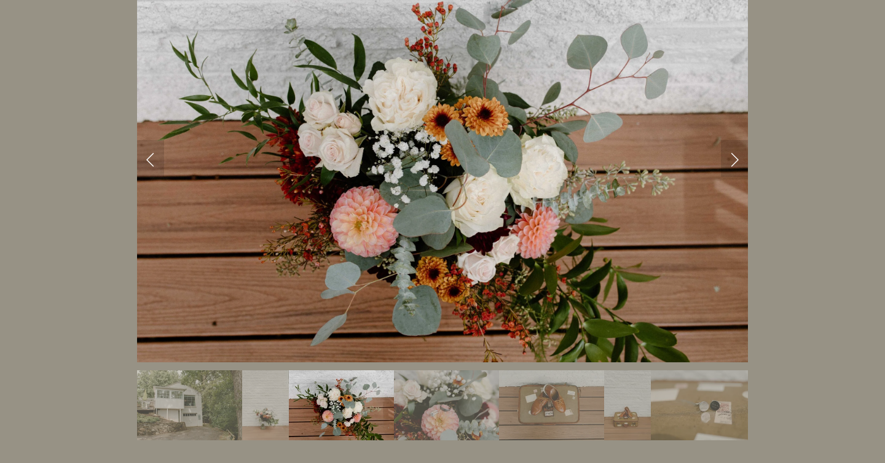
click at [731, 142] on link "Next Slide" at bounding box center [734, 158] width 27 height 37
click at [731, 140] on link "Next Slide" at bounding box center [734, 158] width 27 height 37
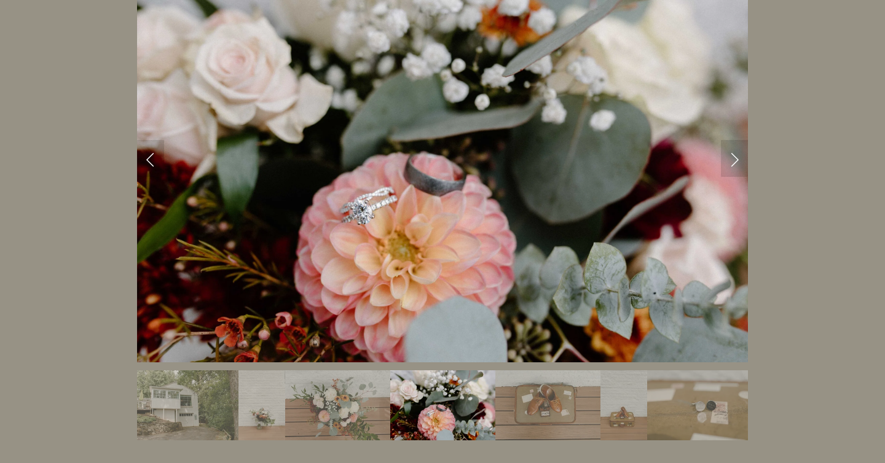
click at [731, 140] on link "Next Slide" at bounding box center [734, 158] width 27 height 37
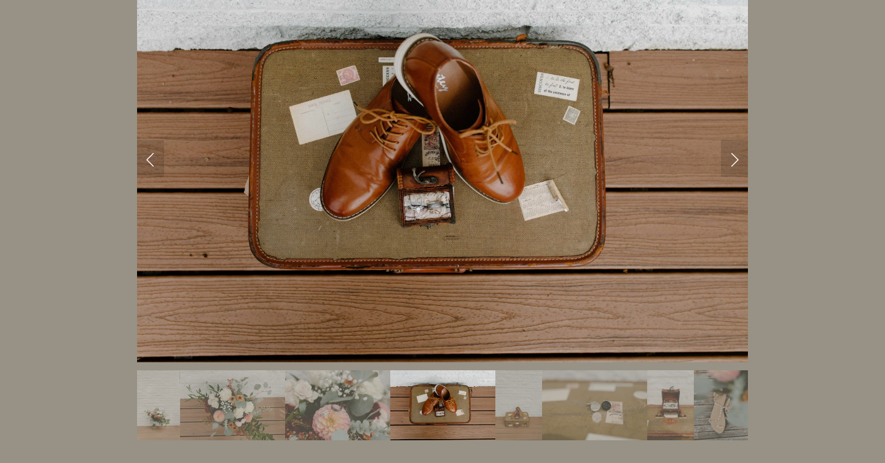
click at [731, 140] on link "Next Slide" at bounding box center [734, 158] width 27 height 37
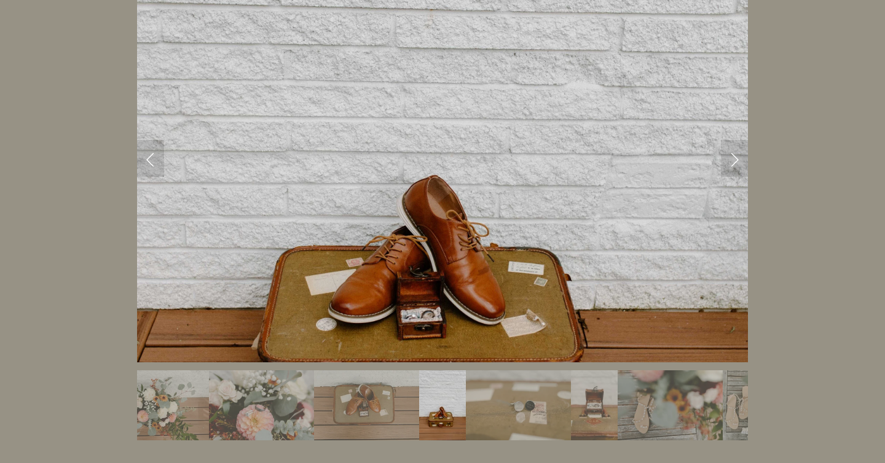
click at [731, 140] on link "Next Slide" at bounding box center [734, 158] width 27 height 37
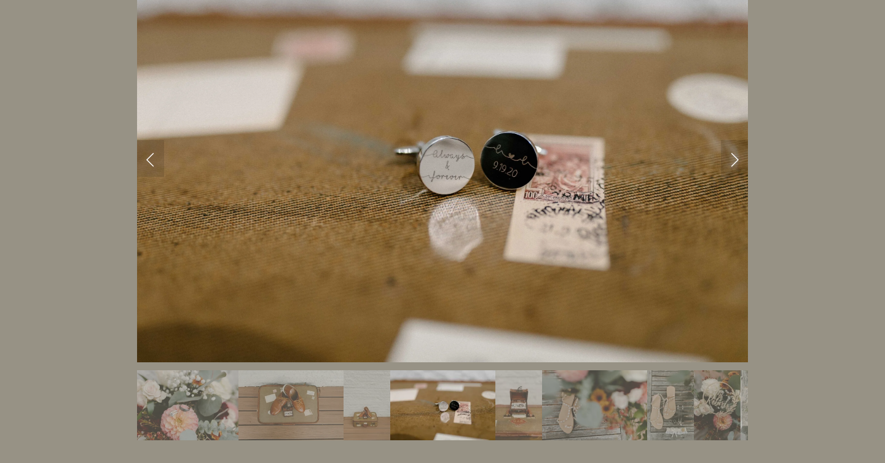
click at [731, 140] on link "Next Slide" at bounding box center [734, 158] width 27 height 37
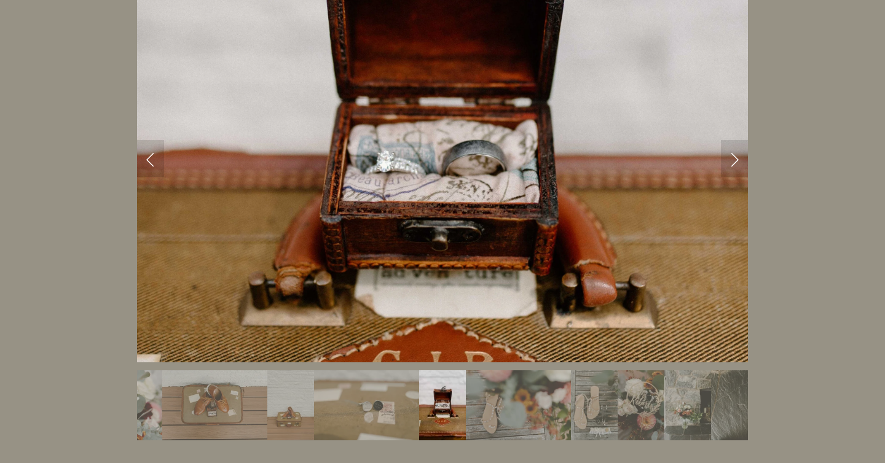
click at [731, 140] on link "Next Slide" at bounding box center [734, 158] width 27 height 37
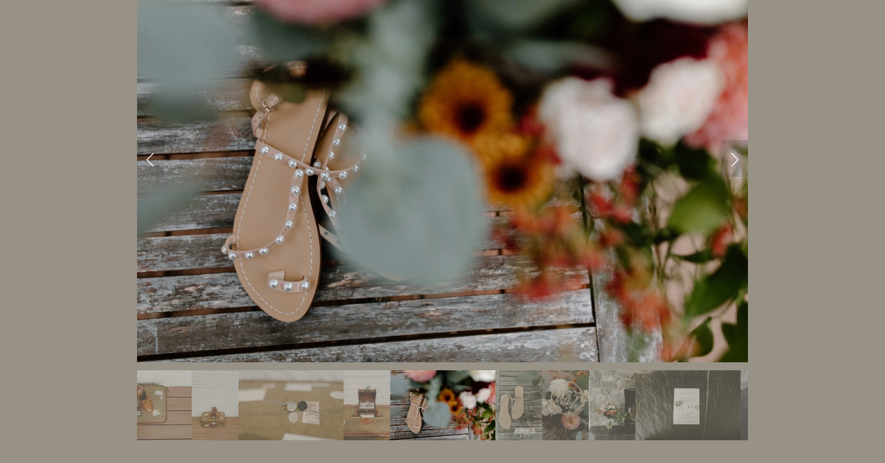
click at [731, 140] on link "Next Slide" at bounding box center [734, 158] width 27 height 37
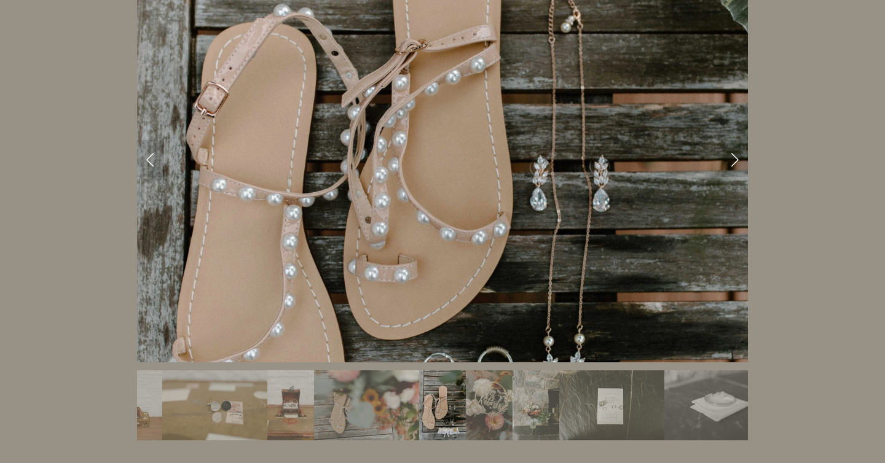
click at [731, 140] on link "Next Slide" at bounding box center [734, 158] width 27 height 37
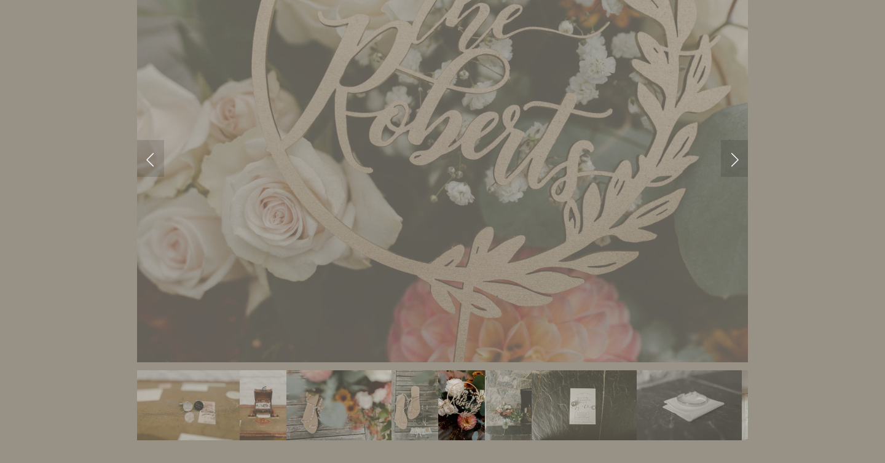
click at [731, 140] on link "Next Slide" at bounding box center [734, 158] width 27 height 37
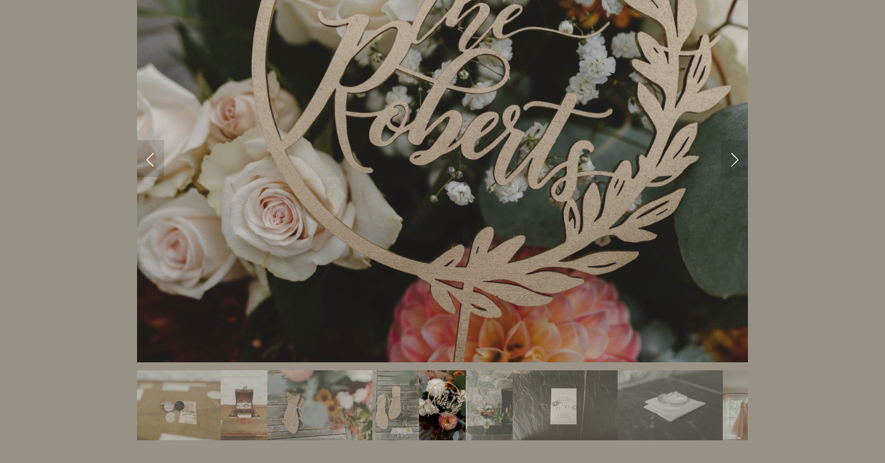
click at [731, 140] on link "Next Slide" at bounding box center [734, 158] width 27 height 37
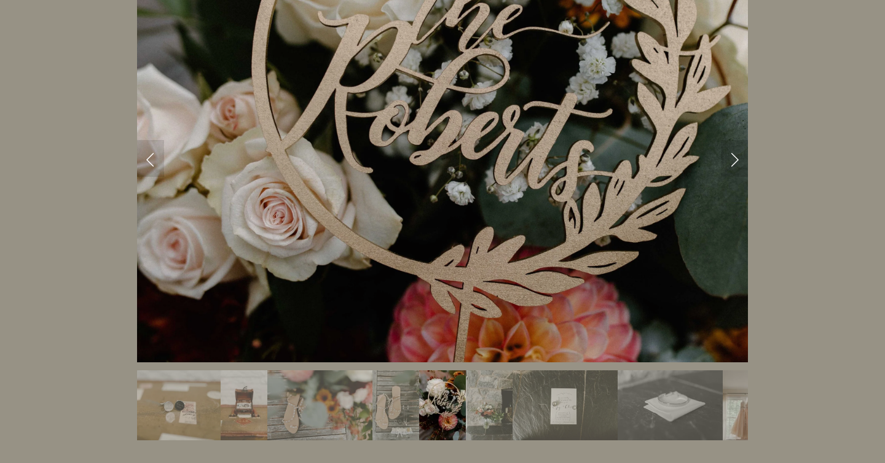
click at [731, 140] on link "Next Slide" at bounding box center [734, 158] width 27 height 37
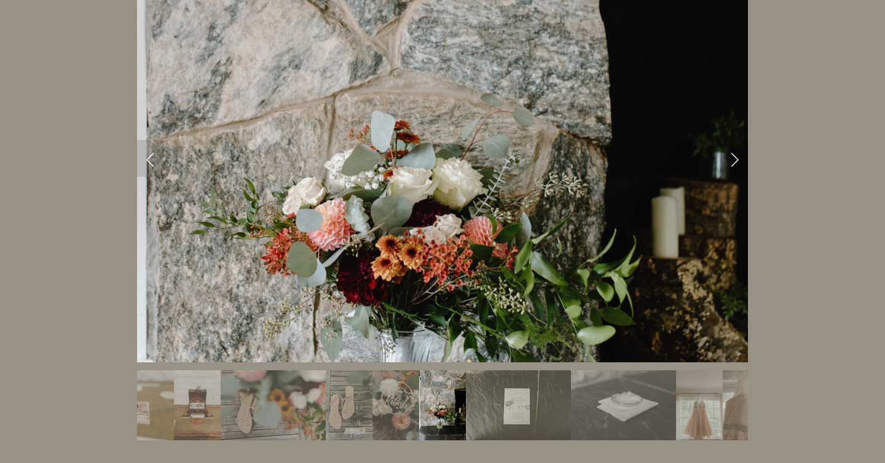
click at [727, 140] on link "Next Slide" at bounding box center [734, 158] width 27 height 37
click at [732, 140] on link "Next Slide" at bounding box center [734, 158] width 27 height 37
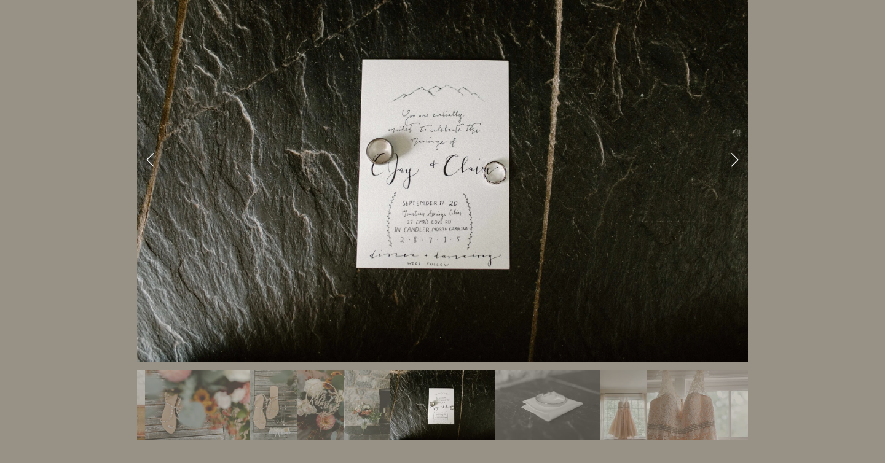
click at [732, 140] on link "Next Slide" at bounding box center [734, 158] width 27 height 37
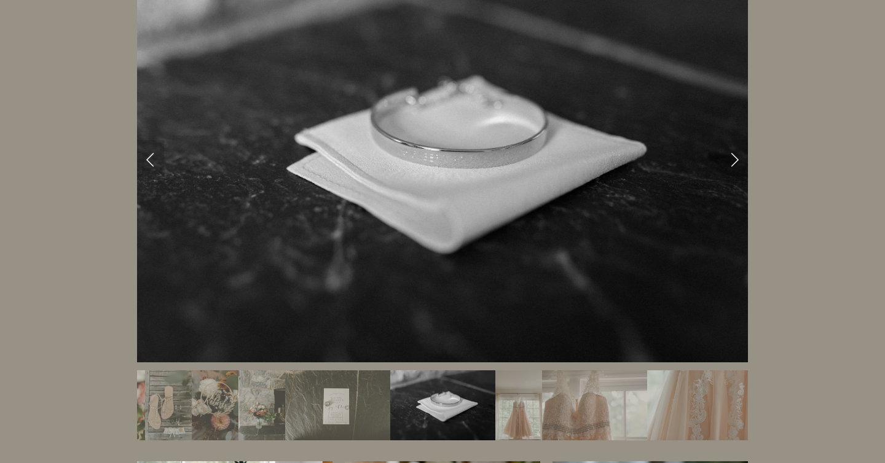
click at [732, 140] on link "Next Slide" at bounding box center [734, 158] width 27 height 37
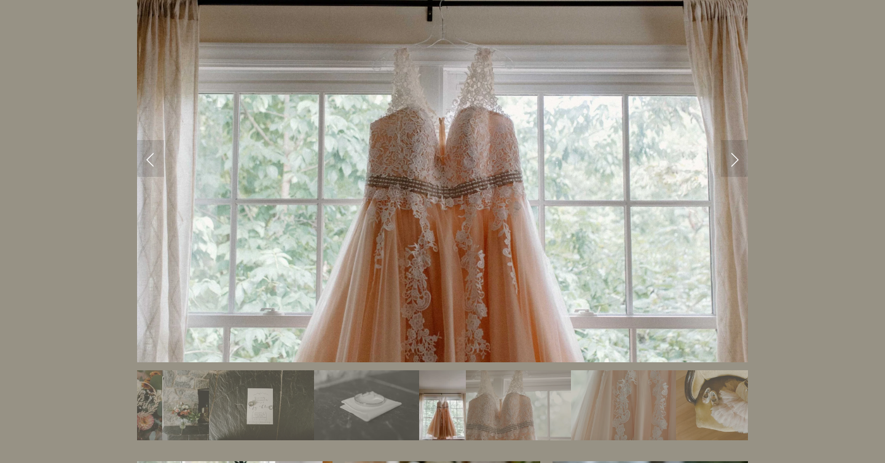
click at [732, 140] on link "Next Slide" at bounding box center [734, 158] width 27 height 37
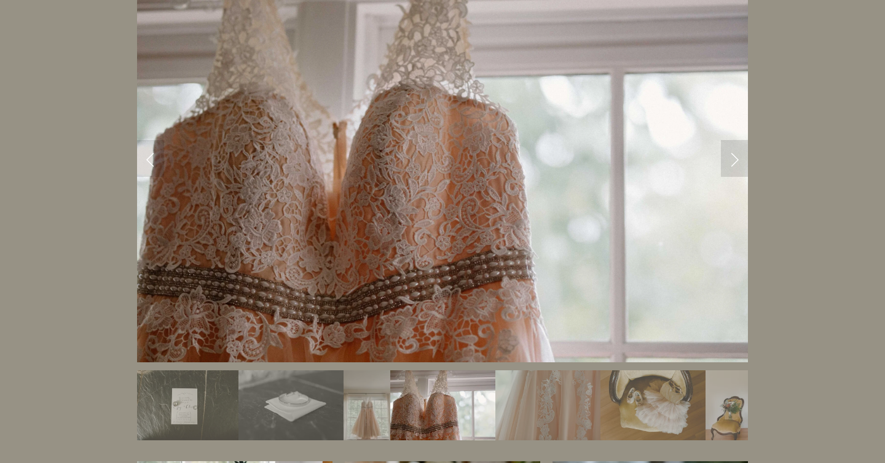
click at [732, 140] on link "Next Slide" at bounding box center [734, 158] width 27 height 37
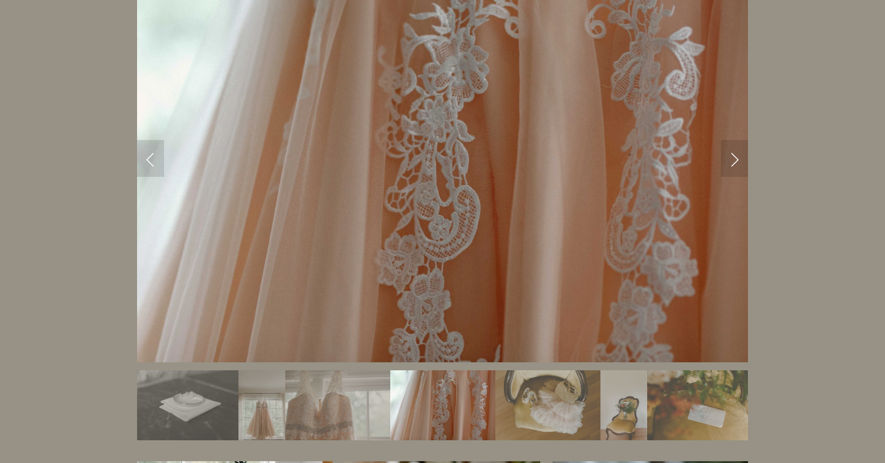
click at [732, 140] on link "Next Slide" at bounding box center [734, 158] width 27 height 37
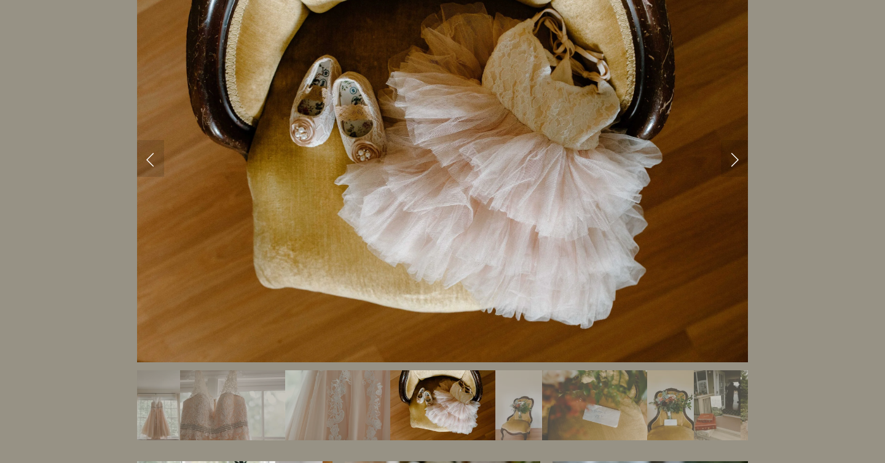
click at [732, 140] on link "Next Slide" at bounding box center [734, 158] width 27 height 37
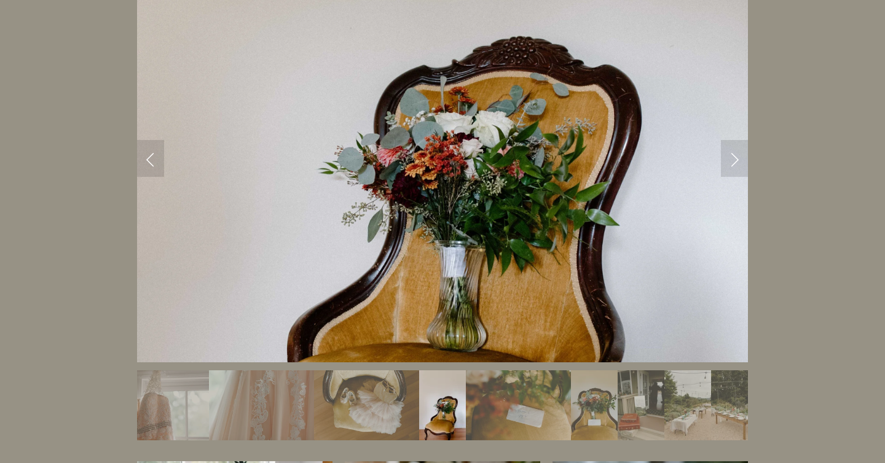
click at [732, 140] on link "Next Slide" at bounding box center [734, 158] width 27 height 37
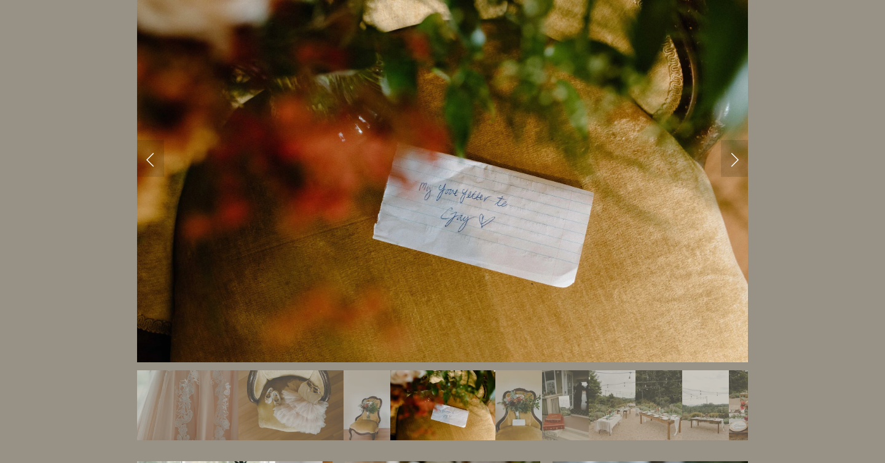
click at [732, 140] on link "Next Slide" at bounding box center [734, 158] width 27 height 37
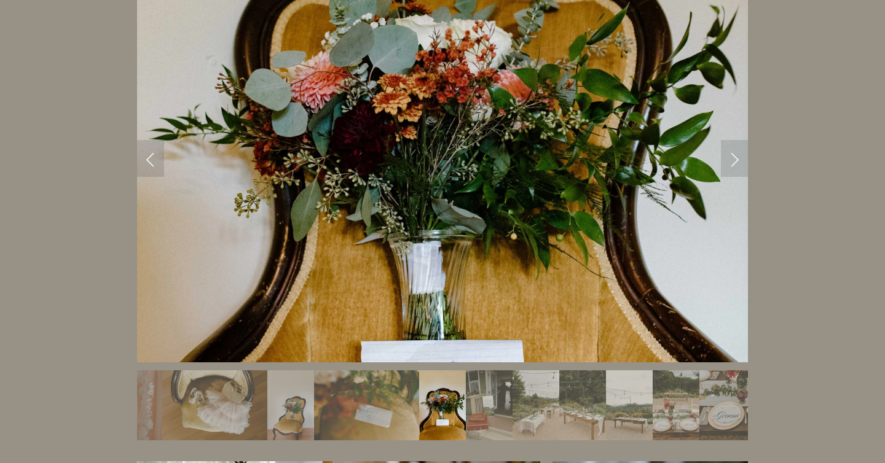
click at [732, 140] on link "Next Slide" at bounding box center [734, 158] width 27 height 37
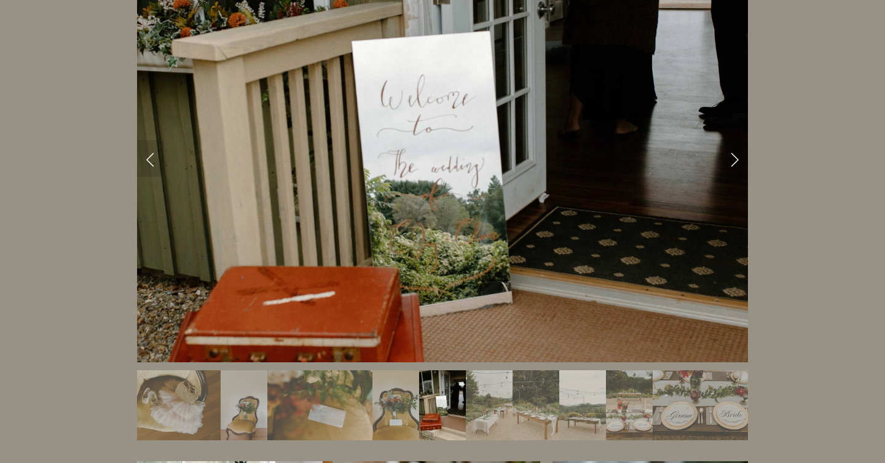
click at [732, 140] on link "Next Slide" at bounding box center [734, 158] width 27 height 37
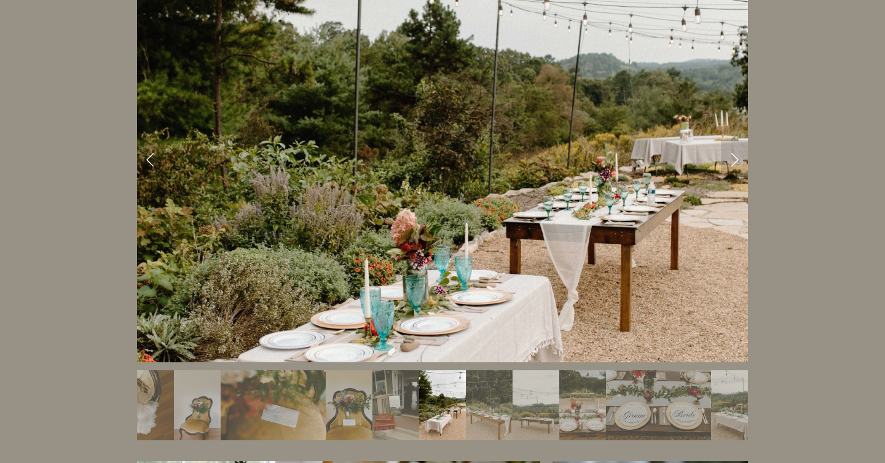
click at [732, 140] on link "Next Slide" at bounding box center [734, 158] width 27 height 37
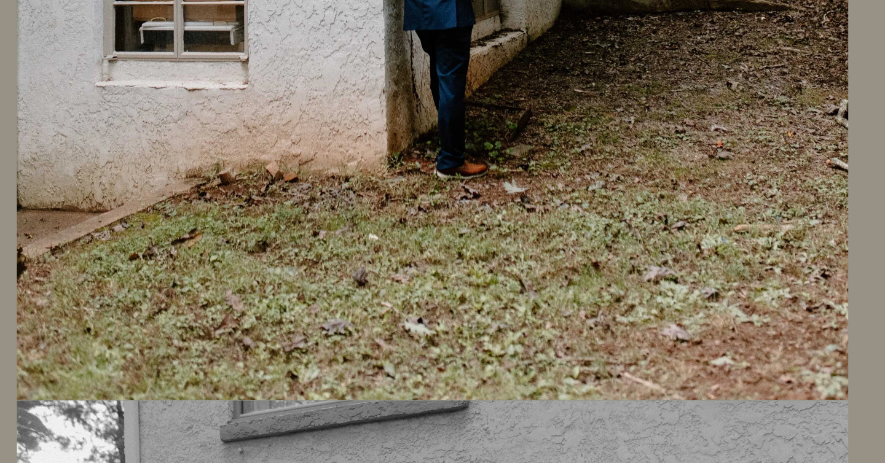
scroll to position [84603, 0]
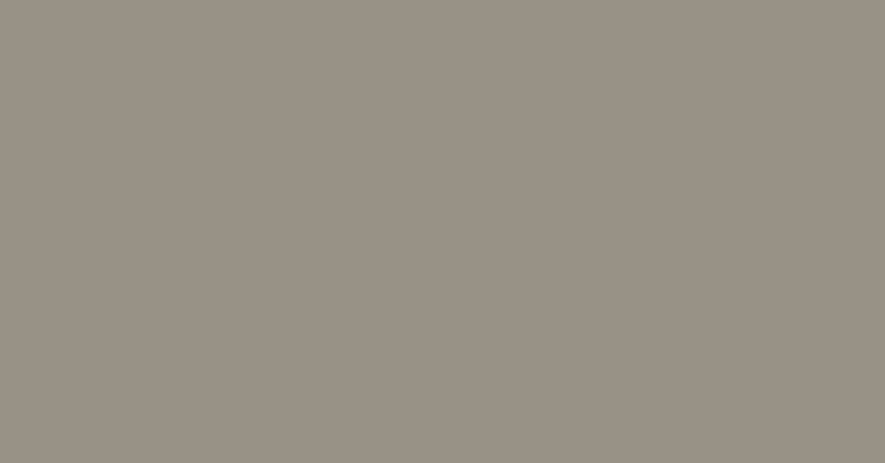
scroll to position [60476, 0]
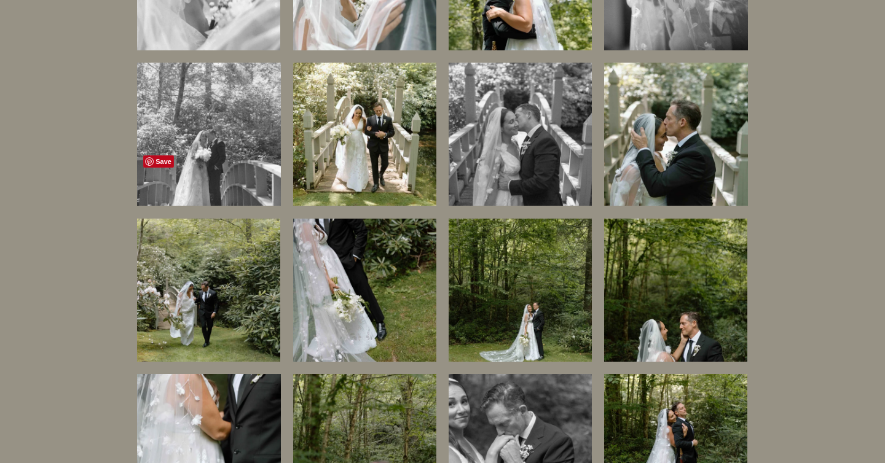
scroll to position [3528, 0]
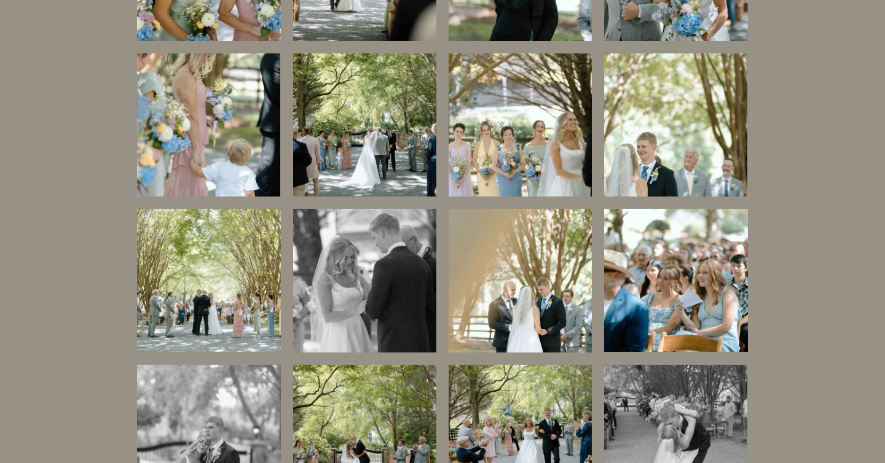
scroll to position [2816, 0]
